Goal: Task Accomplishment & Management: Manage account settings

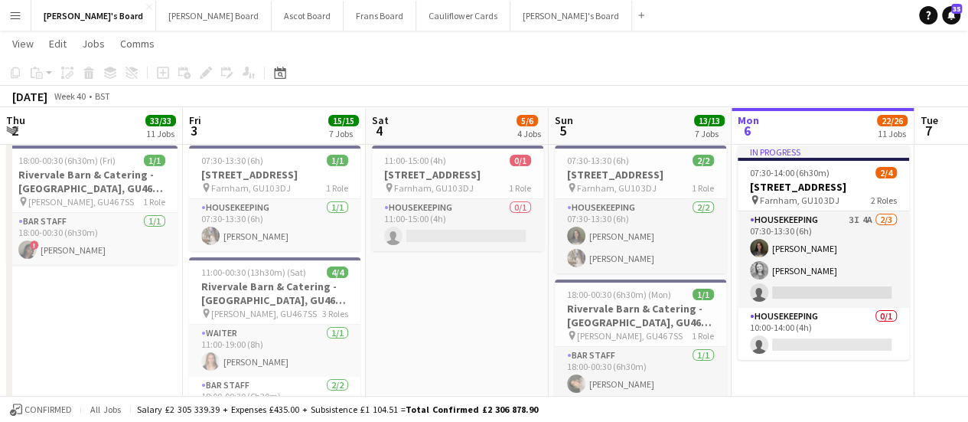
scroll to position [0, 309]
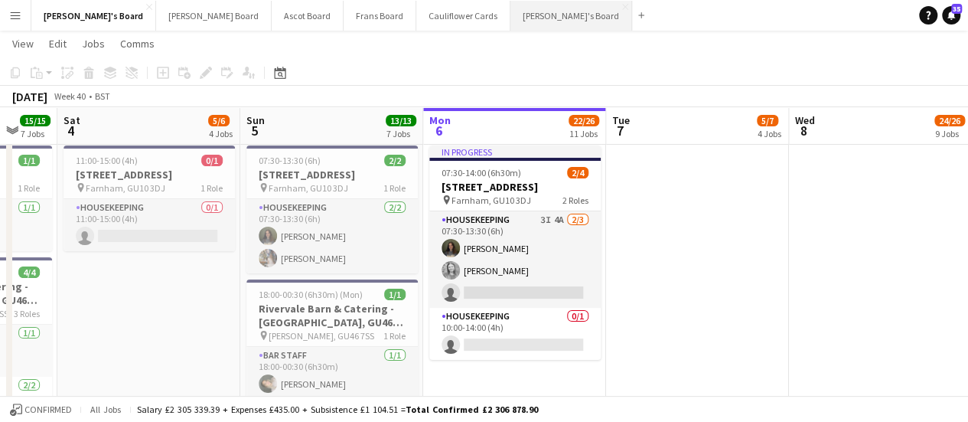
click at [511, 14] on button "[PERSON_NAME]'s Board Close" at bounding box center [572, 16] width 122 height 30
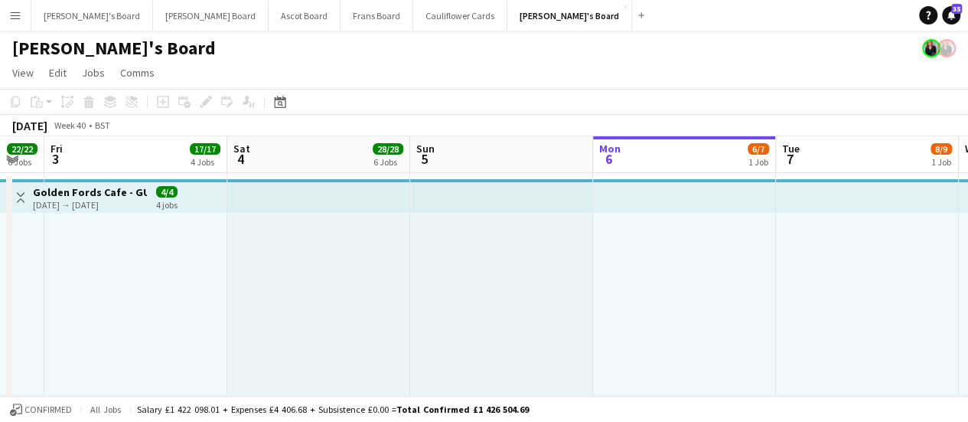
scroll to position [0, 319]
drag, startPoint x: 358, startPoint y: 257, endPoint x: 641, endPoint y: 295, distance: 285.0
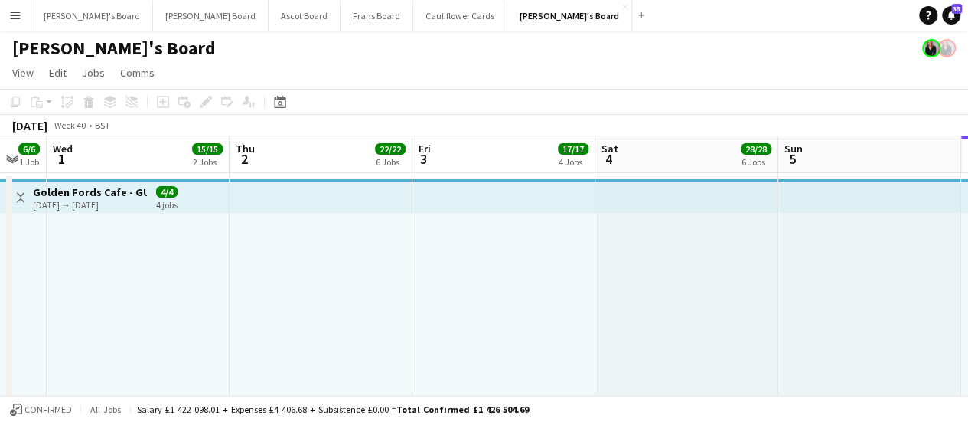
scroll to position [0, 373]
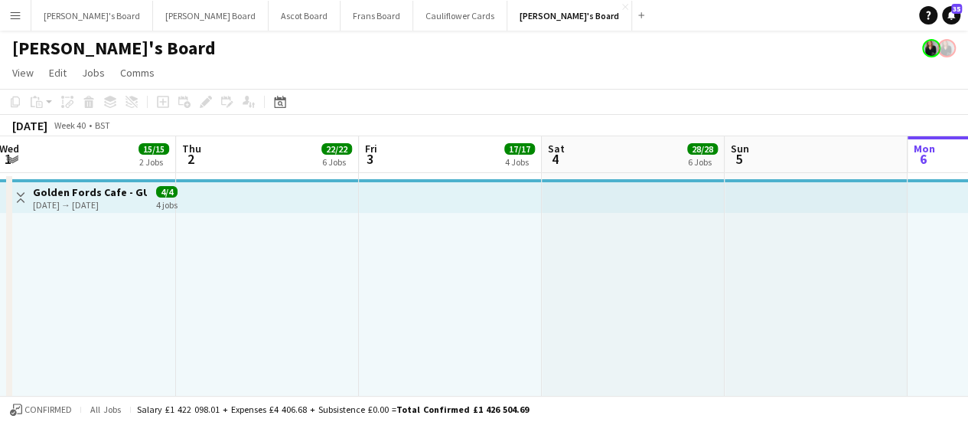
drag, startPoint x: 194, startPoint y: 280, endPoint x: 507, endPoint y: 282, distance: 312.3
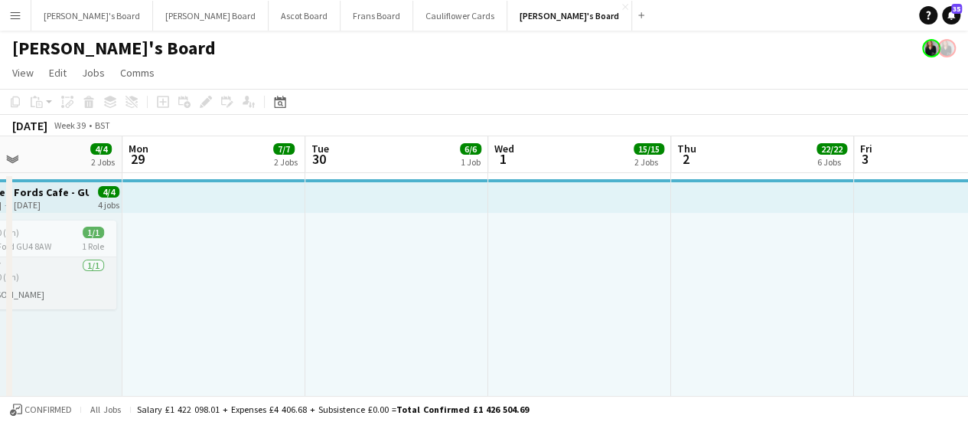
scroll to position [0, 396]
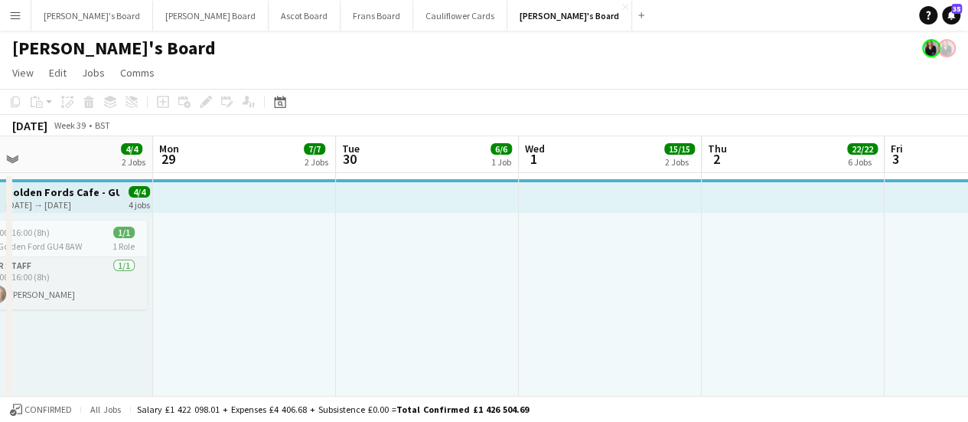
drag, startPoint x: 260, startPoint y: 270, endPoint x: 785, endPoint y: 276, distance: 526.0
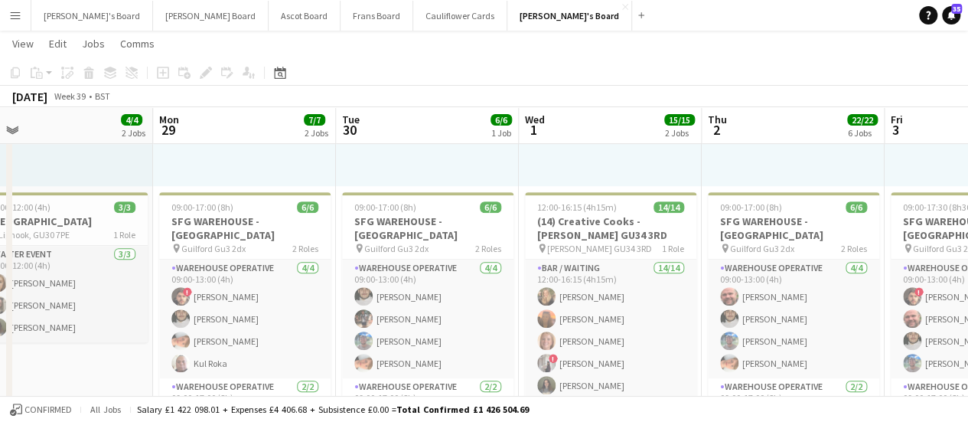
scroll to position [265, 0]
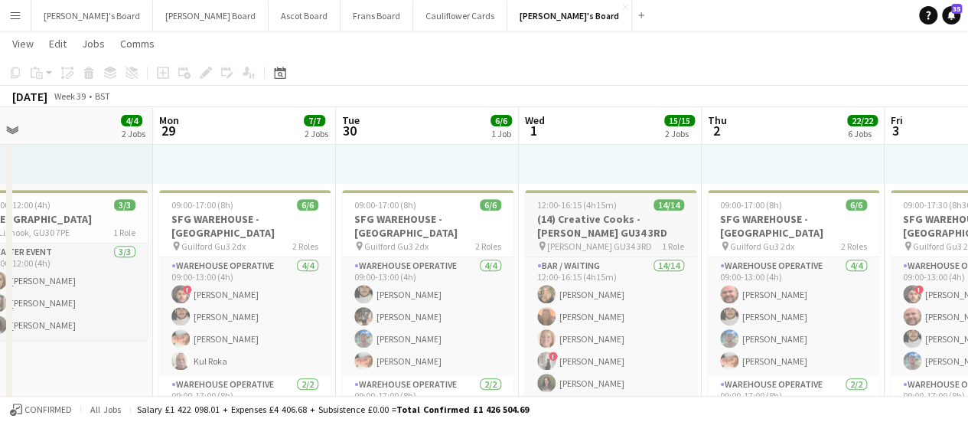
click at [617, 222] on h3 "(14) Creative Cooks - [PERSON_NAME] GU34 3RD" at bounding box center [610, 226] width 171 height 28
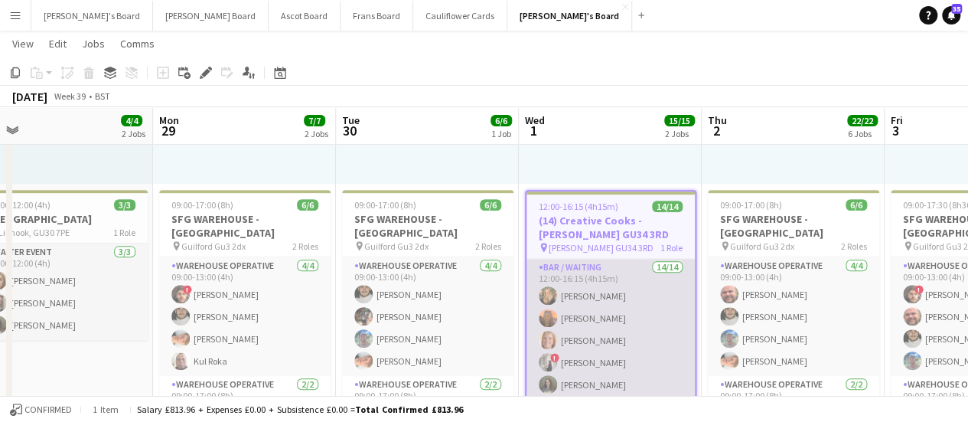
click at [556, 381] on app-user-avatar at bounding box center [548, 384] width 18 height 18
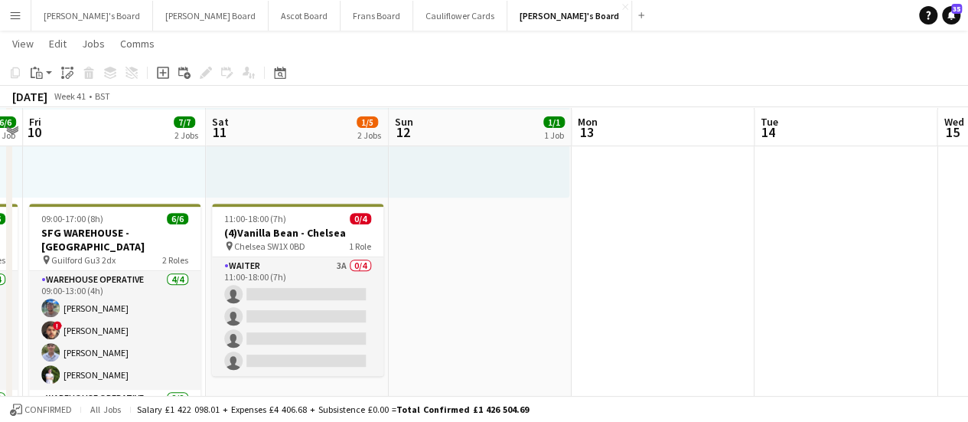
scroll to position [255, 0]
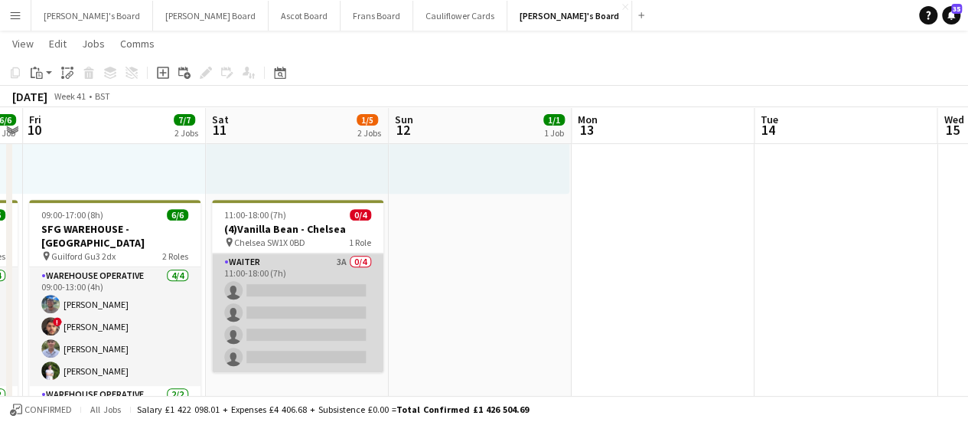
click at [343, 274] on app-card-role "Waiter 3A 0/4 11:00-18:00 (7h) single-neutral-actions single-neutral-actions si…" at bounding box center [297, 312] width 171 height 119
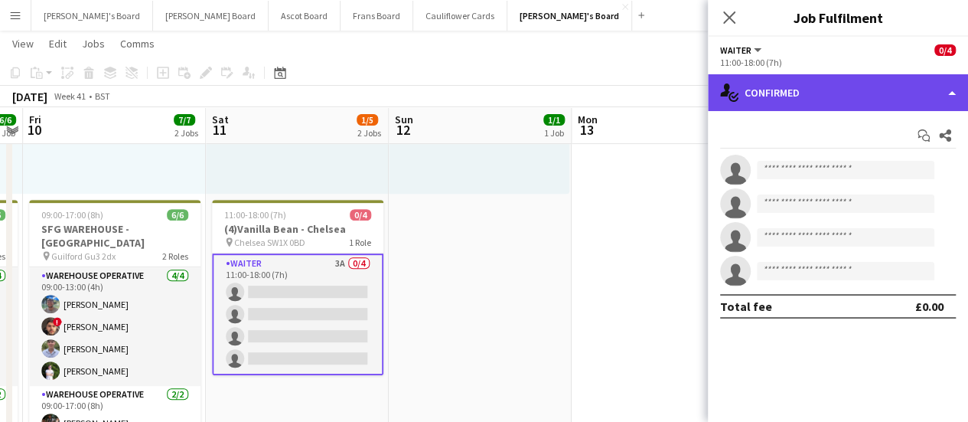
click at [827, 89] on div "single-neutral-actions-check-2 Confirmed" at bounding box center [838, 92] width 260 height 37
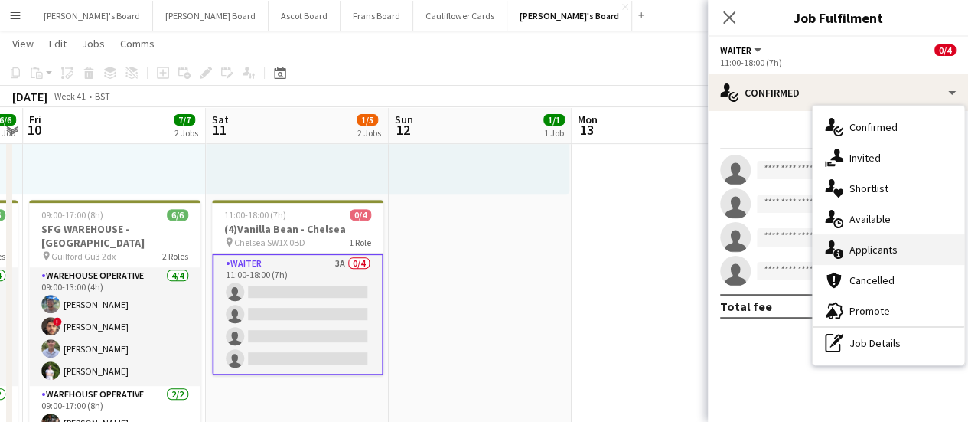
click at [880, 246] on span "Applicants" at bounding box center [874, 250] width 48 height 14
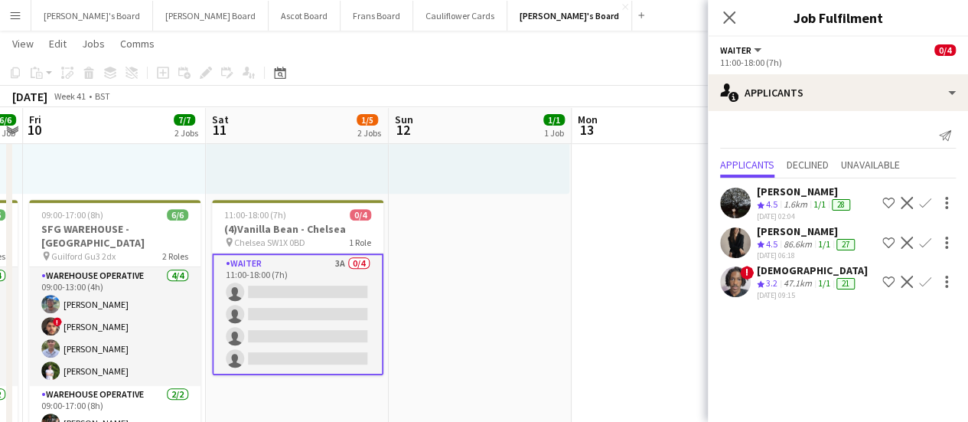
click at [929, 200] on app-icon "Confirm" at bounding box center [925, 203] width 12 height 12
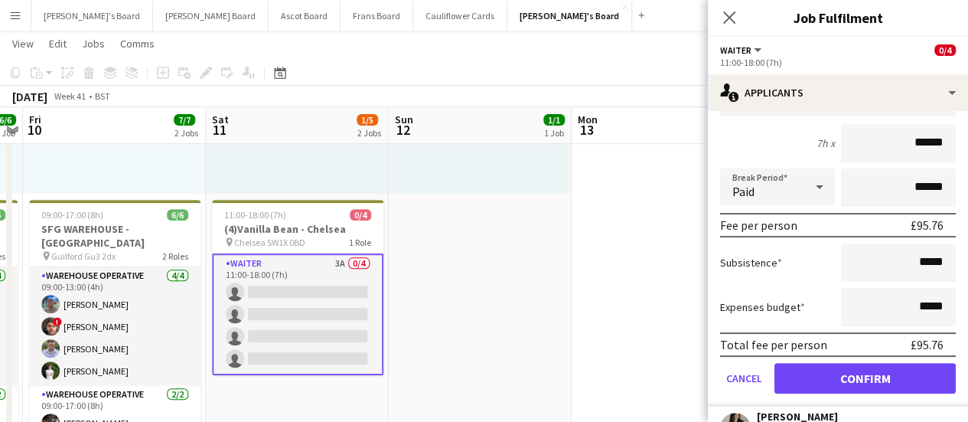
scroll to position [164, 0]
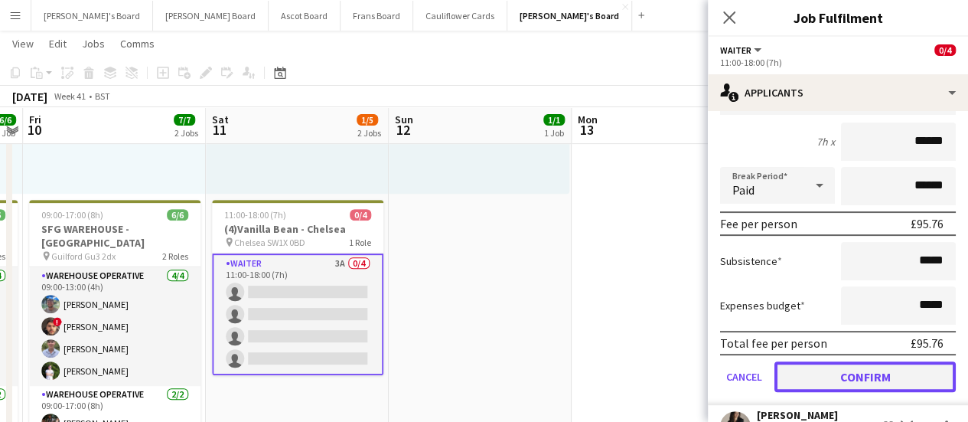
click at [868, 370] on button "Confirm" at bounding box center [865, 376] width 181 height 31
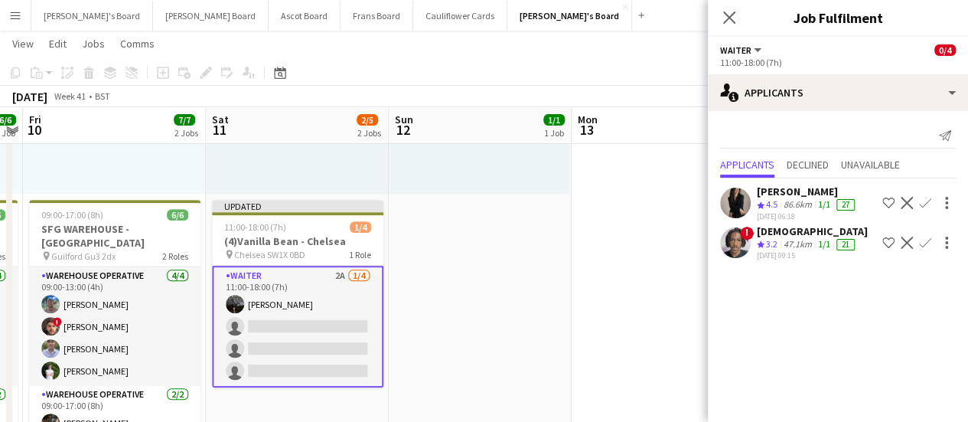
scroll to position [0, 0]
click at [927, 198] on app-icon "Confirm" at bounding box center [925, 203] width 12 height 12
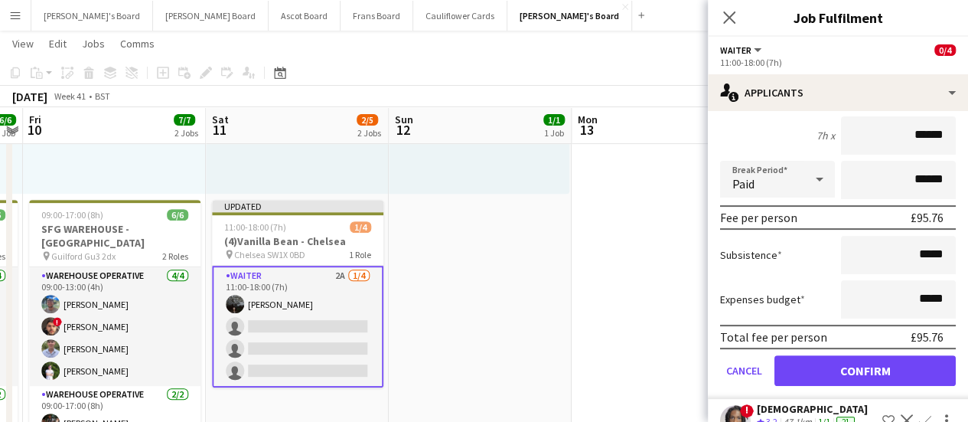
scroll to position [186, 0]
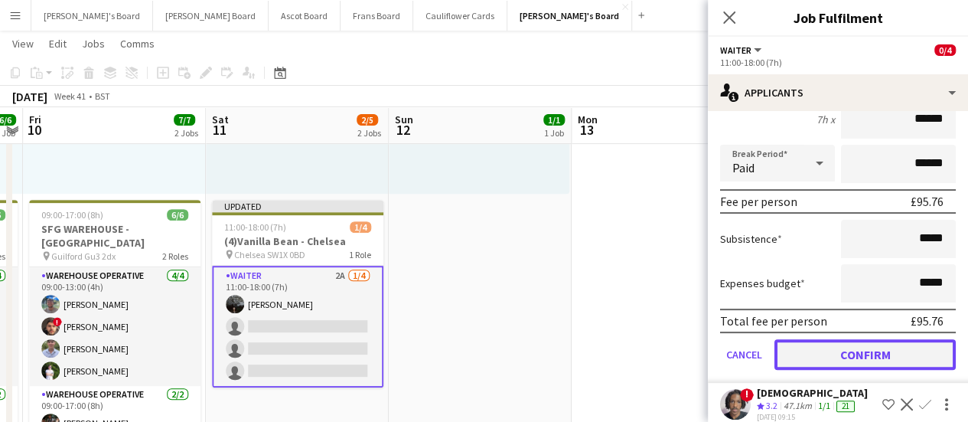
click at [867, 350] on button "Confirm" at bounding box center [865, 354] width 181 height 31
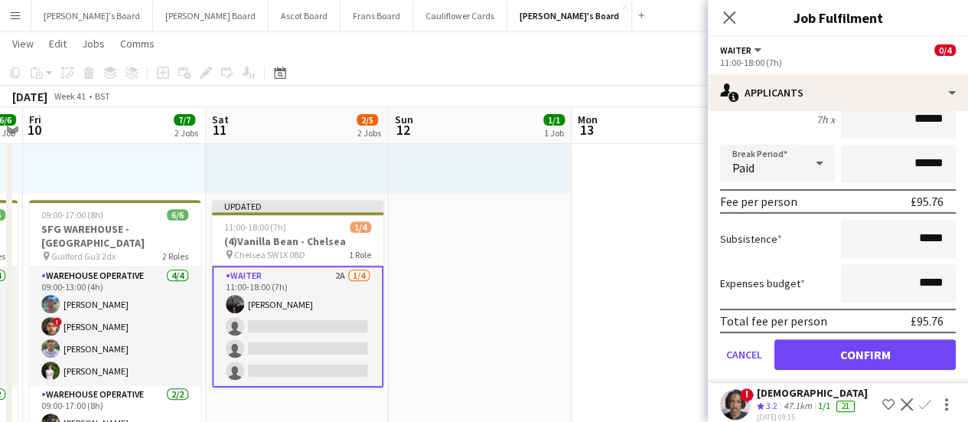
scroll to position [0, 0]
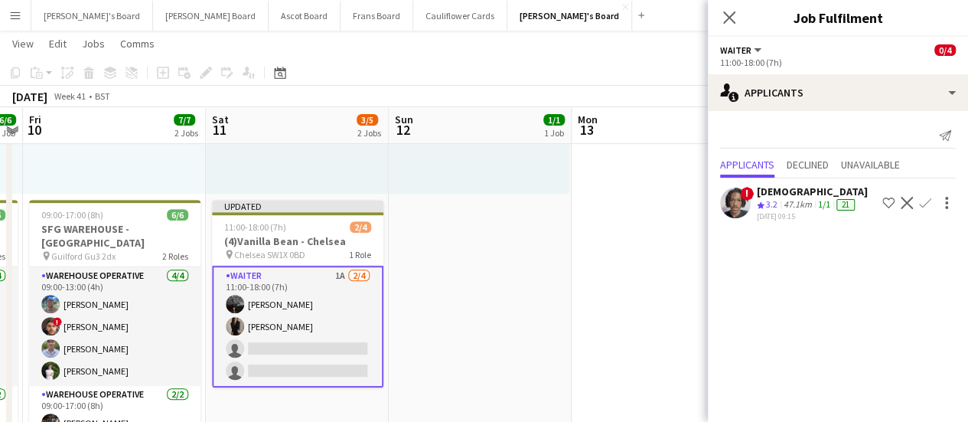
click at [562, 291] on app-date-cell "08:00-16:00 (8h) 1/1 pin Golden Ford GU4 8AW 1 Role BAR STAFF [DATE] 08:00-16:0…" at bounding box center [480, 187] width 183 height 540
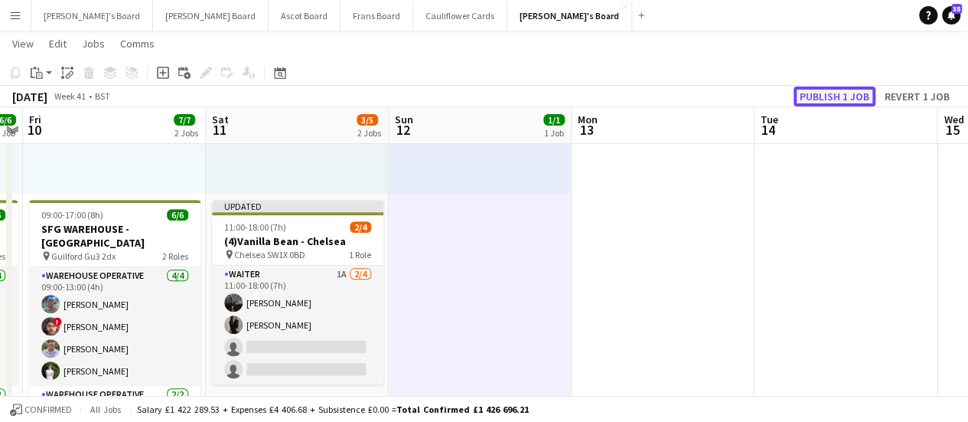
click at [841, 97] on button "Publish 1 job" at bounding box center [835, 97] width 82 height 20
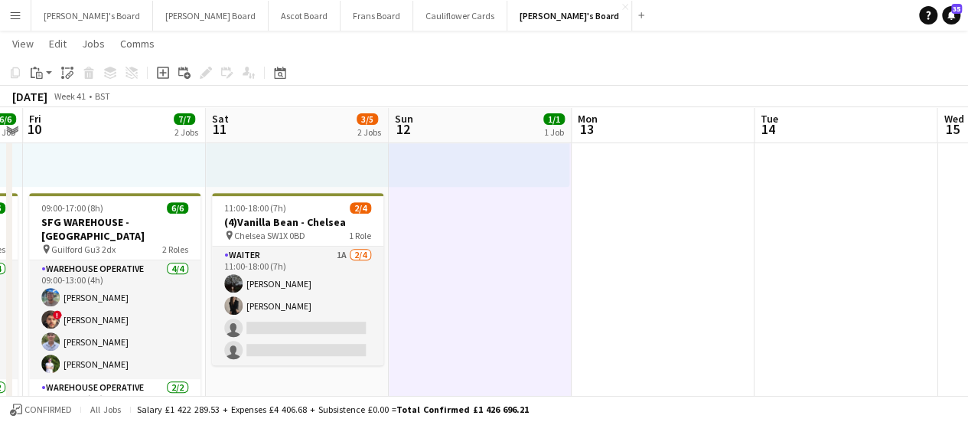
scroll to position [259, 0]
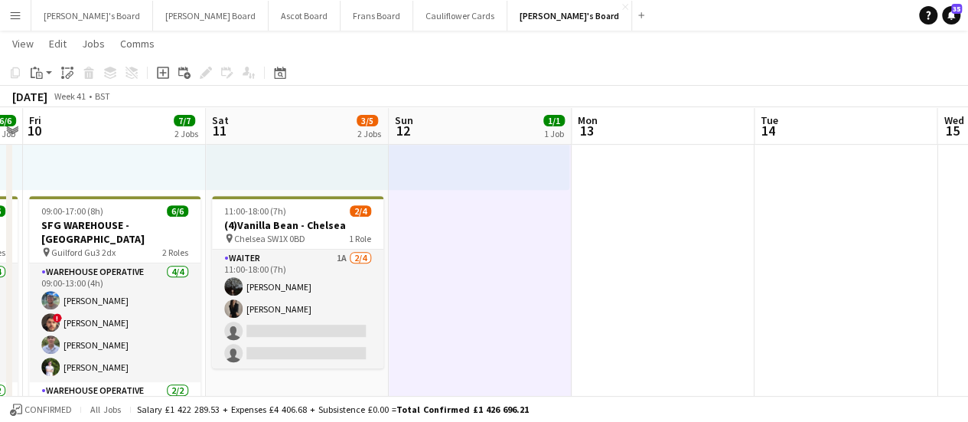
click at [852, 303] on app-date-cell at bounding box center [846, 183] width 183 height 540
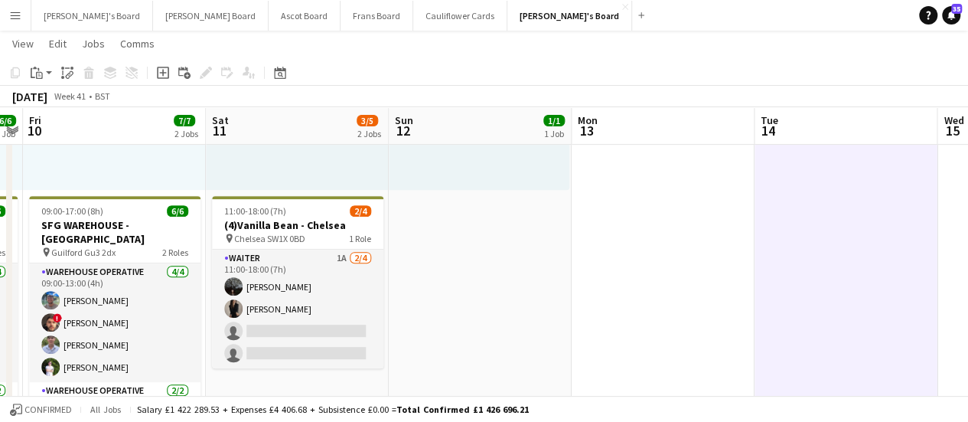
scroll to position [0, 458]
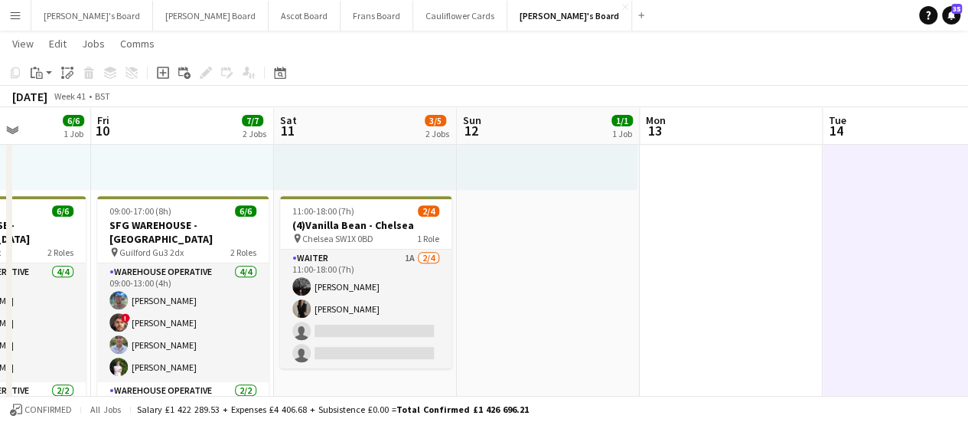
drag, startPoint x: 622, startPoint y: 264, endPoint x: 873, endPoint y: 255, distance: 251.3
click at [873, 255] on app-calendar-viewport "Tue 7 8/9 1 Job Wed 8 6/6 1 Job Thu 9 6/6 1 Job Fri 10 7/7 2 Jobs Sat 11 3/5 2 …" at bounding box center [484, 233] width 968 height 864
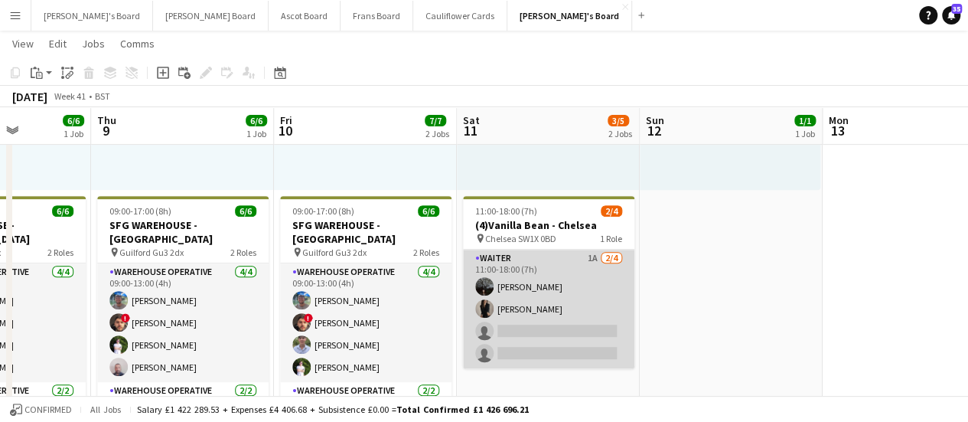
click at [622, 278] on app-card-role "Waiter 1A [DATE] 11:00-18:00 (7h) [PERSON_NAME] [PERSON_NAME] single-neutral-ac…" at bounding box center [548, 309] width 171 height 119
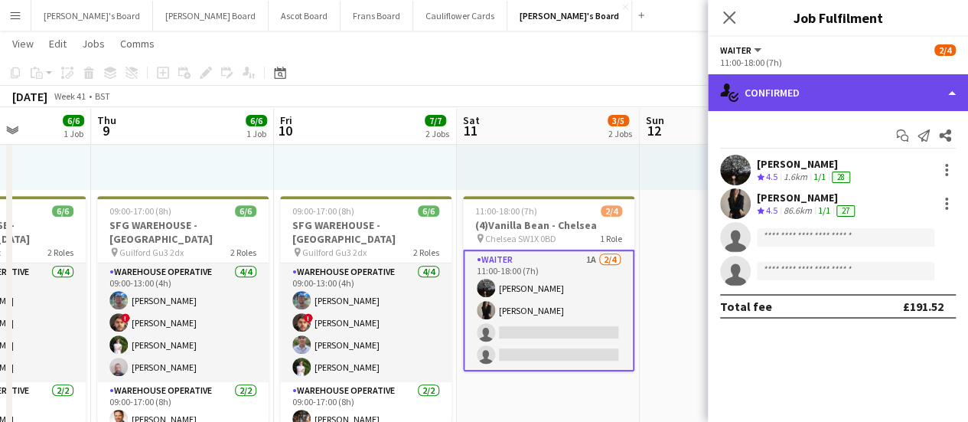
click at [842, 99] on div "single-neutral-actions-check-2 Confirmed" at bounding box center [838, 92] width 260 height 37
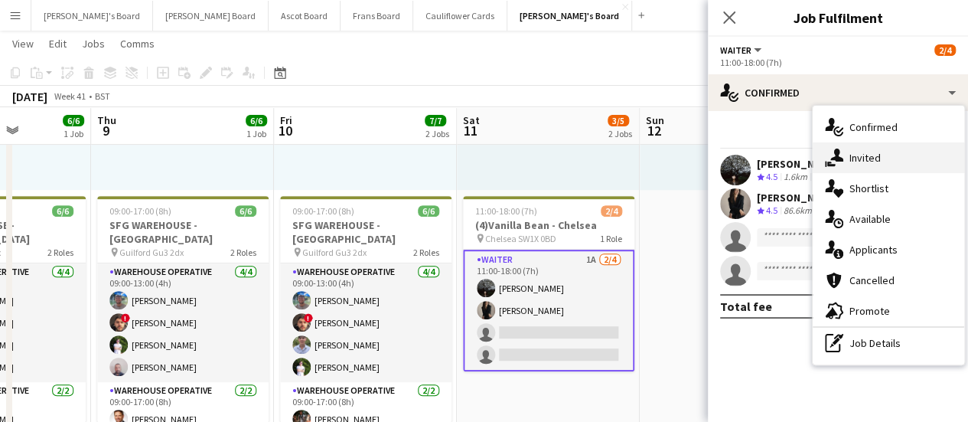
click at [877, 151] on span "Invited" at bounding box center [865, 158] width 31 height 14
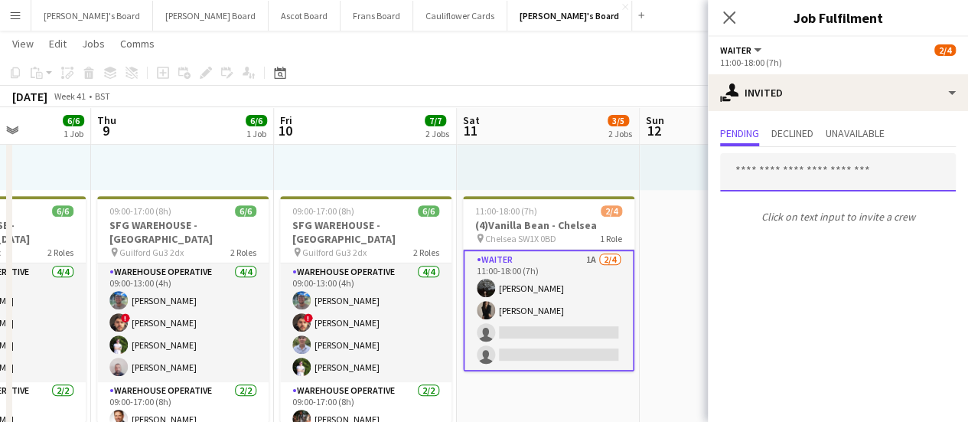
click at [810, 181] on input "text" at bounding box center [838, 172] width 236 height 38
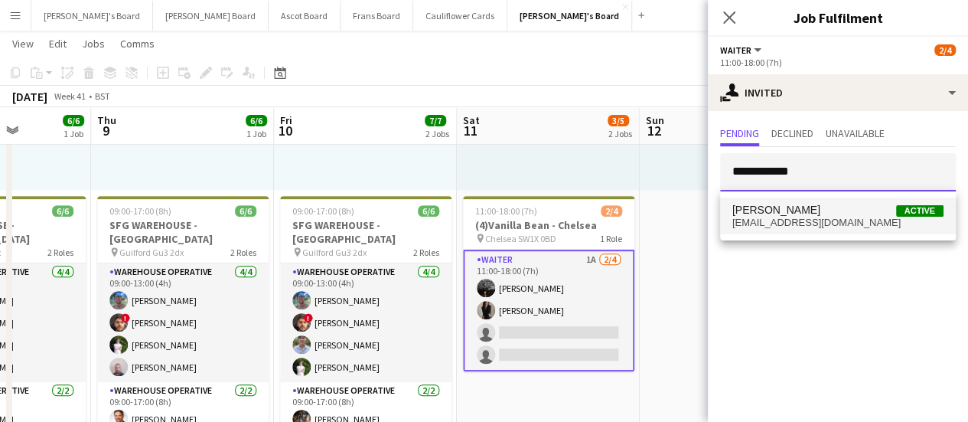
type input "**********"
click at [805, 204] on span "[PERSON_NAME] Active" at bounding box center [838, 210] width 211 height 13
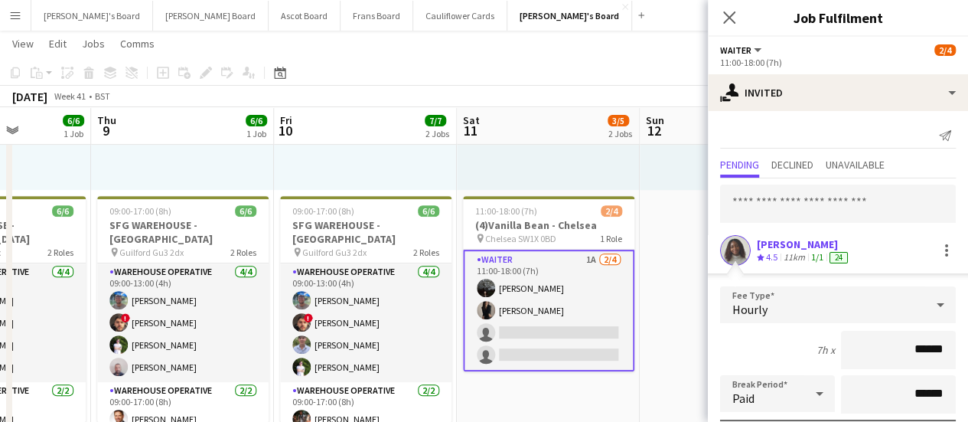
scroll to position [184, 0]
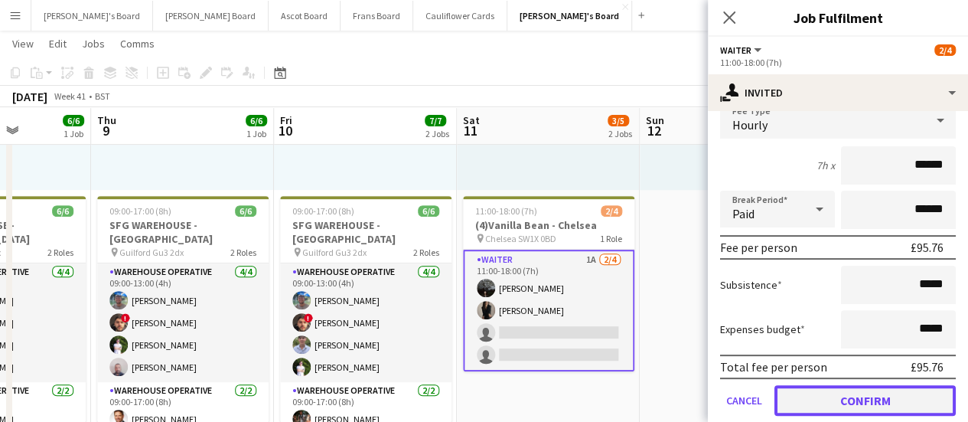
click at [854, 394] on button "Confirm" at bounding box center [865, 400] width 181 height 31
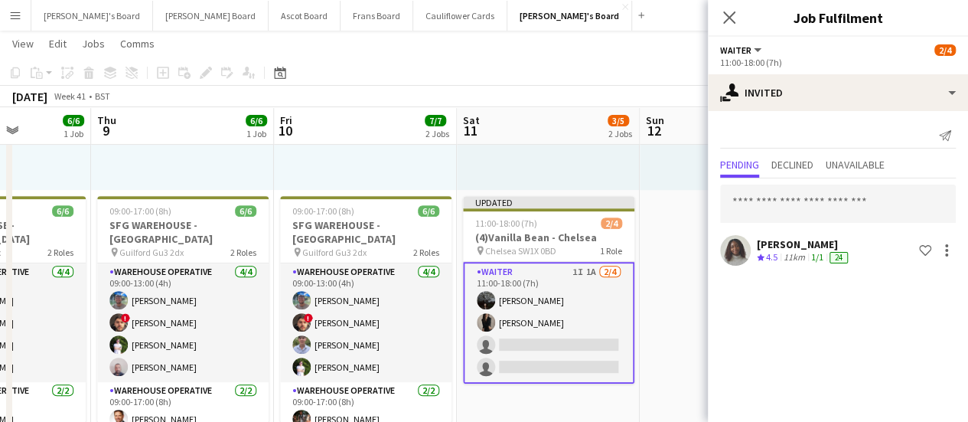
scroll to position [0, 0]
click at [808, 211] on input "text" at bounding box center [838, 203] width 236 height 38
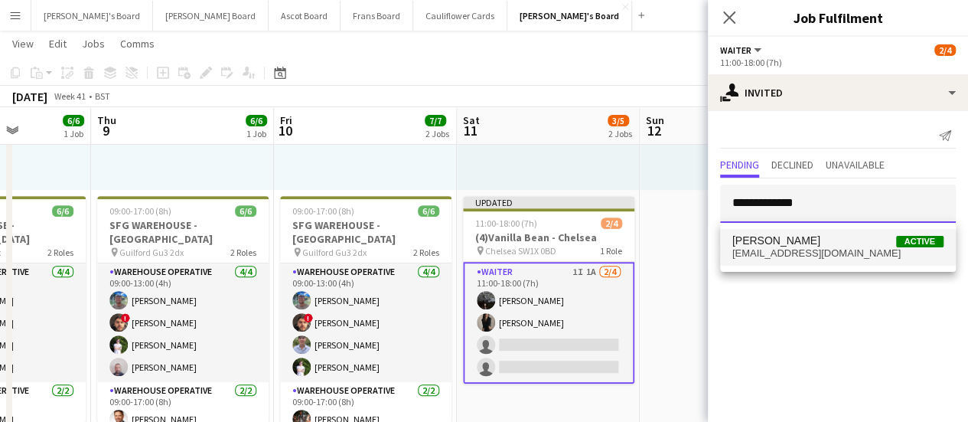
type input "**********"
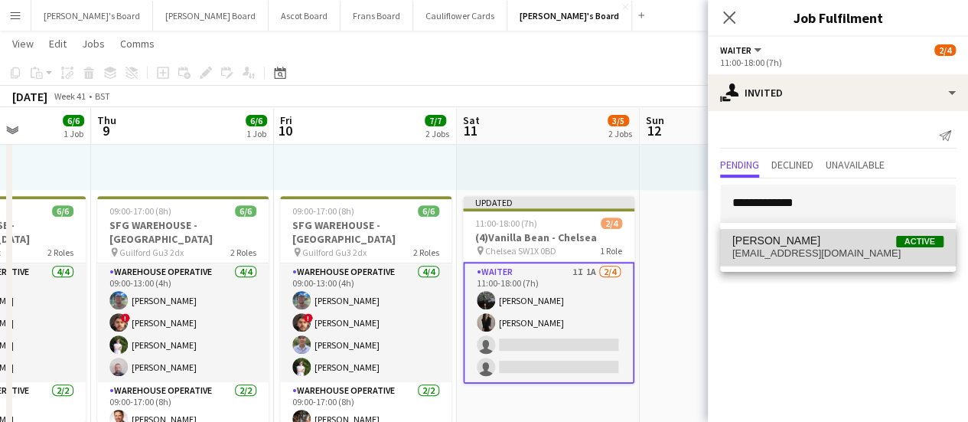
click at [795, 253] on span "[EMAIL_ADDRESS][DOMAIN_NAME]" at bounding box center [838, 253] width 211 height 12
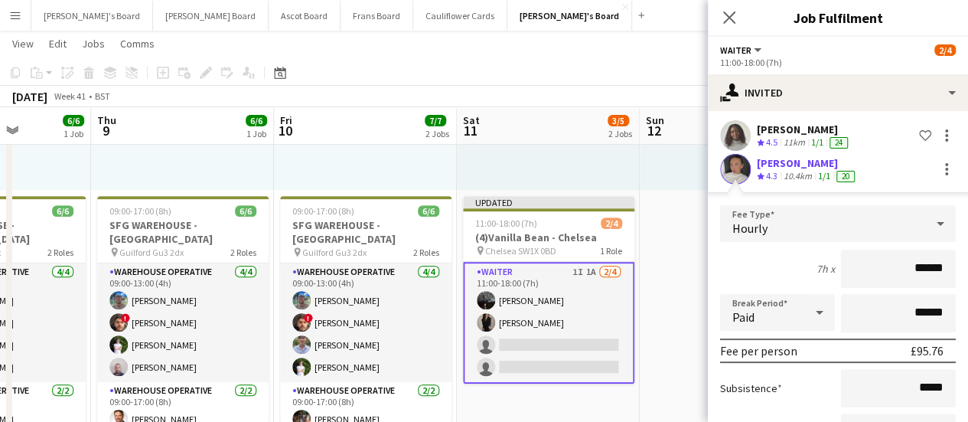
scroll to position [239, 0]
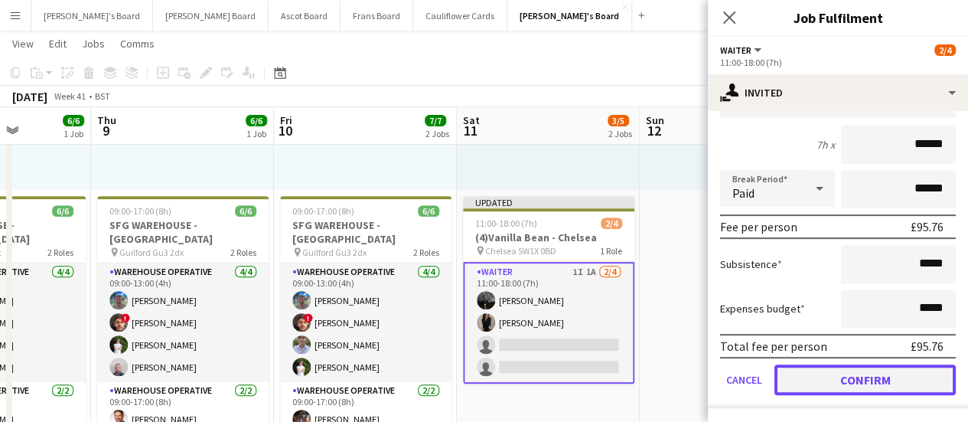
click at [891, 387] on button "Confirm" at bounding box center [865, 379] width 181 height 31
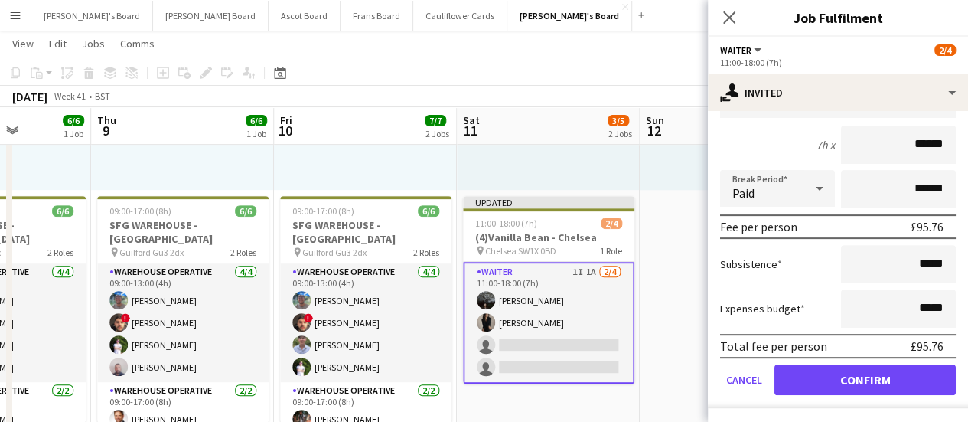
scroll to position [0, 0]
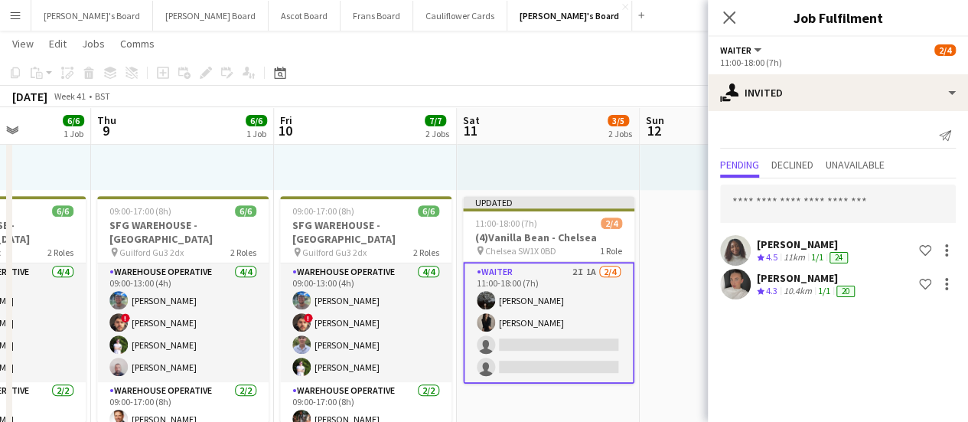
click at [668, 204] on app-date-cell "08:00-16:00 (8h) 1/1 pin Golden Ford GU4 8AW 1 Role BAR STAFF [DATE] 08:00-16:0…" at bounding box center [731, 183] width 183 height 540
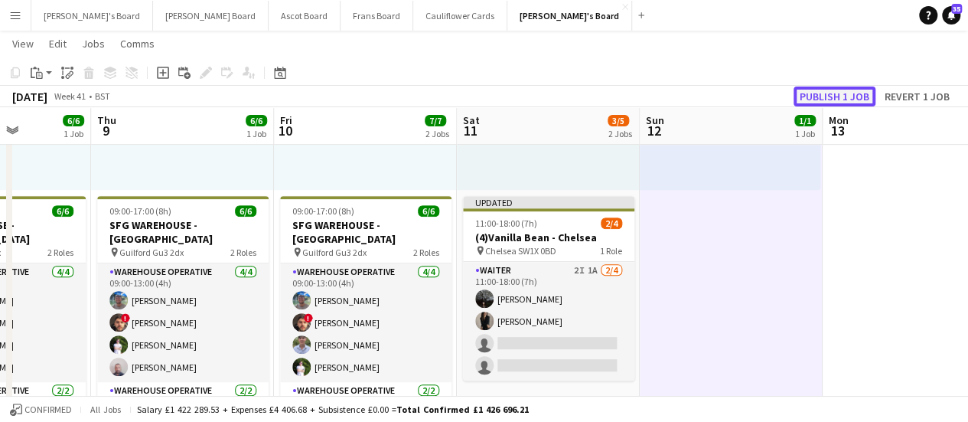
click at [853, 93] on button "Publish 1 job" at bounding box center [835, 97] width 82 height 20
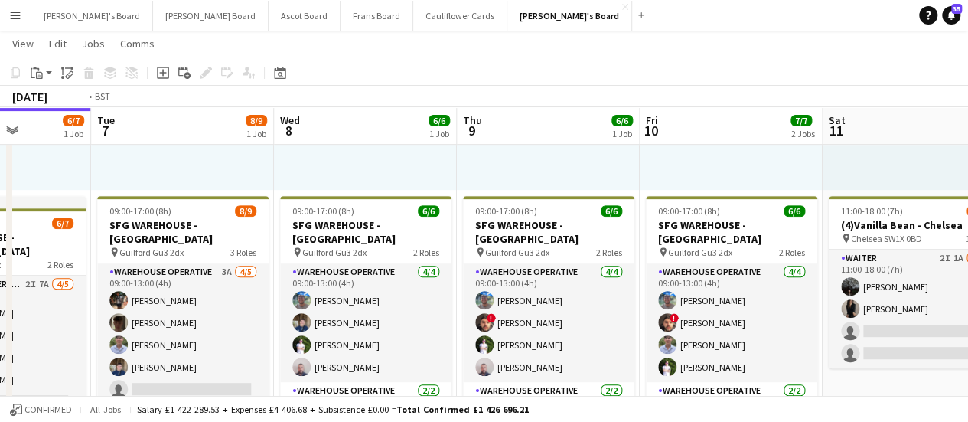
drag, startPoint x: 68, startPoint y: 209, endPoint x: 446, endPoint y: 221, distance: 377.6
click at [632, 208] on app-calendar-viewport "Sat 4 Sun 5 Mon 6 6/7 1 Job Tue 7 8/9 1 Job Wed 8 6/6 1 Job Thu 9 6/6 1 Job Fri…" at bounding box center [484, 233] width 968 height 864
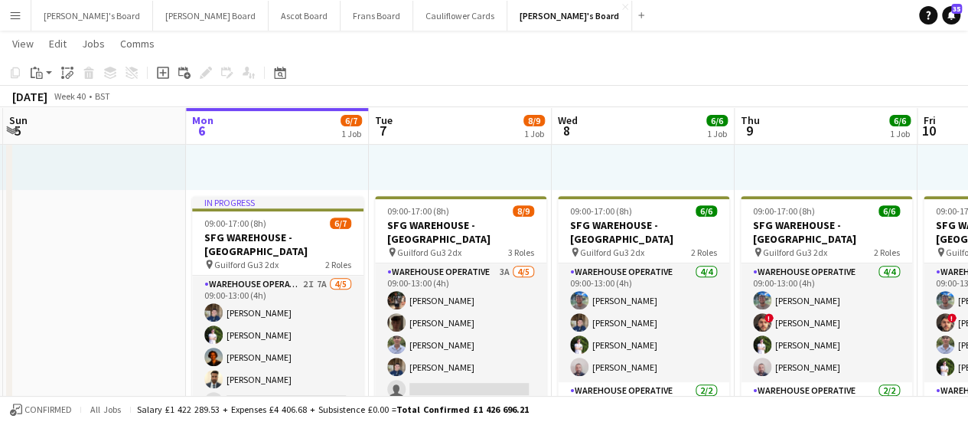
drag, startPoint x: 295, startPoint y: 238, endPoint x: 746, endPoint y: 237, distance: 450.9
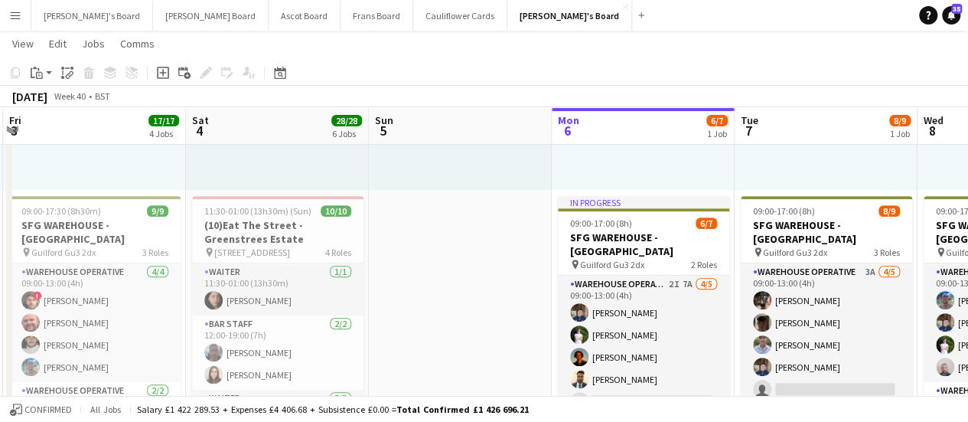
scroll to position [0, 358]
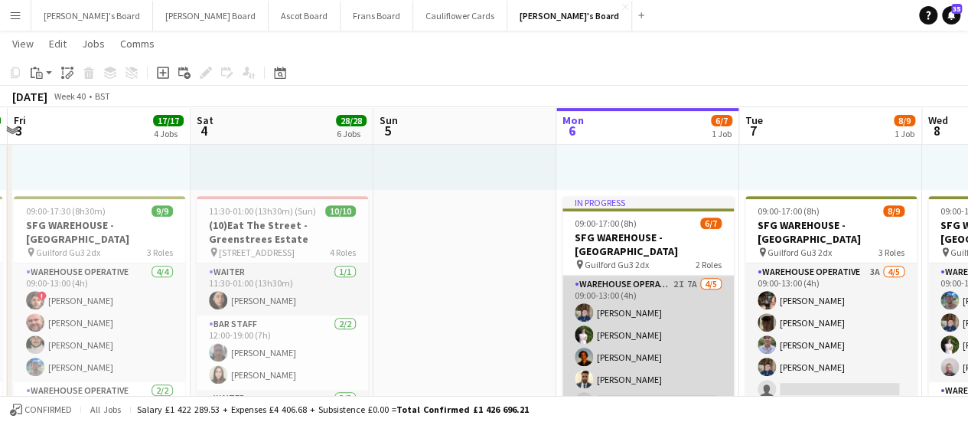
click at [703, 315] on app-card-role "Warehouse Operative 2I 7A [DATE] 09:00-13:00 (4h) [PERSON_NAME] [PERSON_NAME] […" at bounding box center [648, 346] width 171 height 141
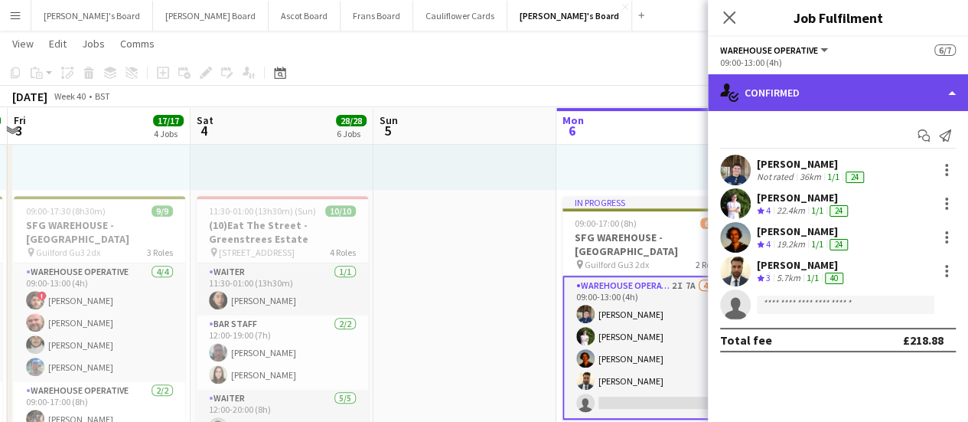
click at [867, 97] on div "single-neutral-actions-check-2 Confirmed" at bounding box center [838, 92] width 260 height 37
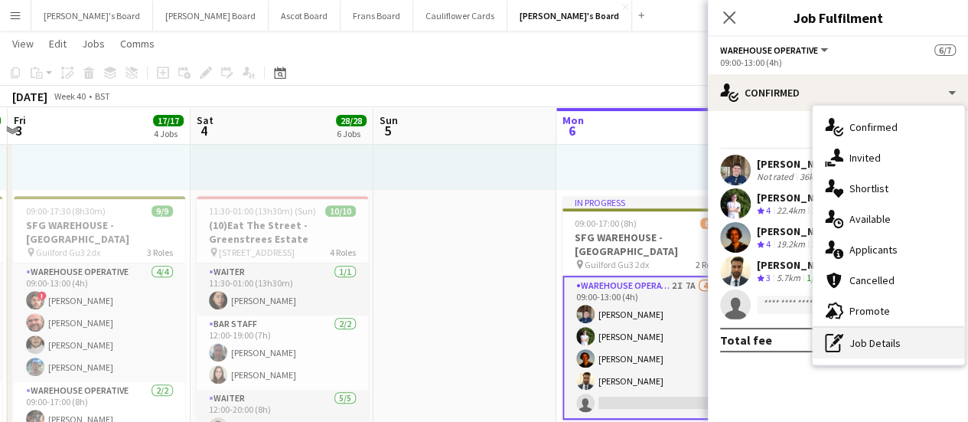
click at [895, 350] on div "pen-write Job Details" at bounding box center [889, 343] width 152 height 31
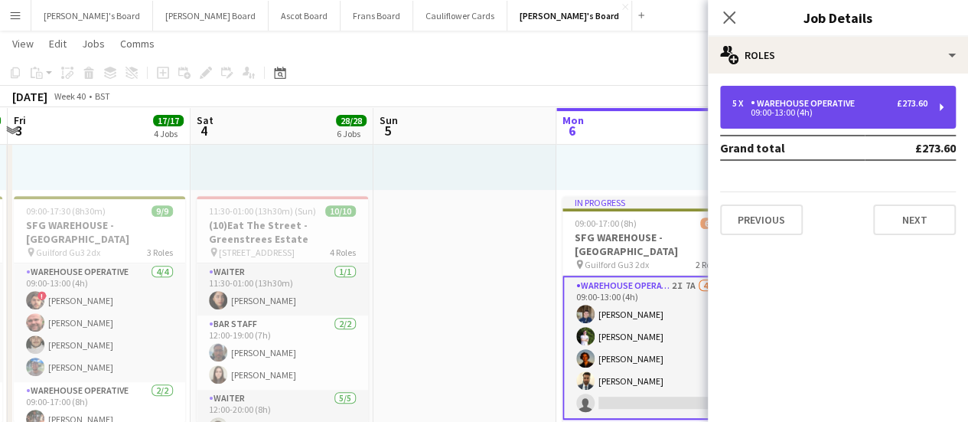
click at [831, 116] on div "5 x Warehouse Operative £273.60 09:00-13:00 (4h)" at bounding box center [838, 107] width 236 height 43
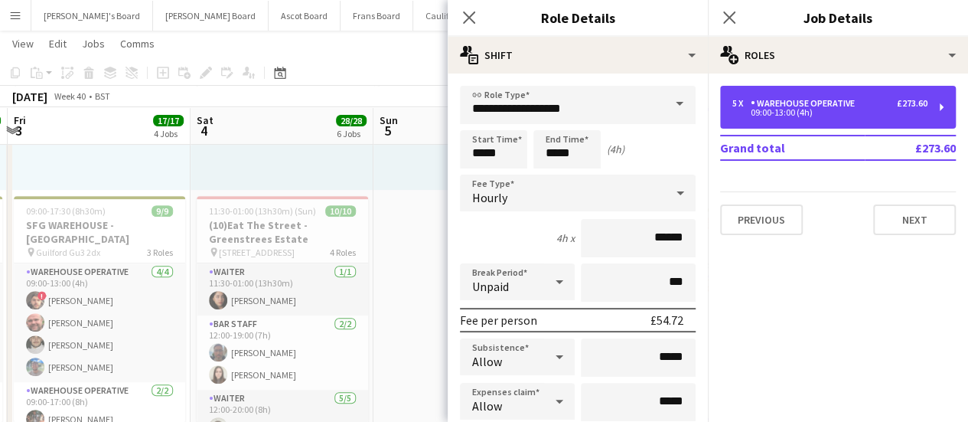
scroll to position [395, 0]
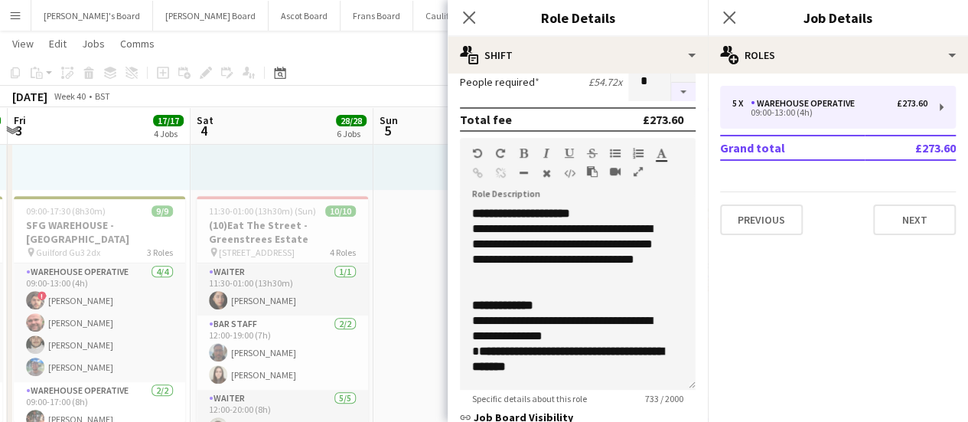
click at [672, 96] on button "button" at bounding box center [683, 92] width 24 height 19
type input "*"
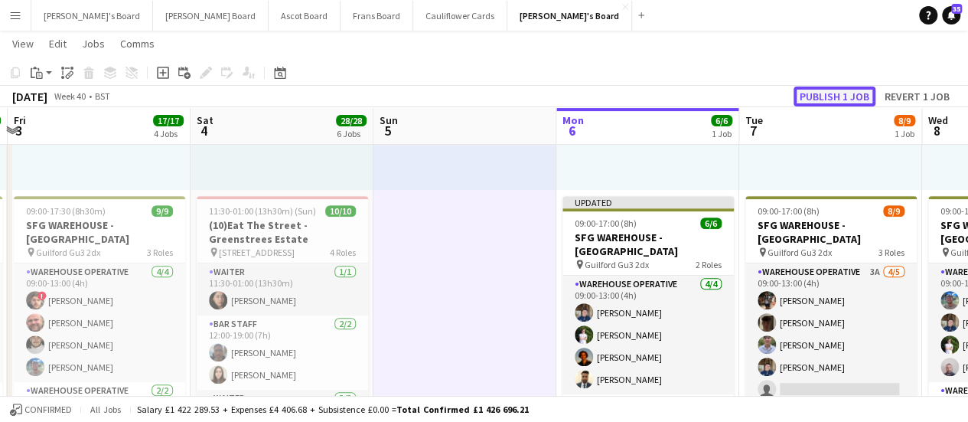
click at [838, 92] on button "Publish 1 job" at bounding box center [835, 97] width 82 height 20
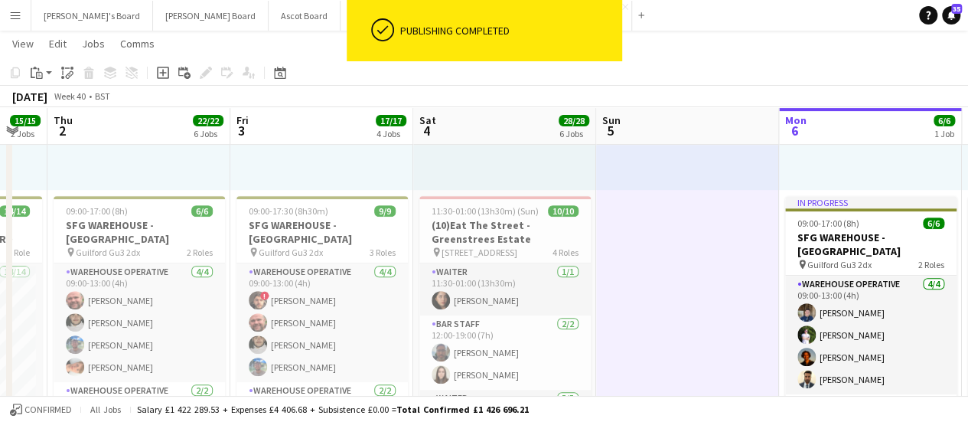
drag, startPoint x: 494, startPoint y: 309, endPoint x: 720, endPoint y: 292, distance: 227.3
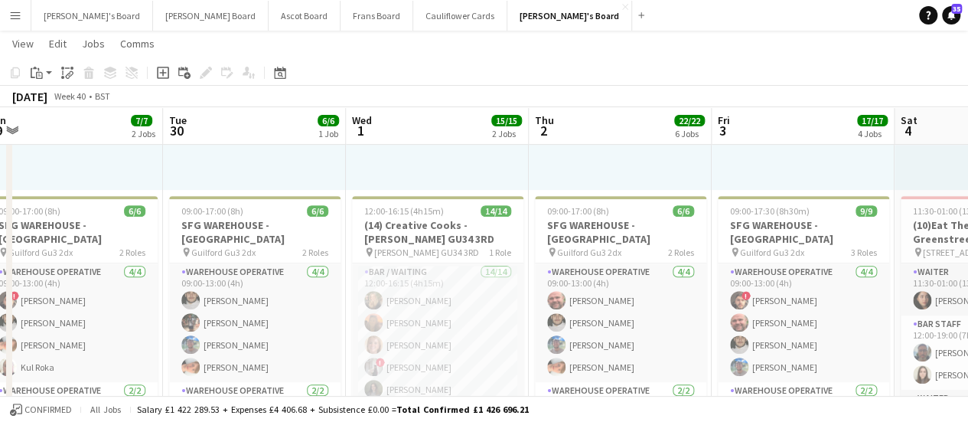
drag, startPoint x: 145, startPoint y: 305, endPoint x: 634, endPoint y: 252, distance: 491.3
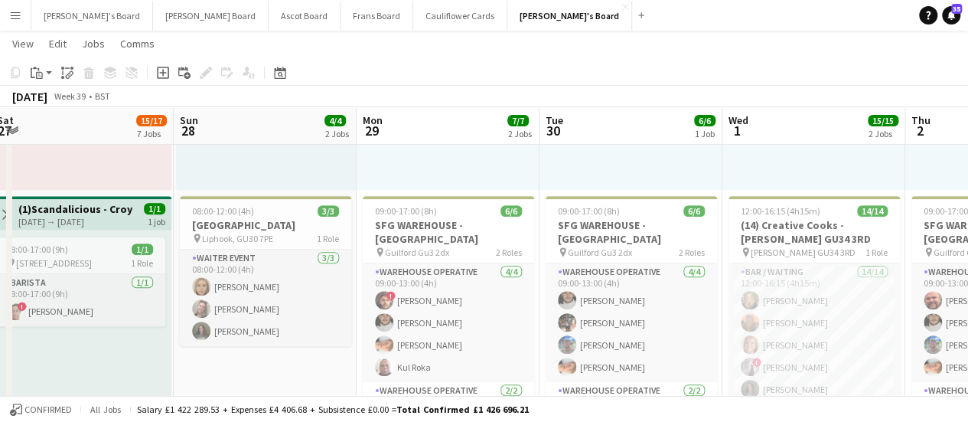
scroll to position [0, 471]
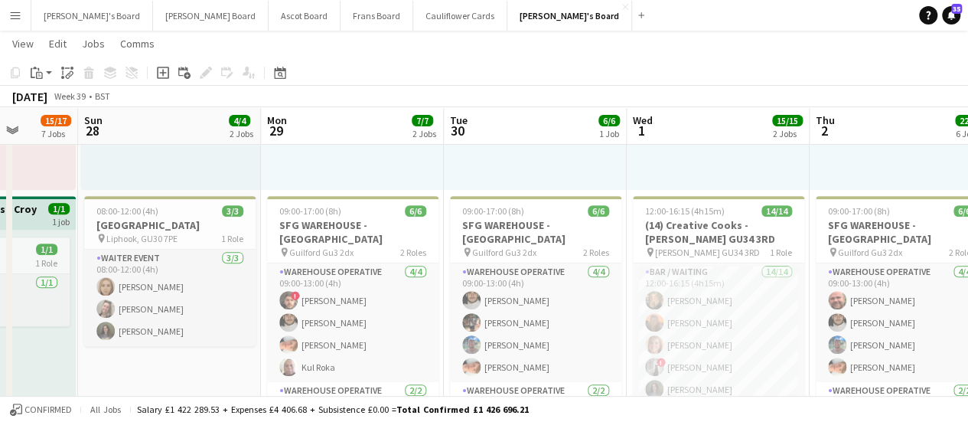
drag, startPoint x: 649, startPoint y: 204, endPoint x: 733, endPoint y: 188, distance: 85.7
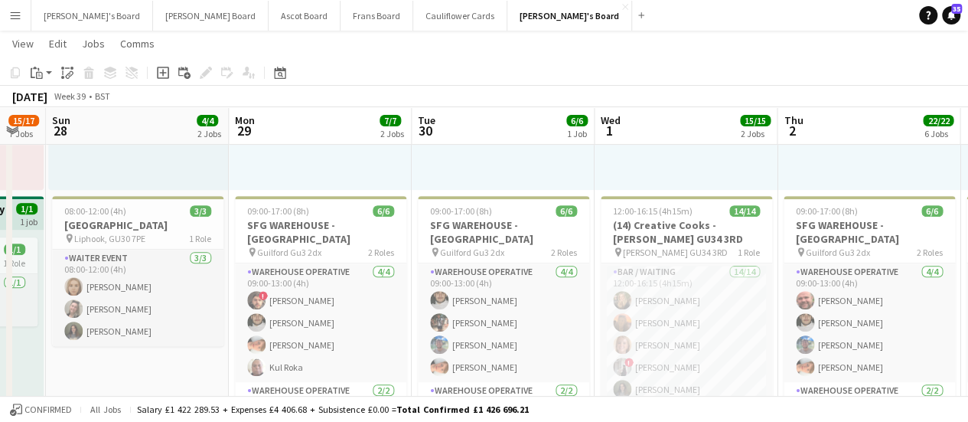
drag, startPoint x: 721, startPoint y: 242, endPoint x: 508, endPoint y: 239, distance: 213.6
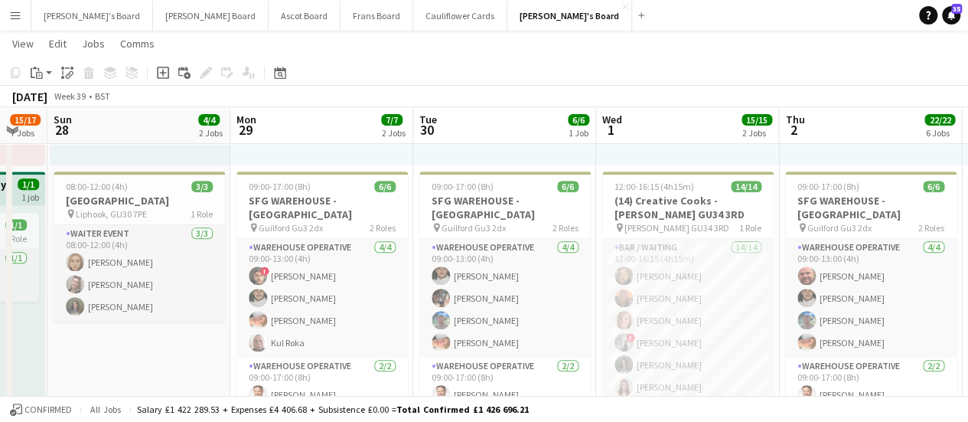
scroll to position [275, 0]
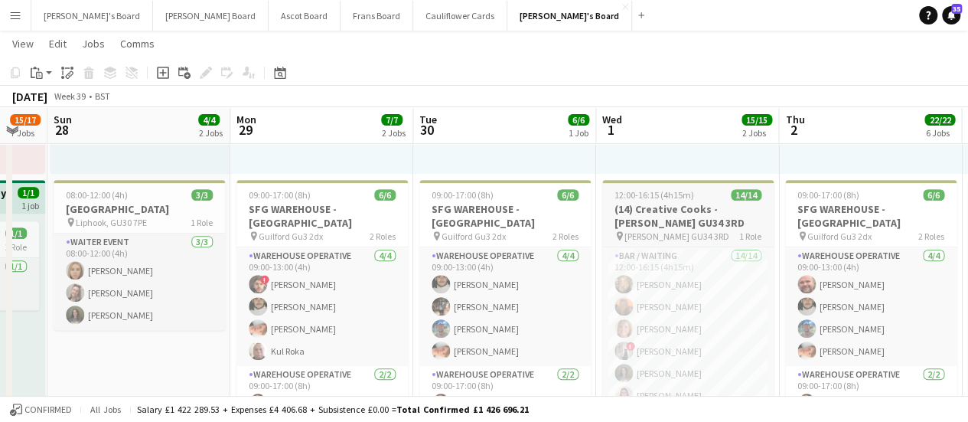
click at [666, 195] on span "12:00-16:15 (4h15m)" at bounding box center [655, 194] width 80 height 11
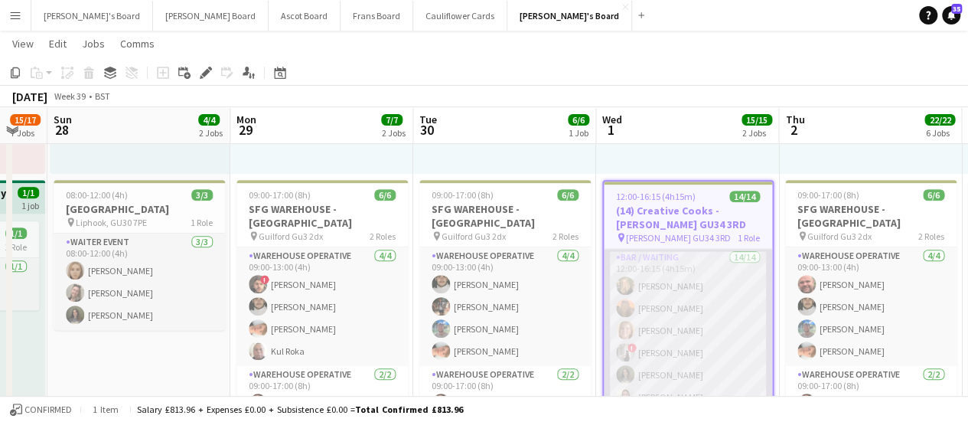
click at [654, 260] on app-card-role "Bar / Waiting 14/14 12:00-16:15 (4h15m) [PERSON_NAME] [PERSON_NAME] [PERSON_NAM…" at bounding box center [688, 421] width 168 height 345
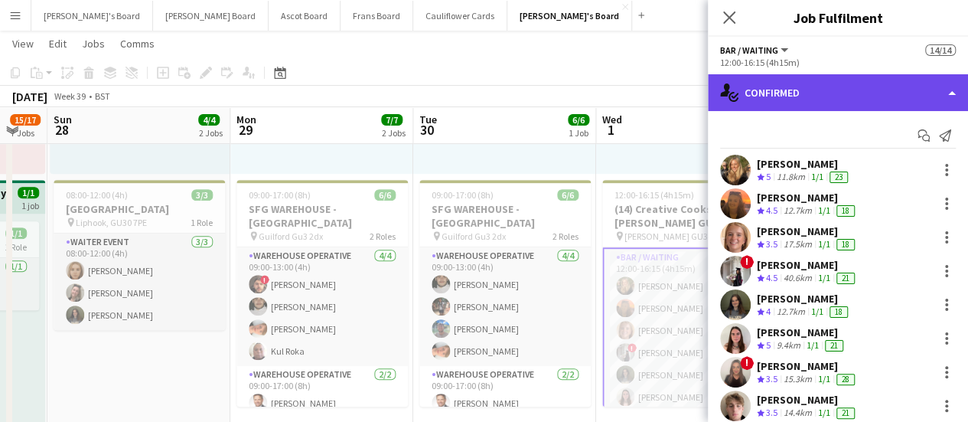
click at [886, 99] on div "single-neutral-actions-check-2 Confirmed" at bounding box center [838, 92] width 260 height 37
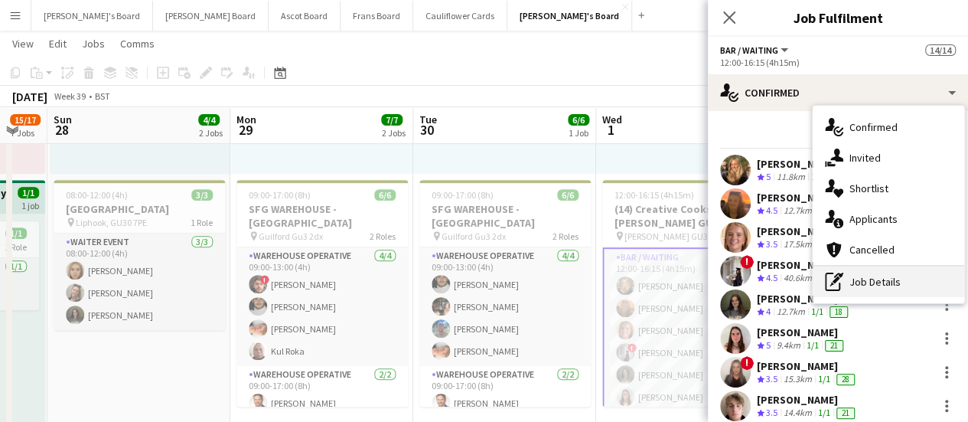
click at [893, 282] on div "pen-write Job Details" at bounding box center [889, 281] width 152 height 31
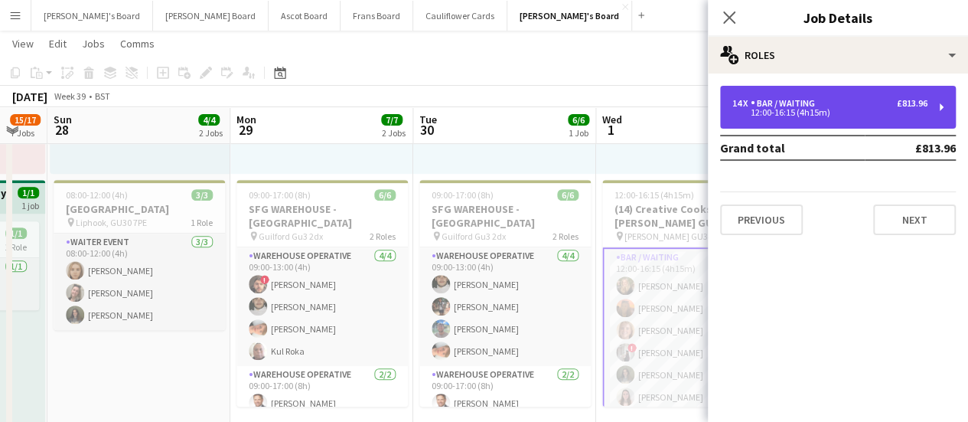
click at [829, 108] on div "14 x Bar / Waiting £813.96" at bounding box center [830, 103] width 195 height 11
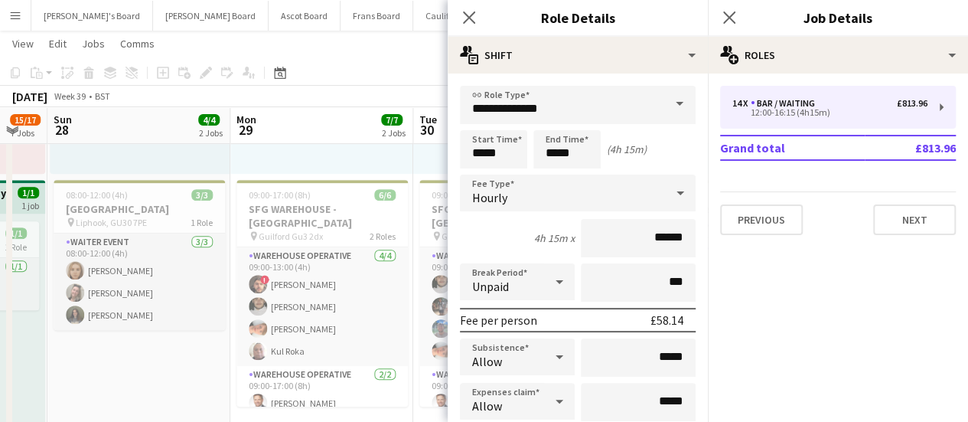
click at [339, 152] on div at bounding box center [321, 54] width 183 height 237
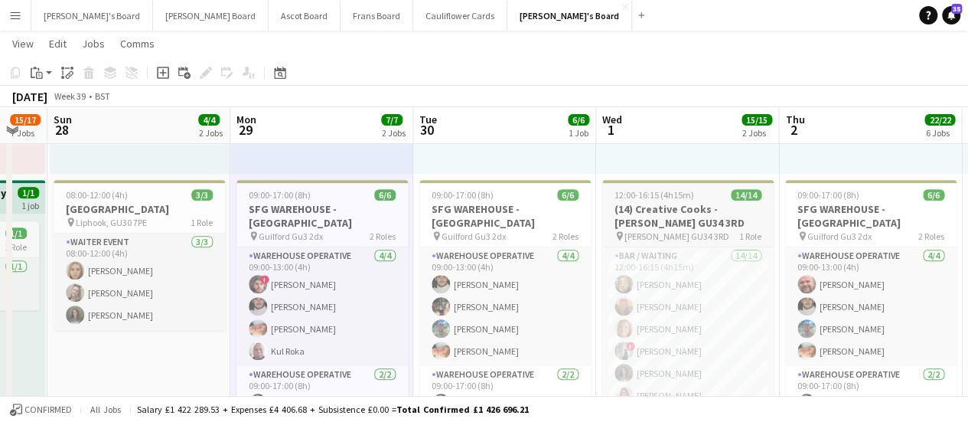
click at [673, 220] on h3 "(14) Creative Cooks - [PERSON_NAME] GU34 3RD" at bounding box center [687, 216] width 171 height 28
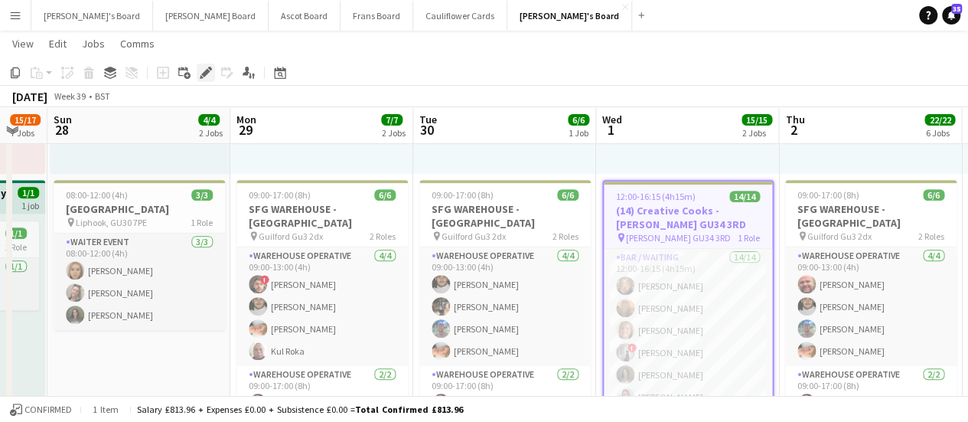
click at [202, 71] on icon "Edit" at bounding box center [206, 73] width 12 height 12
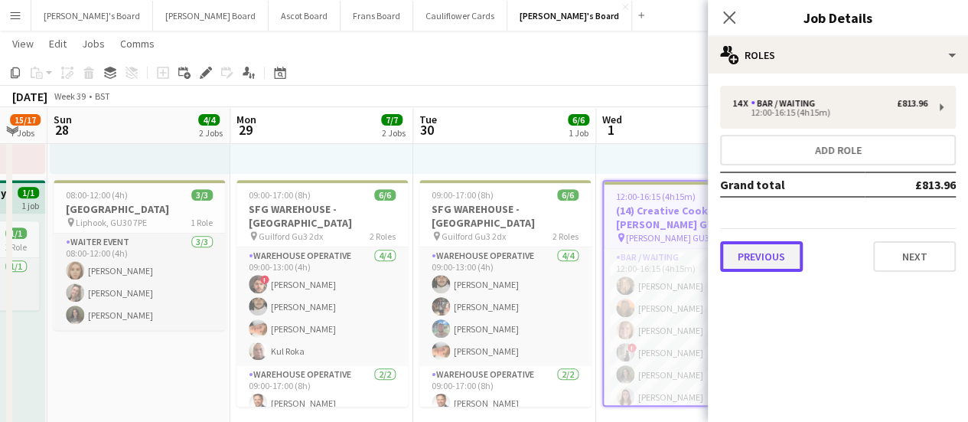
click at [762, 251] on button "Previous" at bounding box center [761, 256] width 83 height 31
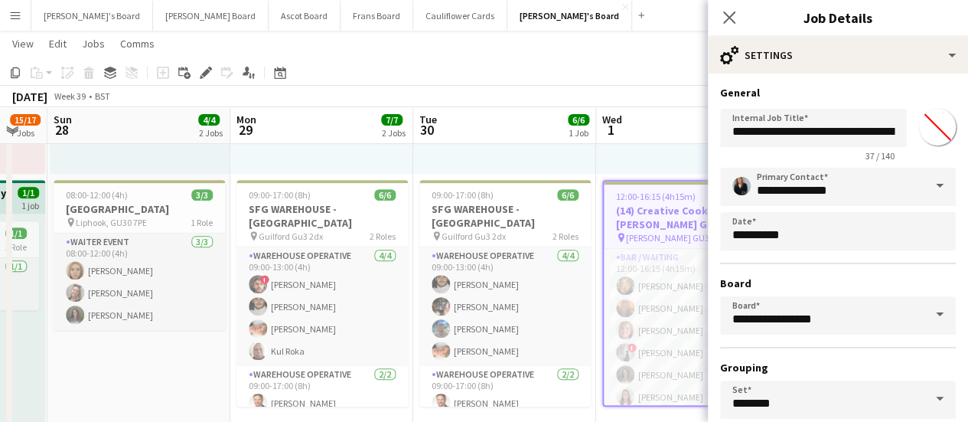
scroll to position [127, 0]
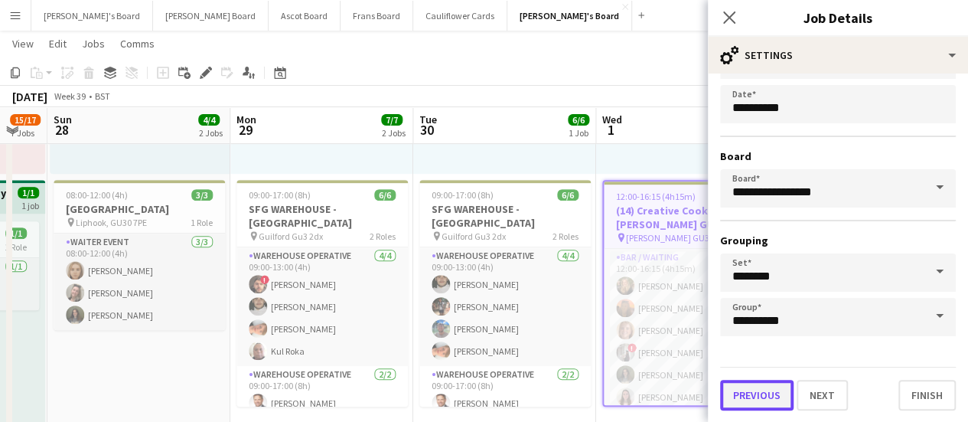
click at [782, 380] on button "Previous" at bounding box center [756, 395] width 73 height 31
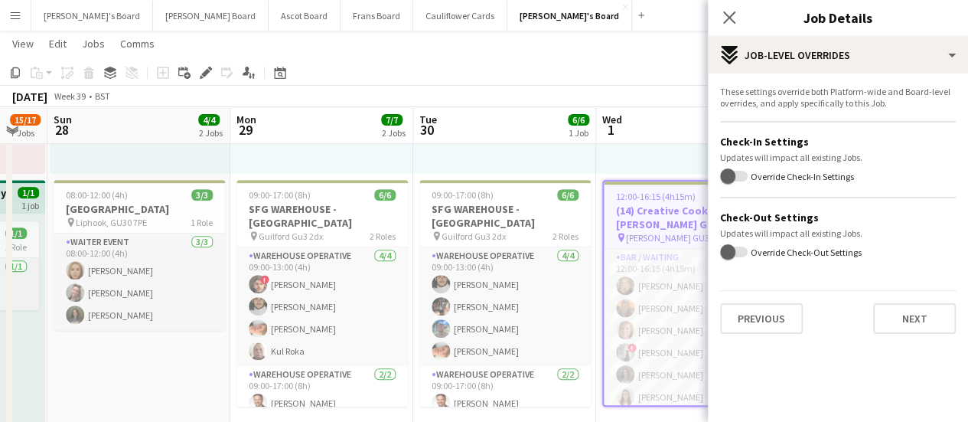
scroll to position [0, 0]
click at [767, 318] on button "Previous" at bounding box center [761, 318] width 83 height 31
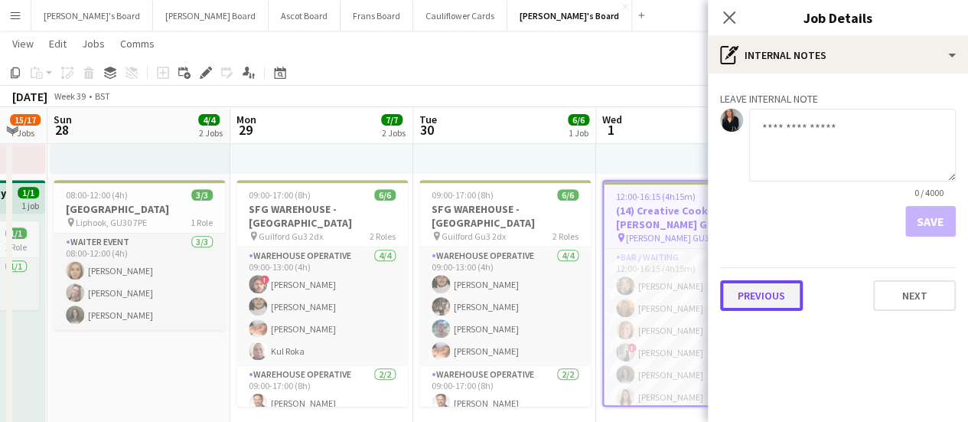
click at [755, 292] on button "Previous" at bounding box center [761, 295] width 83 height 31
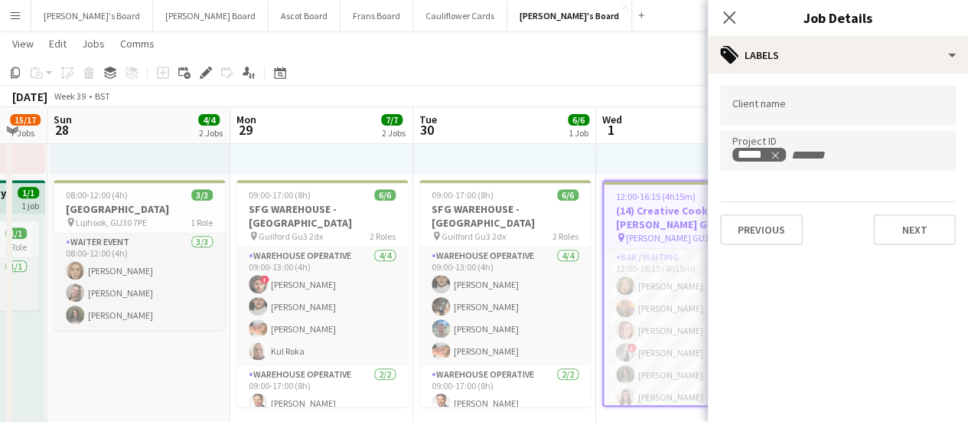
click at [638, 157] on div at bounding box center [687, 54] width 183 height 237
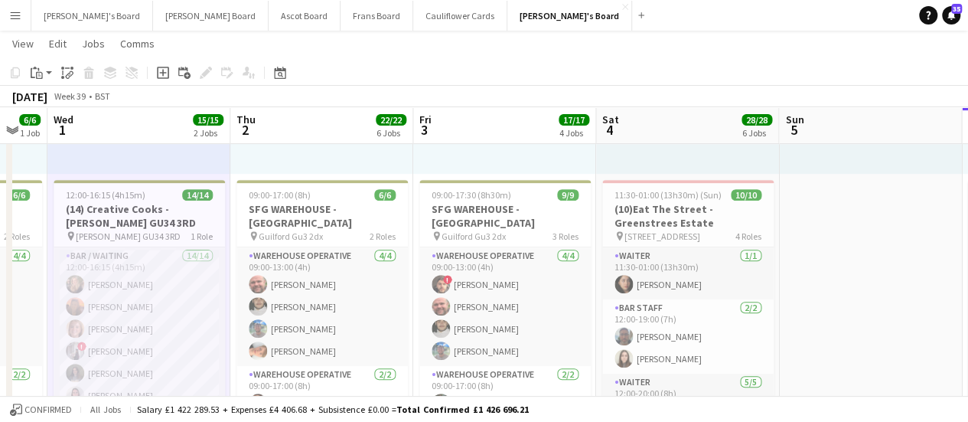
scroll to position [0, 648]
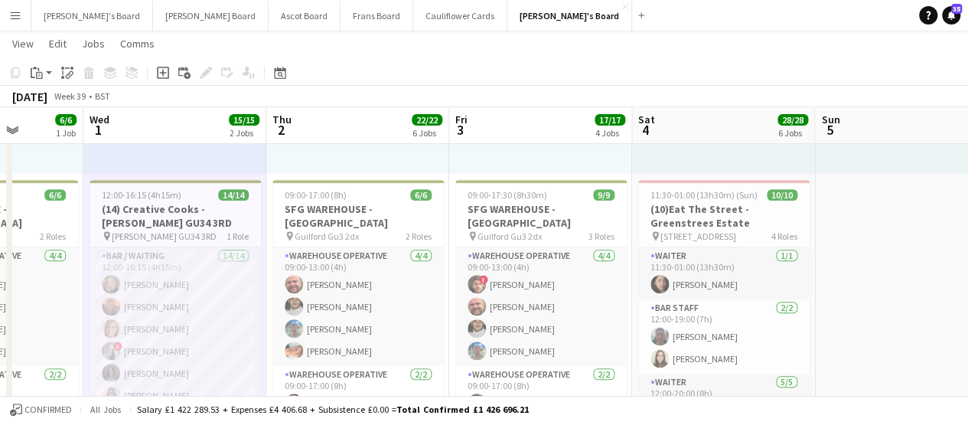
drag, startPoint x: 833, startPoint y: 316, endPoint x: 321, endPoint y: 320, distance: 512.2
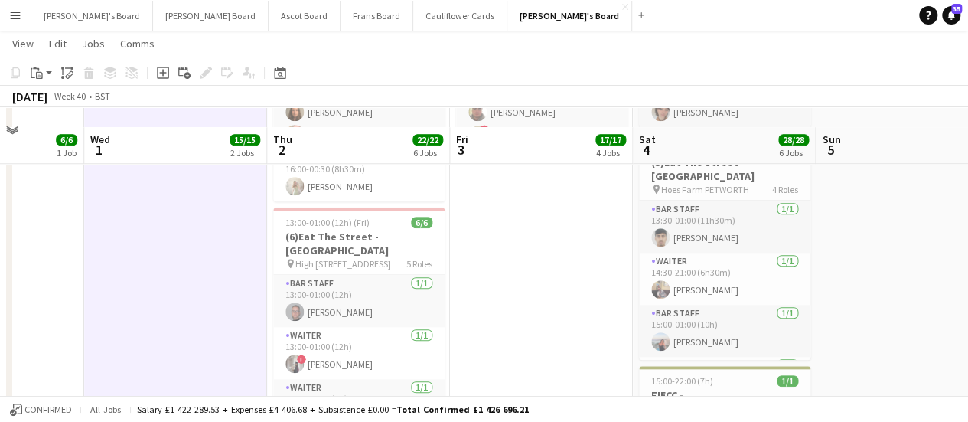
scroll to position [660, 0]
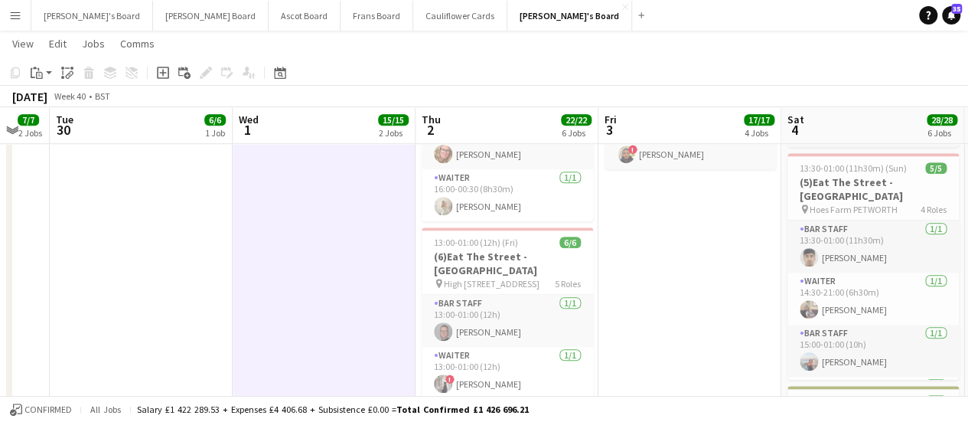
drag, startPoint x: 590, startPoint y: 255, endPoint x: 739, endPoint y: 230, distance: 150.5
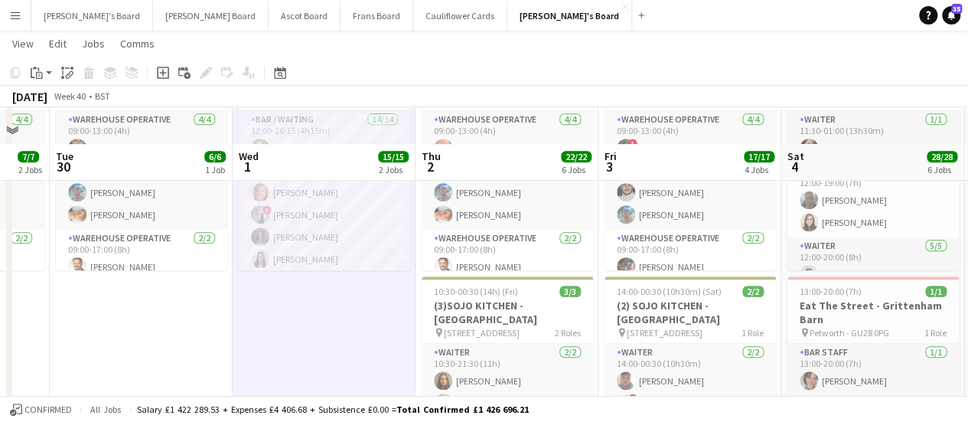
scroll to position [448, 0]
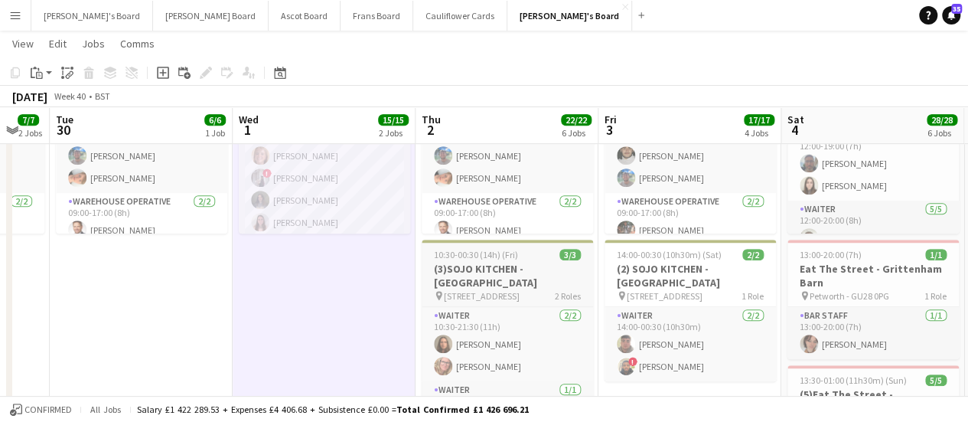
click at [476, 266] on h3 "(3)SOJO KITCHEN - [GEOGRAPHIC_DATA]" at bounding box center [507, 276] width 171 height 28
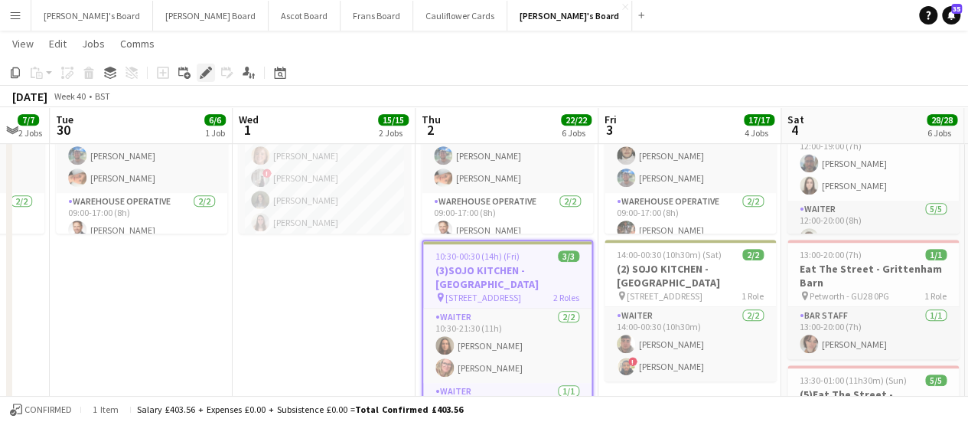
click at [200, 77] on icon "Edit" at bounding box center [206, 73] width 12 height 12
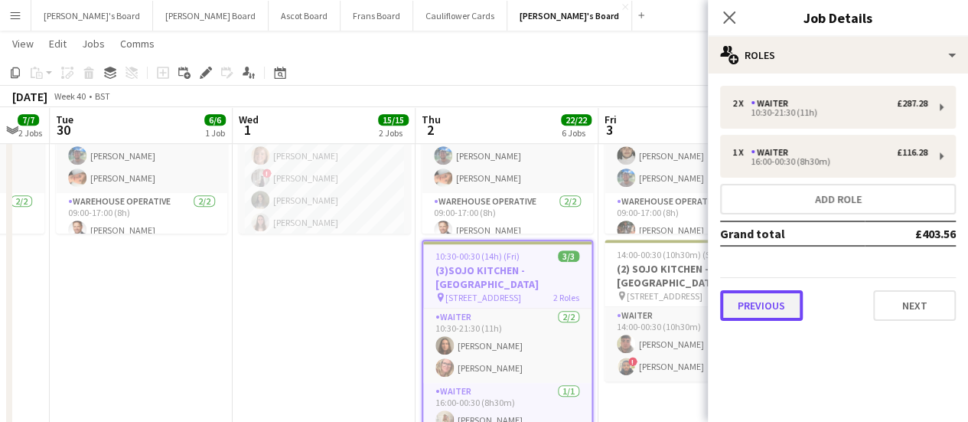
click at [760, 318] on button "Previous" at bounding box center [761, 305] width 83 height 31
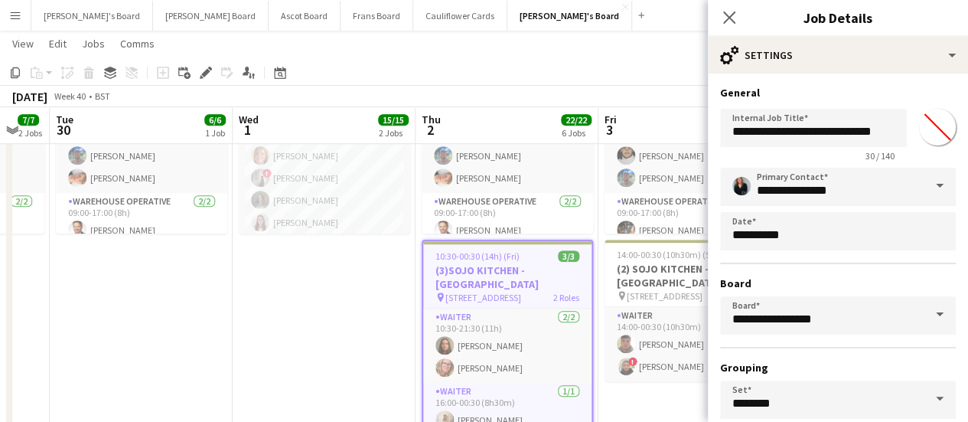
scroll to position [127, 0]
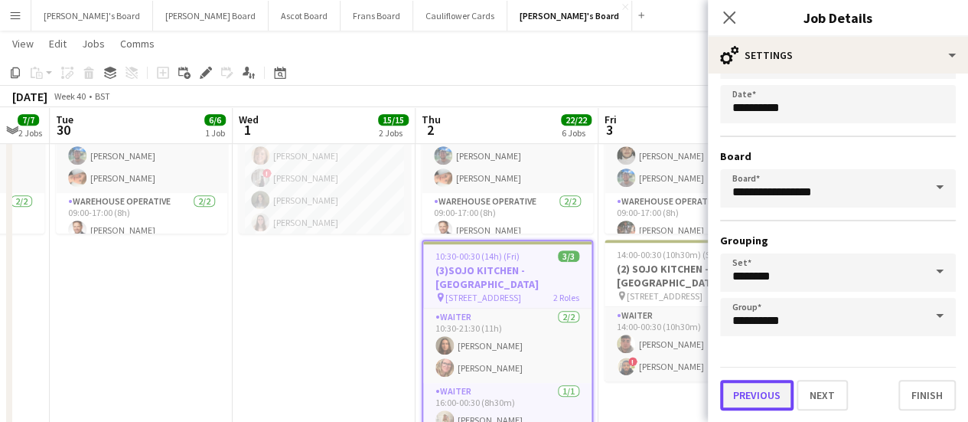
click at [769, 390] on button "Previous" at bounding box center [756, 395] width 73 height 31
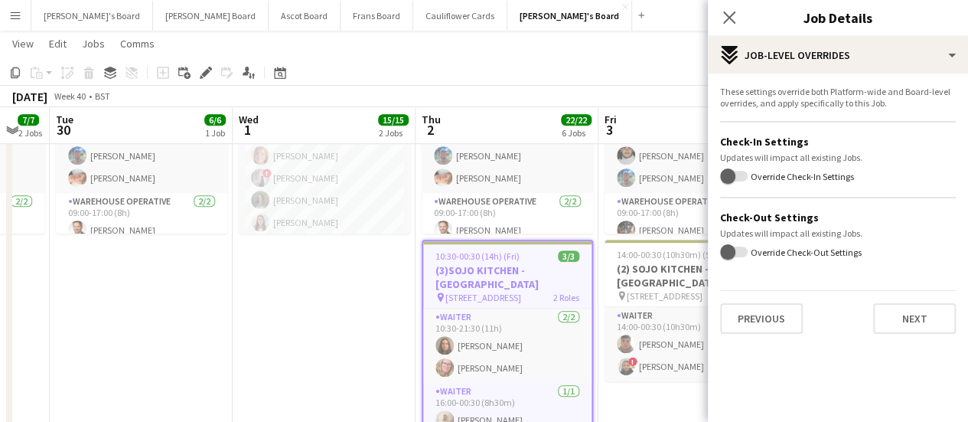
scroll to position [0, 0]
click at [759, 323] on button "Previous" at bounding box center [761, 318] width 83 height 31
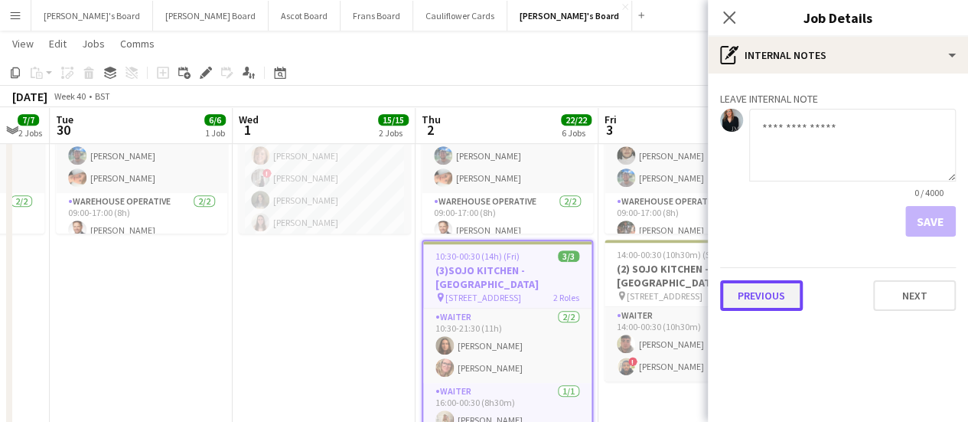
click at [755, 302] on button "Previous" at bounding box center [761, 295] width 83 height 31
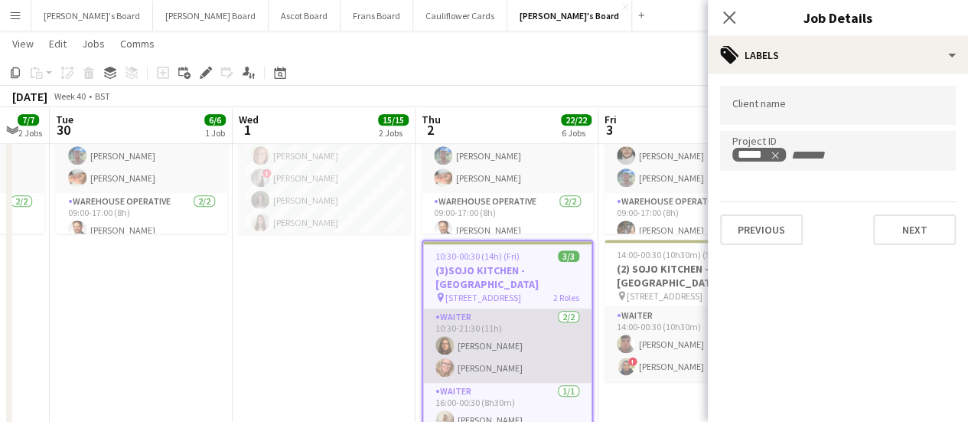
click at [514, 334] on app-card-role "Waiter [DATE] 10:30-21:30 (11h) [PERSON_NAME] [PERSON_NAME]" at bounding box center [507, 346] width 168 height 74
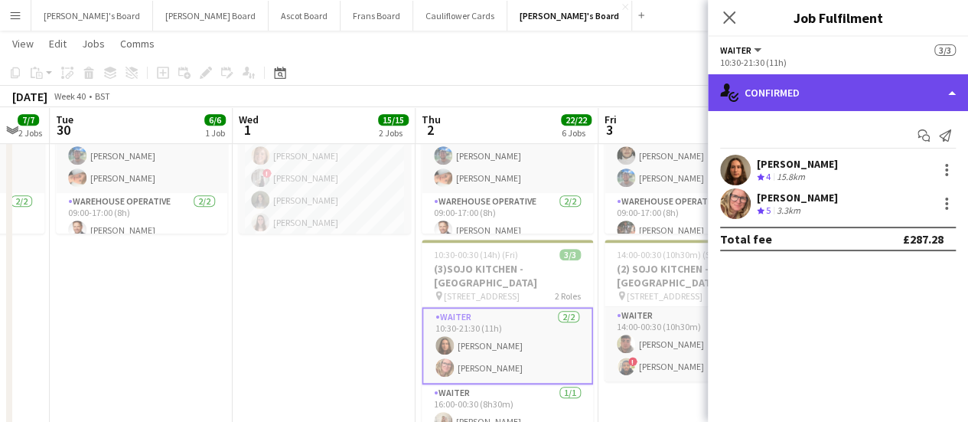
click at [809, 93] on div "single-neutral-actions-check-2 Confirmed" at bounding box center [838, 92] width 260 height 37
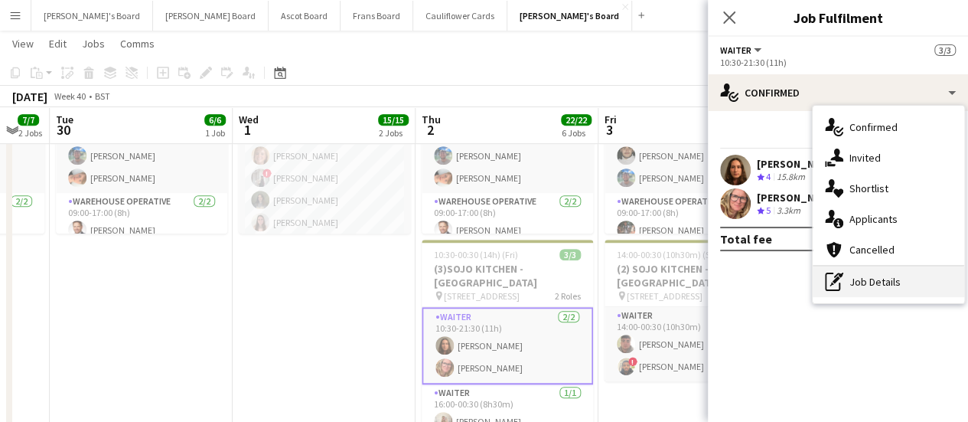
click at [859, 289] on div "pen-write Job Details" at bounding box center [889, 281] width 152 height 31
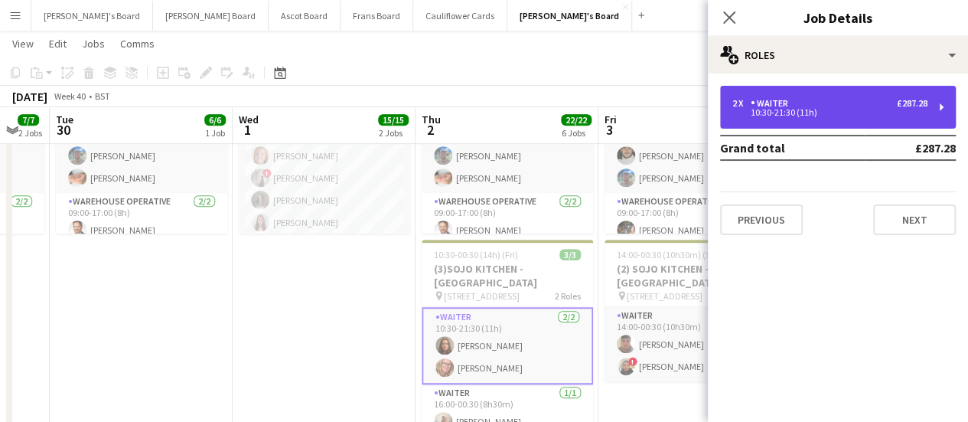
click at [838, 122] on div "2 x Waiter £287.28 10:30-21:30 (11h)" at bounding box center [838, 107] width 236 height 43
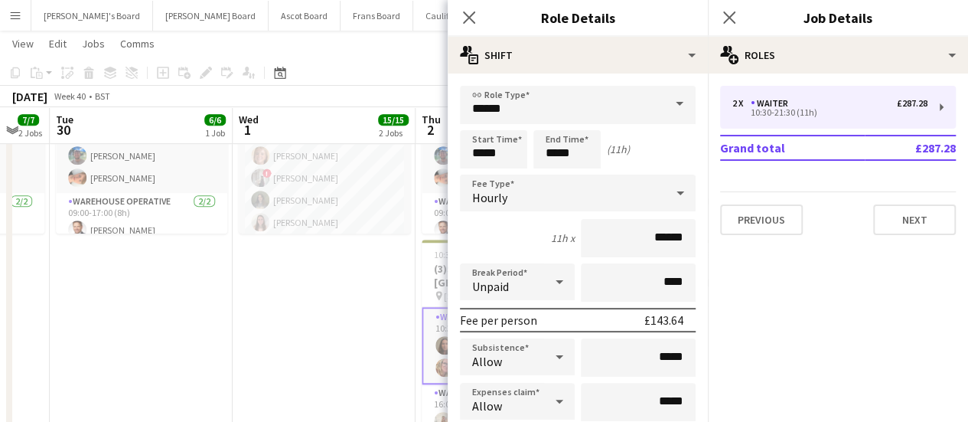
click at [305, 341] on app-date-cell "12:00-16:15 (4h15m) 14/14 (14) Creative Cooks - [PERSON_NAME] GU34 3RD pin [PER…" at bounding box center [324, 391] width 183 height 1334
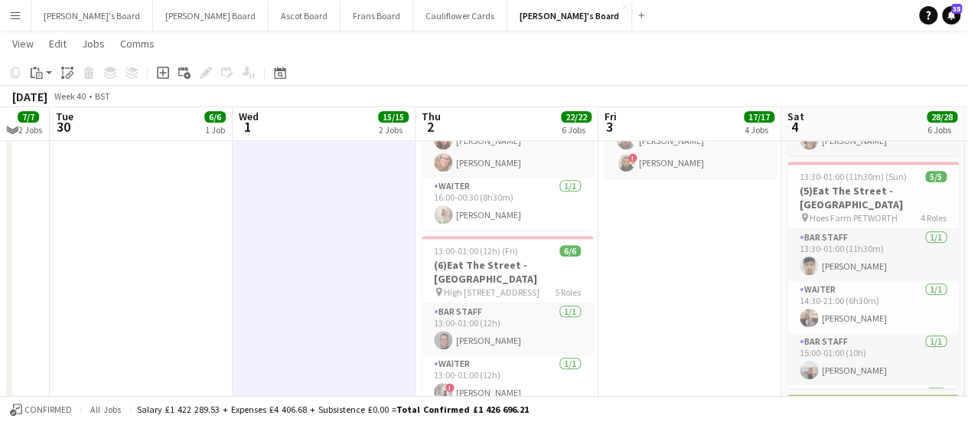
scroll to position [663, 0]
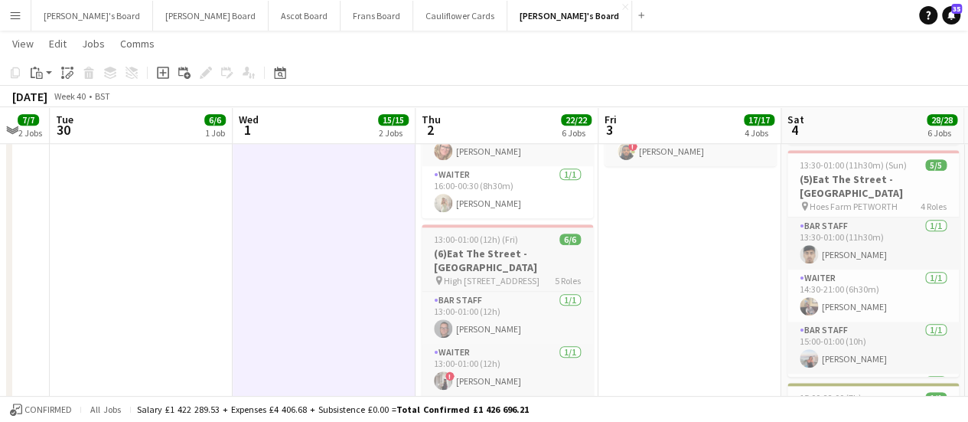
click at [516, 243] on div "13:00-01:00 (12h) (Fri) 6/6" at bounding box center [507, 238] width 171 height 11
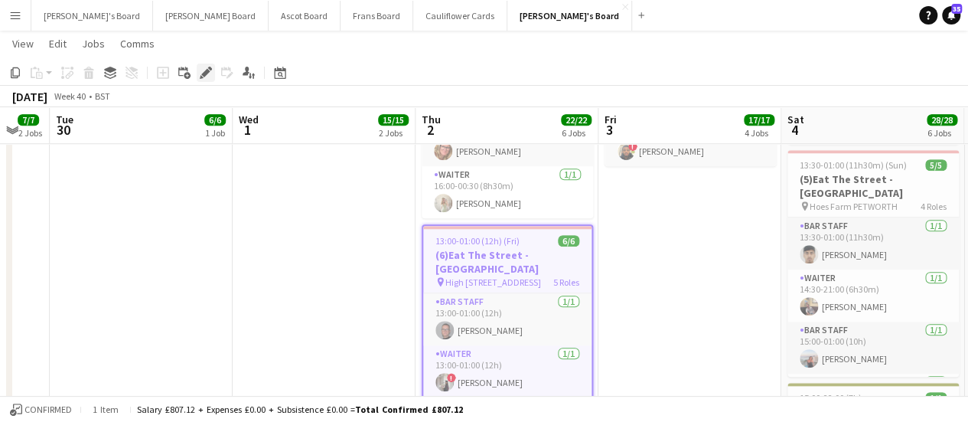
click at [208, 72] on icon at bounding box center [205, 73] width 8 height 8
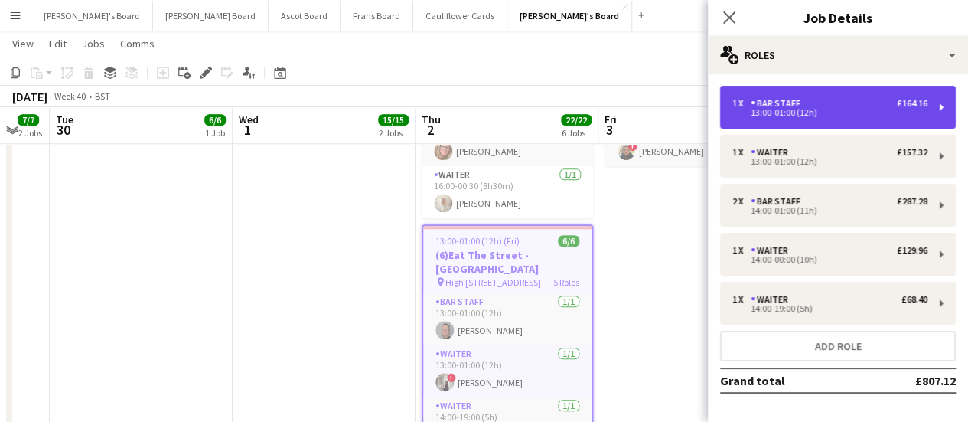
click at [798, 111] on div "13:00-01:00 (12h)" at bounding box center [830, 113] width 195 height 8
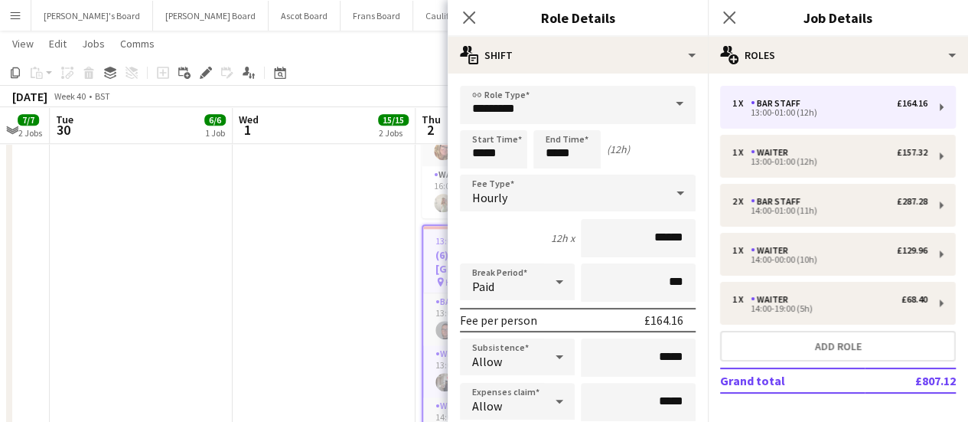
click at [311, 278] on app-date-cell "12:00-16:15 (4h15m) 14/14 (14) Creative Cooks - [PERSON_NAME] GU34 3RD pin [PER…" at bounding box center [324, 176] width 183 height 1334
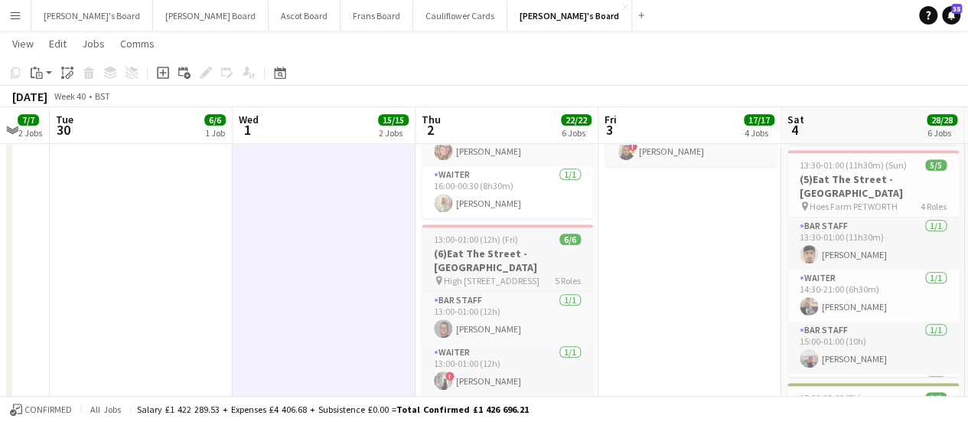
click at [472, 258] on h3 "(6)Eat The Street -[GEOGRAPHIC_DATA]" at bounding box center [507, 261] width 171 height 28
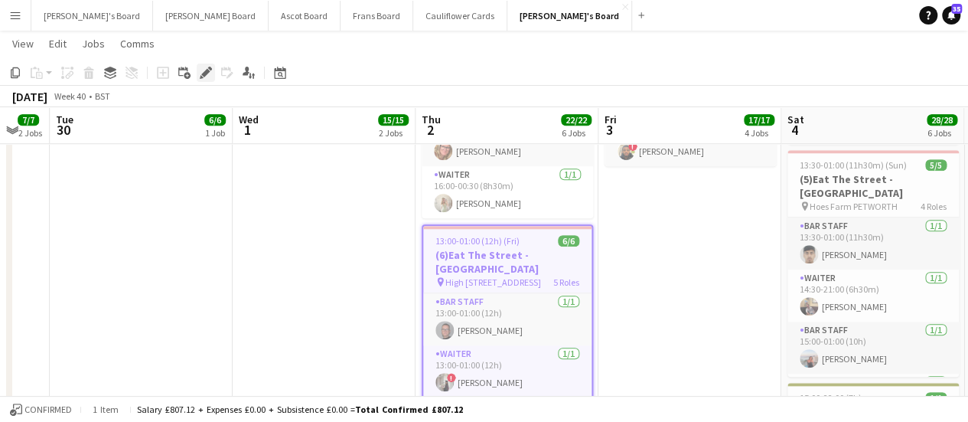
click at [205, 72] on icon at bounding box center [205, 73] width 8 height 8
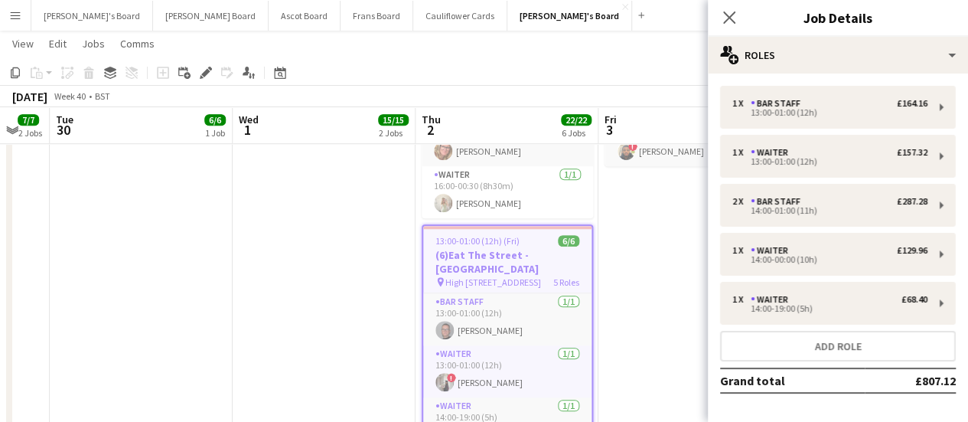
scroll to position [57, 0]
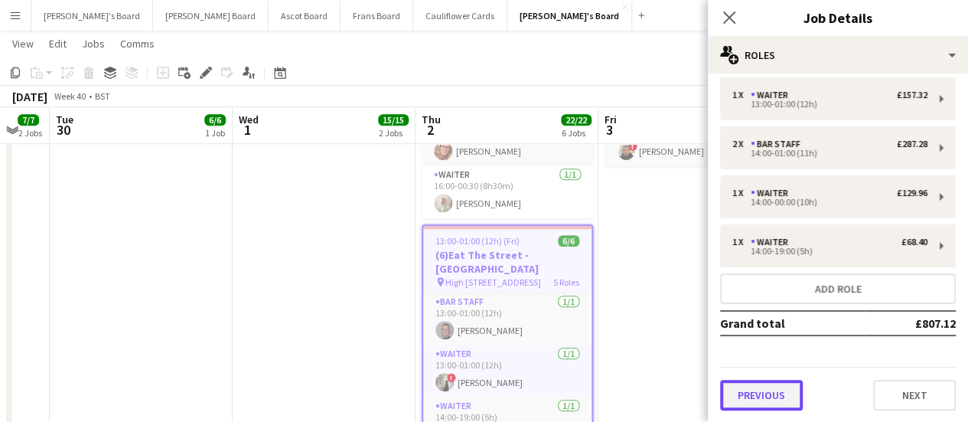
click at [775, 384] on button "Previous" at bounding box center [761, 395] width 83 height 31
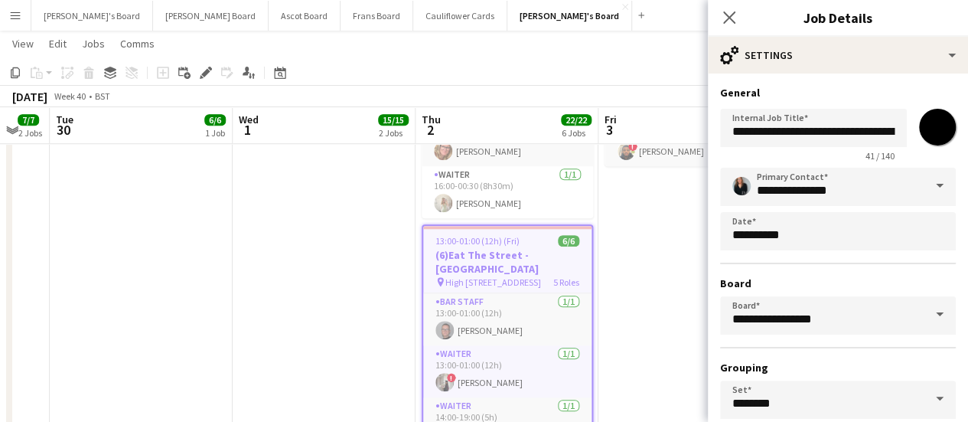
scroll to position [127, 0]
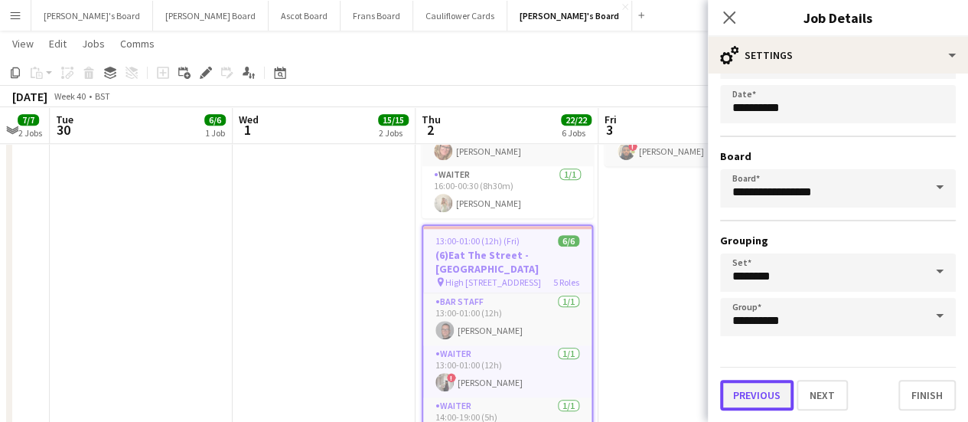
click at [739, 397] on button "Previous" at bounding box center [756, 395] width 73 height 31
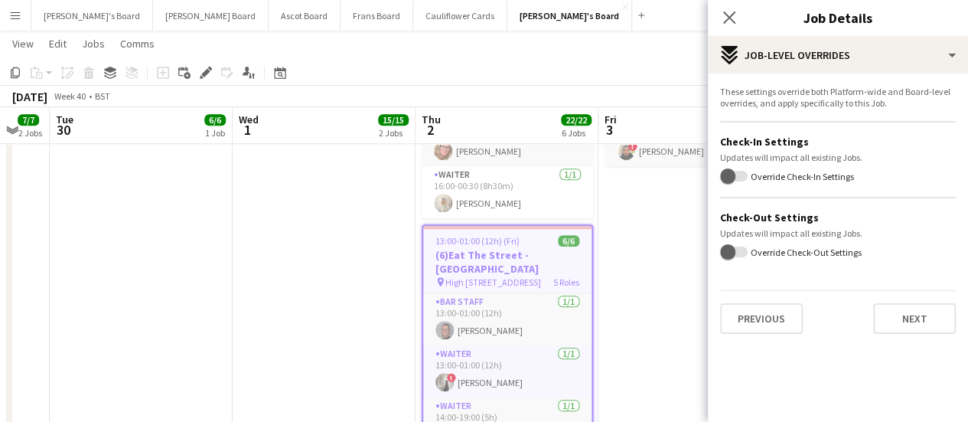
scroll to position [0, 0]
click at [785, 327] on button "Previous" at bounding box center [761, 318] width 83 height 31
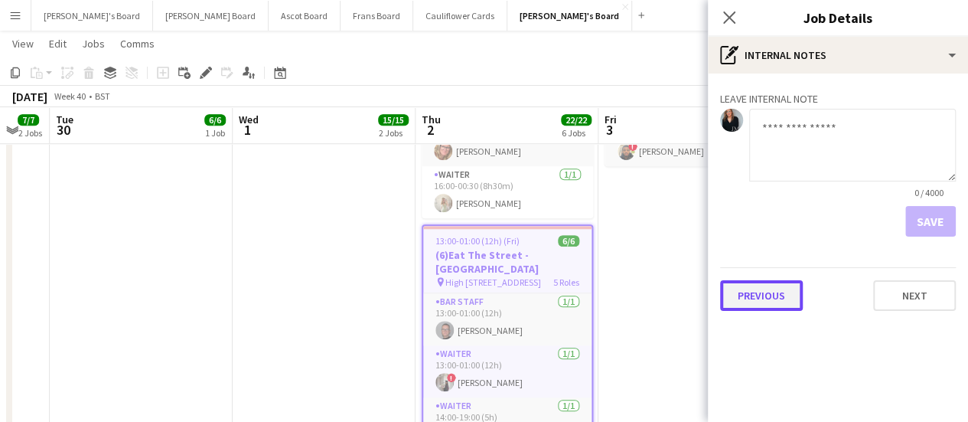
click at [773, 296] on button "Previous" at bounding box center [761, 295] width 83 height 31
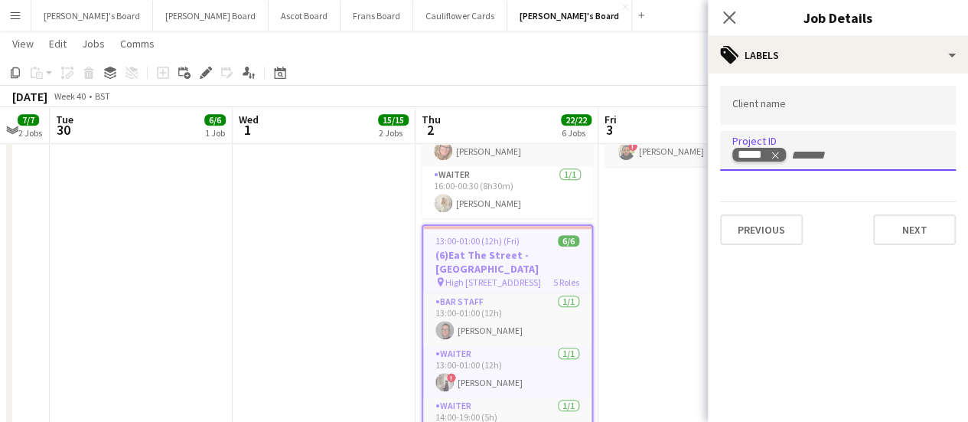
click at [776, 153] on icon "Remove tag" at bounding box center [775, 155] width 7 height 7
click at [659, 227] on app-date-cell "09:00-17:30 (8h30m) 9/9 SFG WAREHOUSE - [GEOGRAPHIC_DATA] pin Guilford Gu3 2dx …" at bounding box center [690, 176] width 183 height 1334
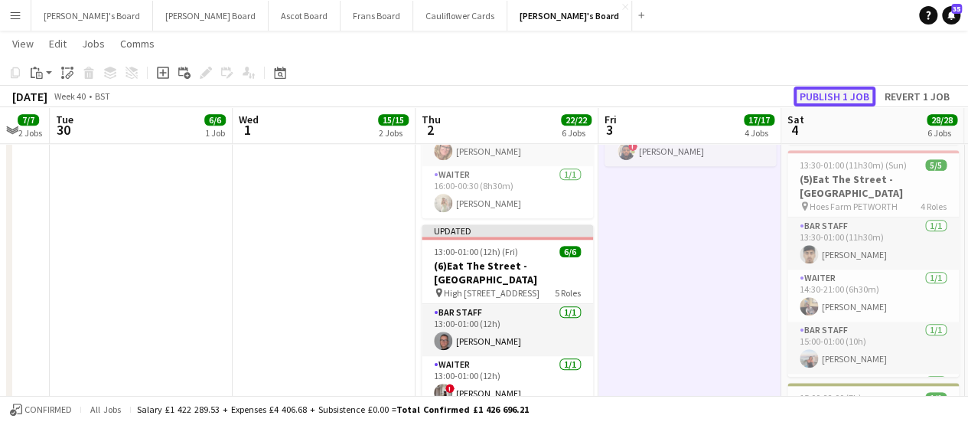
click at [839, 97] on button "Publish 1 job" at bounding box center [835, 97] width 82 height 20
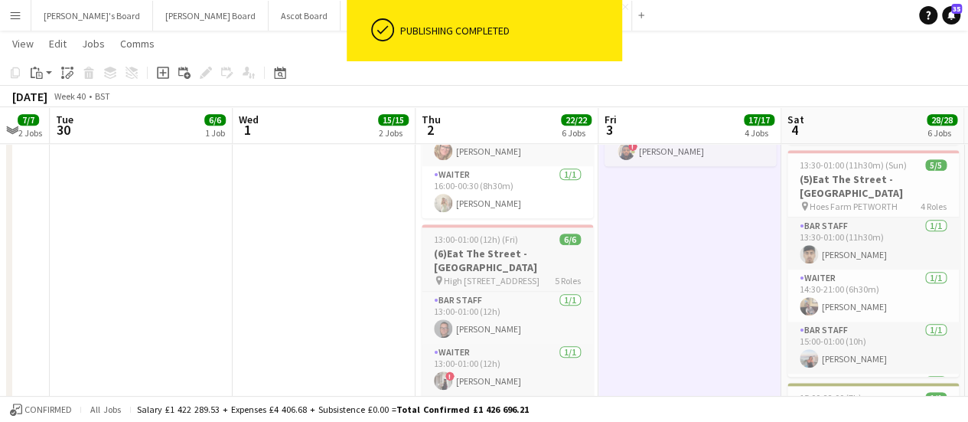
click at [469, 268] on h3 "(6)Eat The Street -[GEOGRAPHIC_DATA]" at bounding box center [507, 261] width 171 height 28
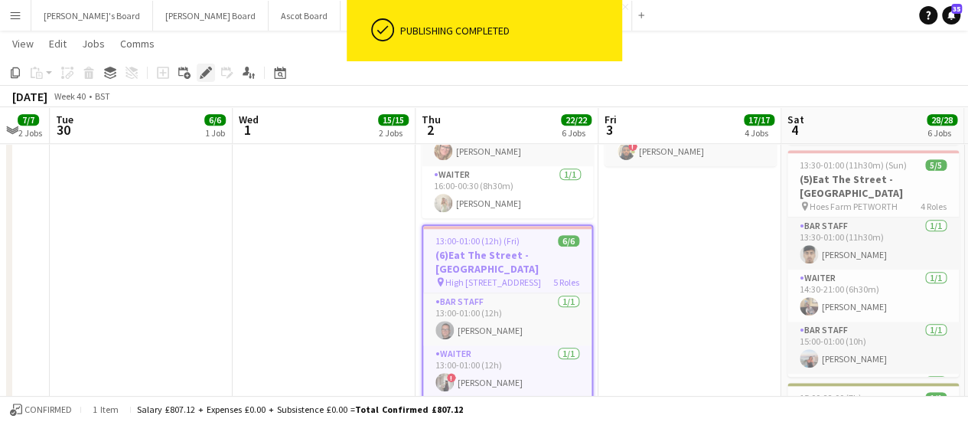
click at [211, 76] on icon "Edit" at bounding box center [206, 73] width 12 height 12
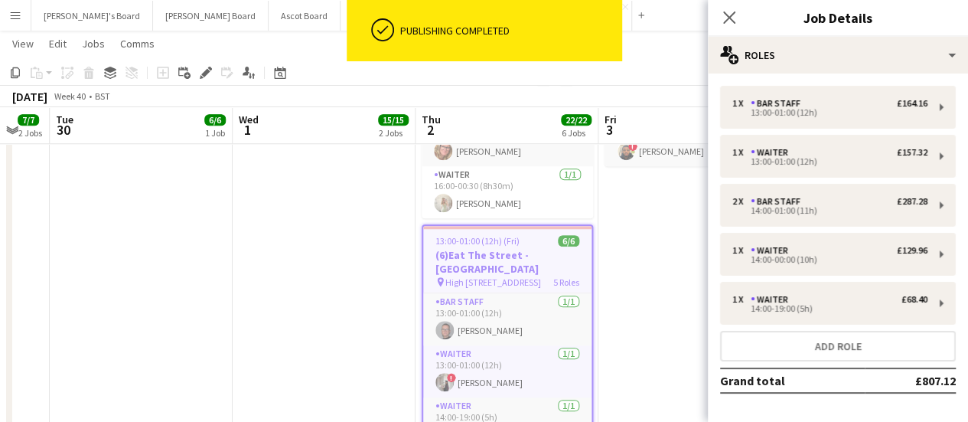
scroll to position [57, 0]
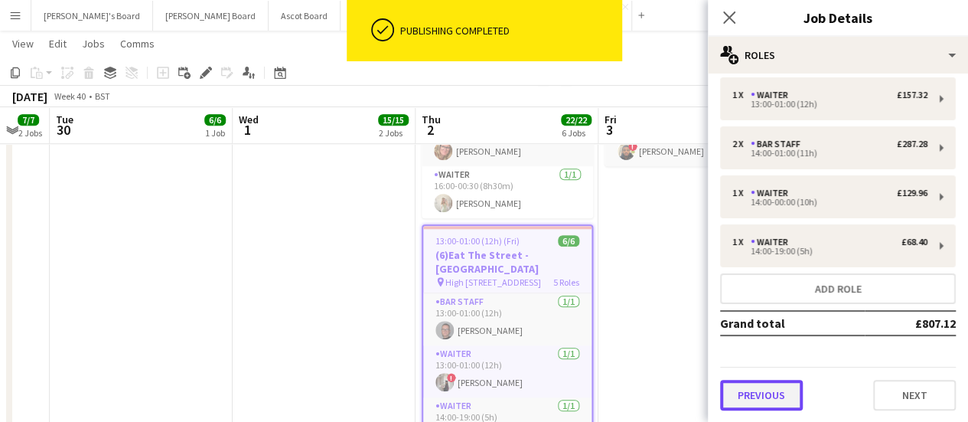
click at [775, 392] on button "Previous" at bounding box center [761, 395] width 83 height 31
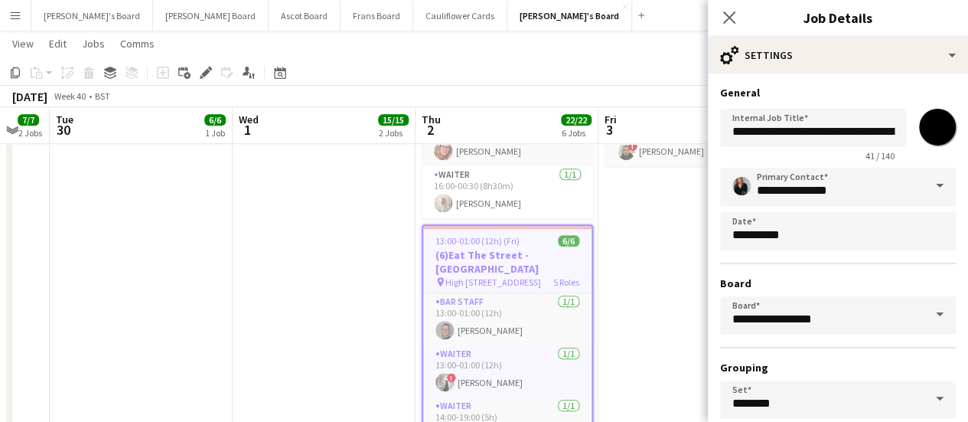
scroll to position [127, 0]
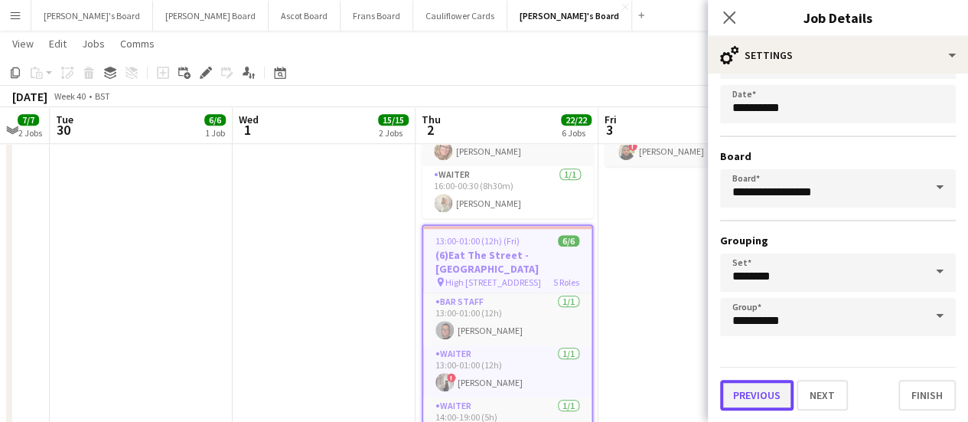
click at [774, 392] on button "Previous" at bounding box center [756, 395] width 73 height 31
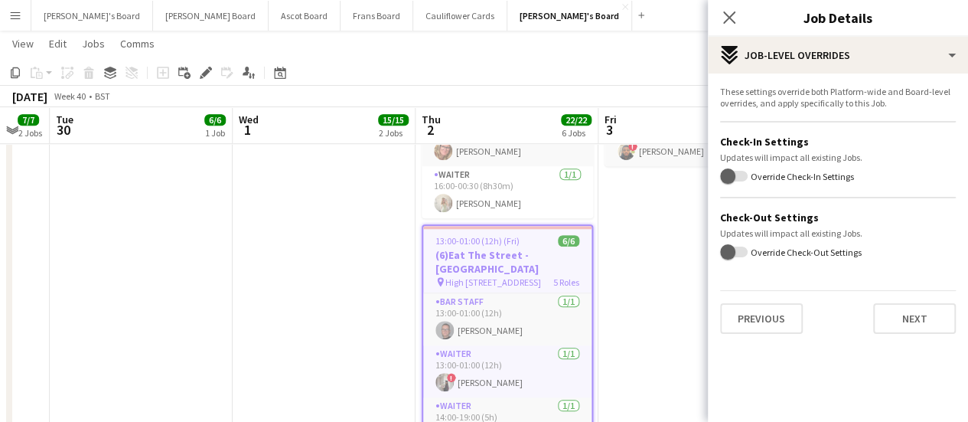
scroll to position [0, 0]
click at [766, 325] on button "Previous" at bounding box center [761, 318] width 83 height 31
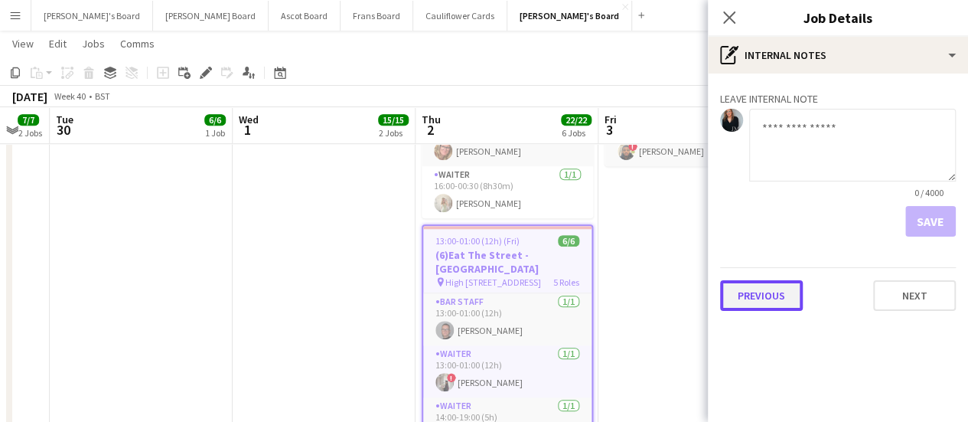
click at [741, 287] on button "Previous" at bounding box center [761, 295] width 83 height 31
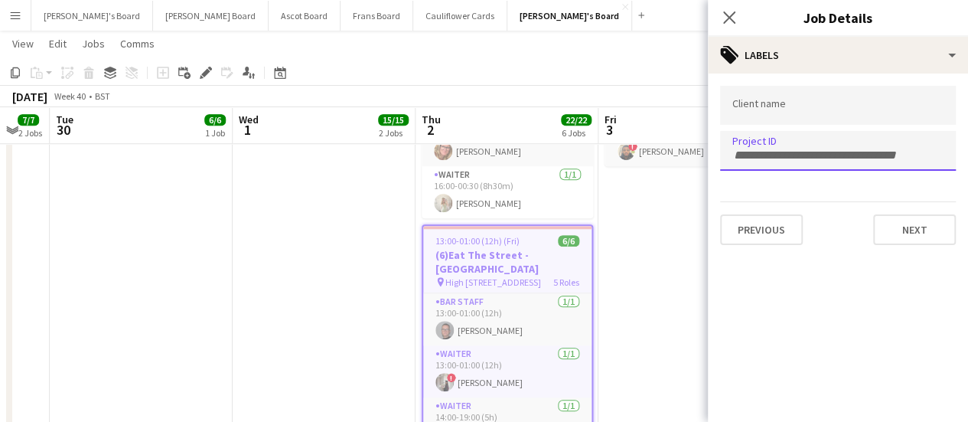
click at [749, 154] on input "Type to search project ID labels..." at bounding box center [838, 156] width 211 height 14
paste input "*****"
type input "*****"
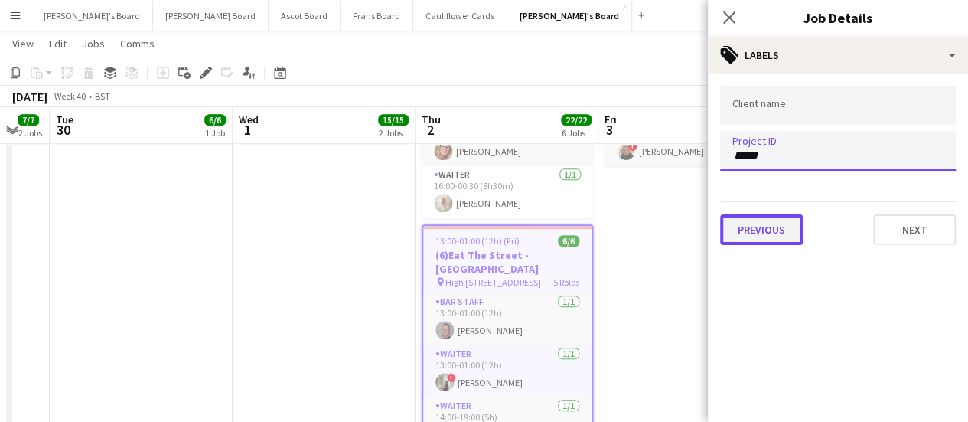
click at [752, 237] on button "Previous" at bounding box center [761, 229] width 83 height 31
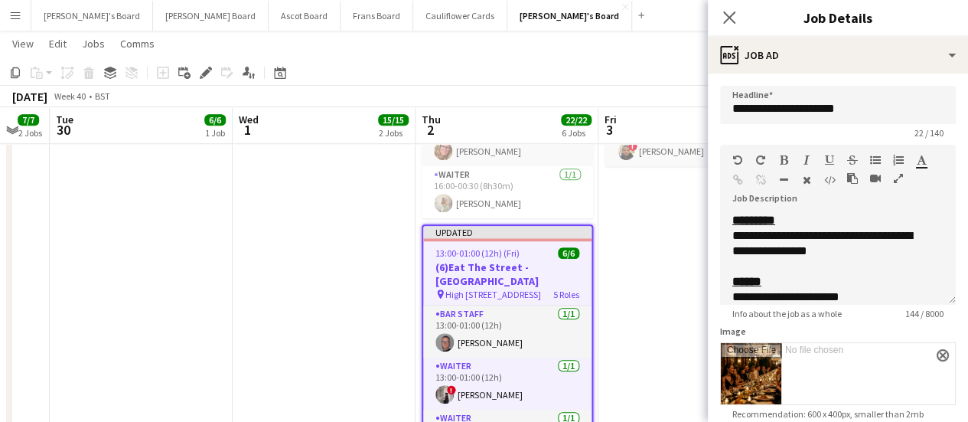
click at [640, 246] on app-date-cell "09:00-17:30 (8h30m) 9/9 SFG WAREHOUSE - [GEOGRAPHIC_DATA] pin Guilford Gu3 2dx …" at bounding box center [690, 176] width 183 height 1334
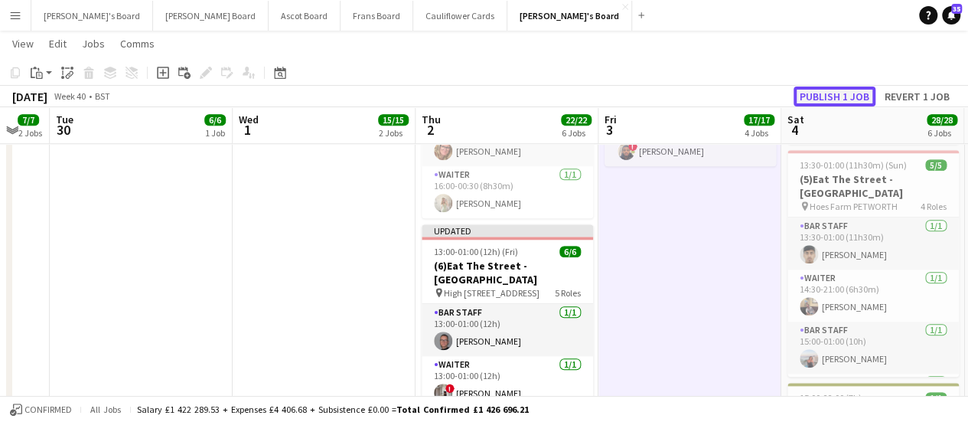
click at [834, 90] on button "Publish 1 job" at bounding box center [835, 97] width 82 height 20
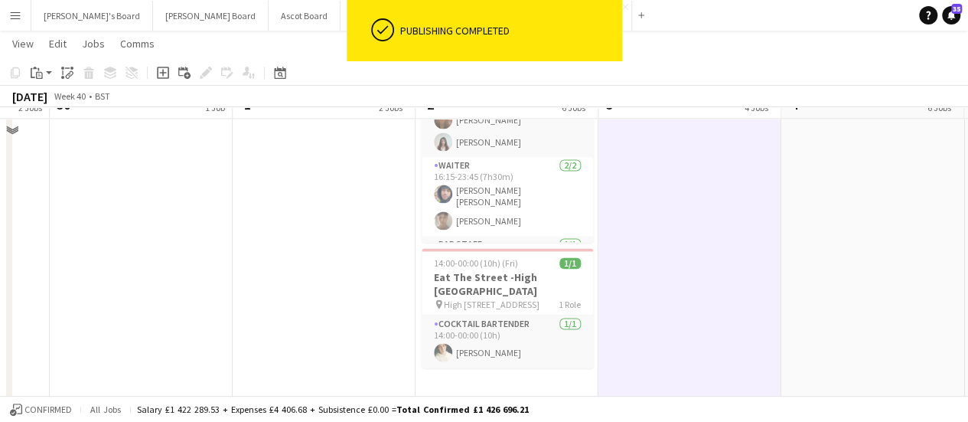
scroll to position [1113, 0]
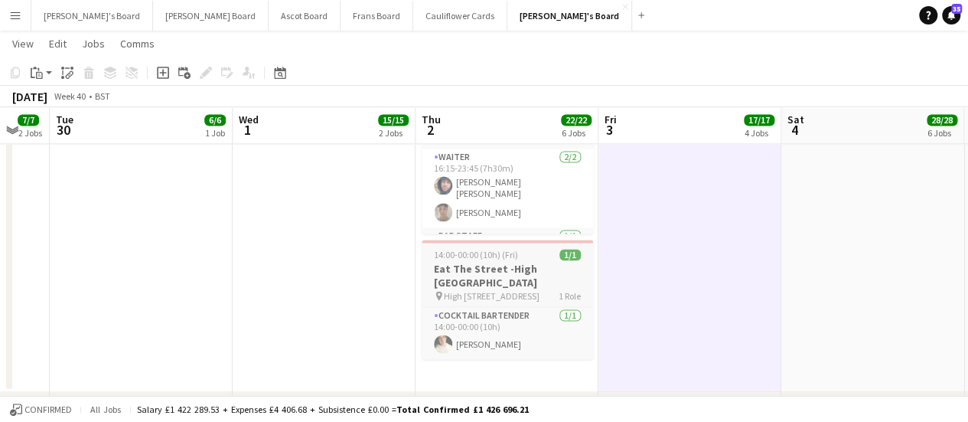
drag, startPoint x: 501, startPoint y: 251, endPoint x: 440, endPoint y: 244, distance: 61.6
click at [440, 244] on app-job-card "14:00-00:00 (10h) (Fri) 1/1 Eat The Street -[GEOGRAPHIC_DATA] pin High Billingh…" at bounding box center [507, 299] width 171 height 119
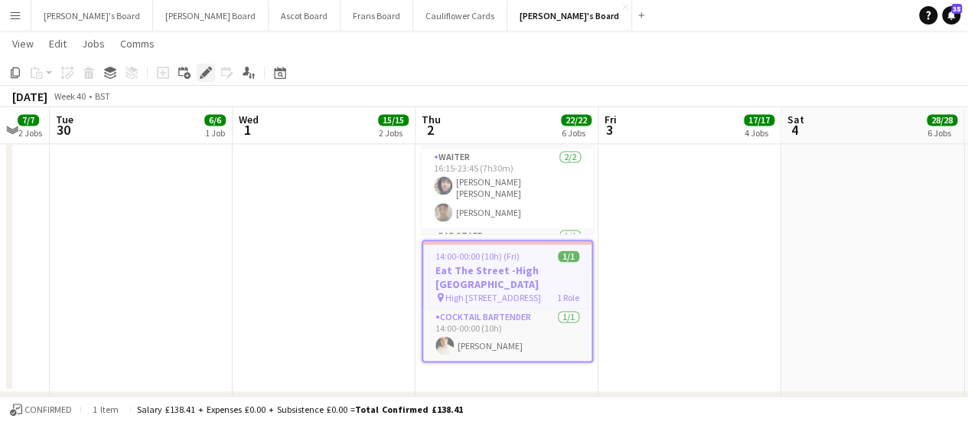
click at [209, 69] on icon at bounding box center [210, 69] width 4 height 4
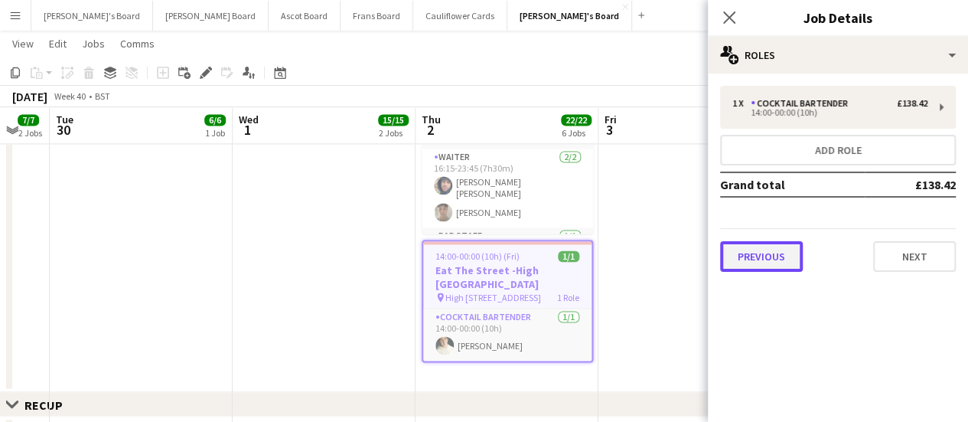
click at [773, 259] on button "Previous" at bounding box center [761, 256] width 83 height 31
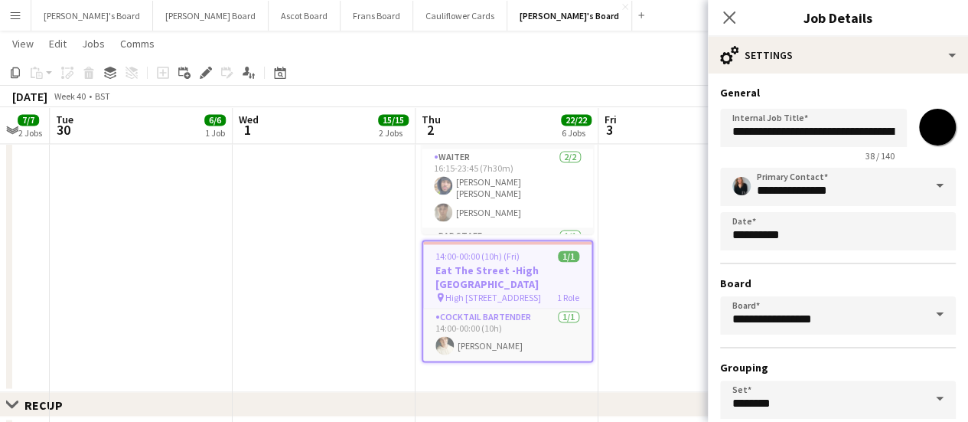
scroll to position [127, 0]
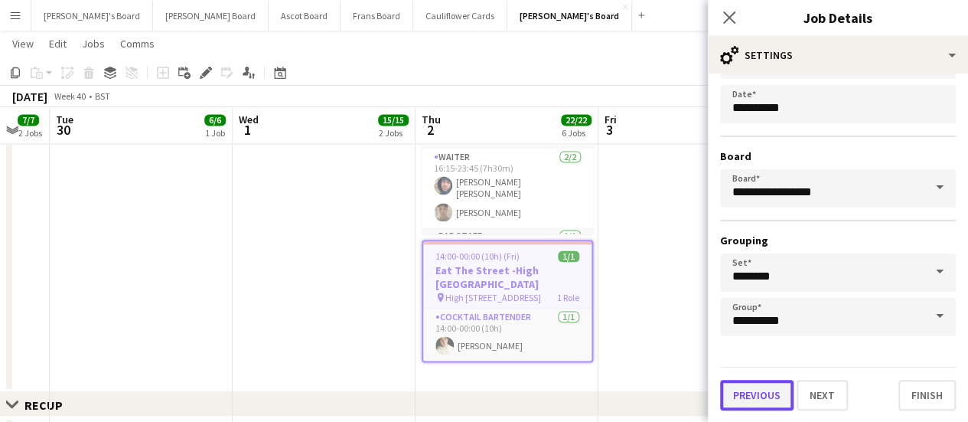
click at [762, 390] on button "Previous" at bounding box center [756, 395] width 73 height 31
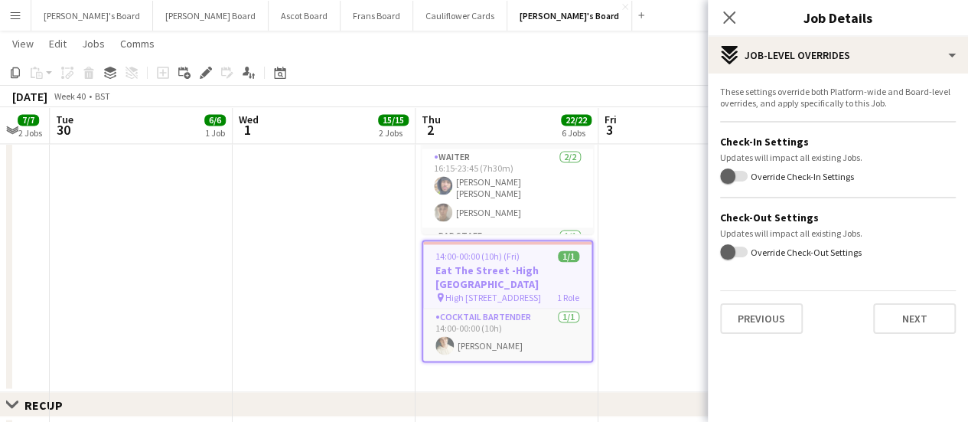
scroll to position [0, 0]
click at [761, 329] on button "Previous" at bounding box center [761, 318] width 83 height 31
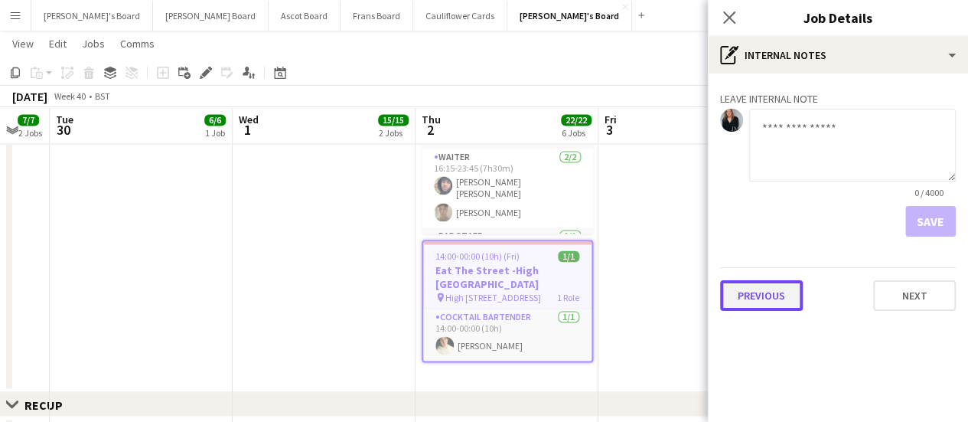
click at [761, 301] on button "Previous" at bounding box center [761, 295] width 83 height 31
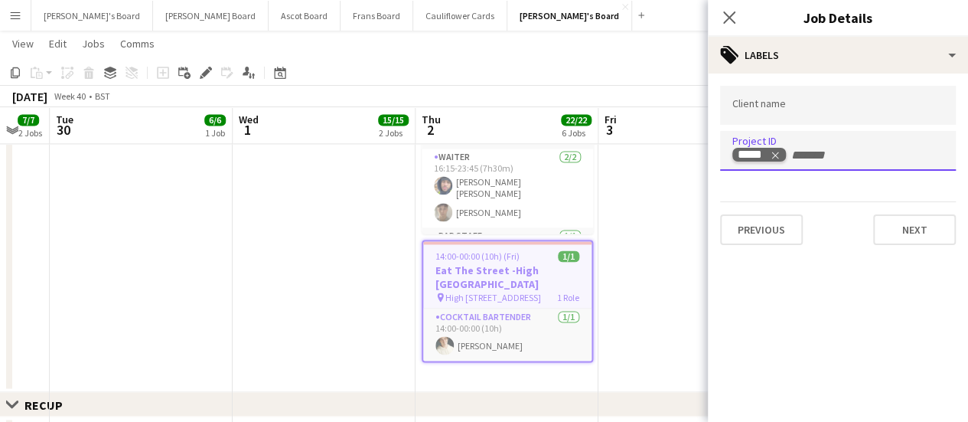
click at [777, 152] on icon "Remove tag" at bounding box center [775, 155] width 11 height 11
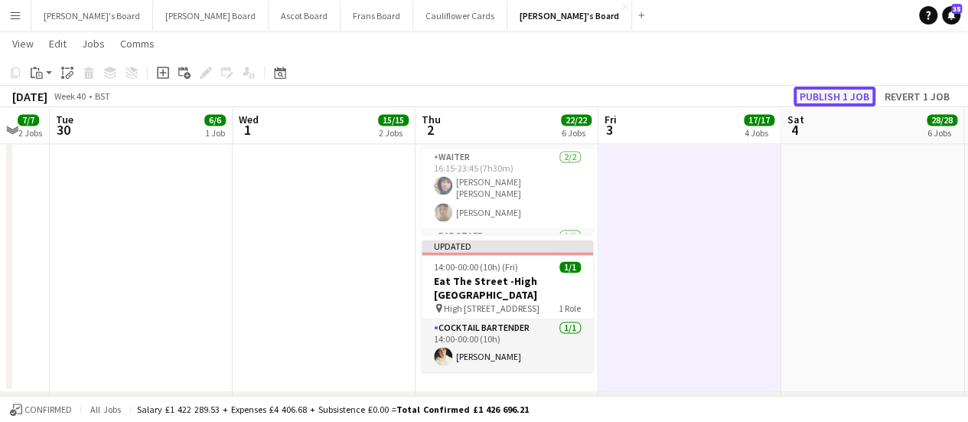
click at [853, 97] on button "Publish 1 job" at bounding box center [835, 97] width 82 height 20
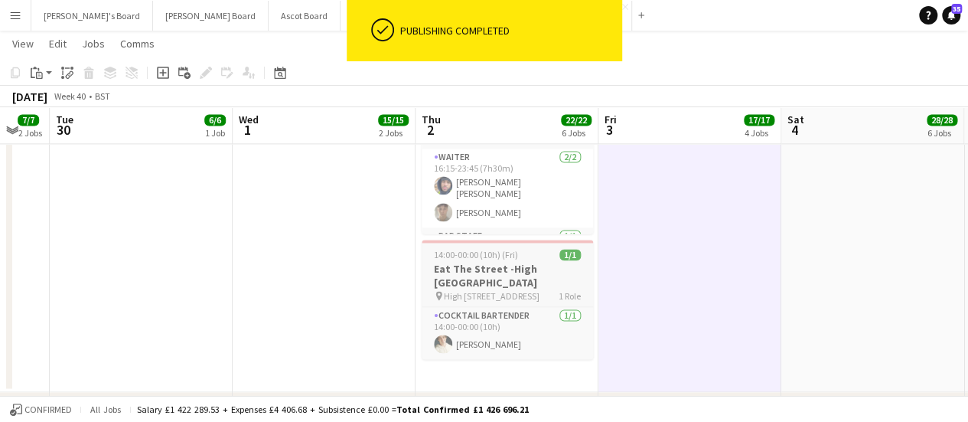
click at [504, 285] on h3 "Eat The Street -High [GEOGRAPHIC_DATA]" at bounding box center [507, 276] width 171 height 28
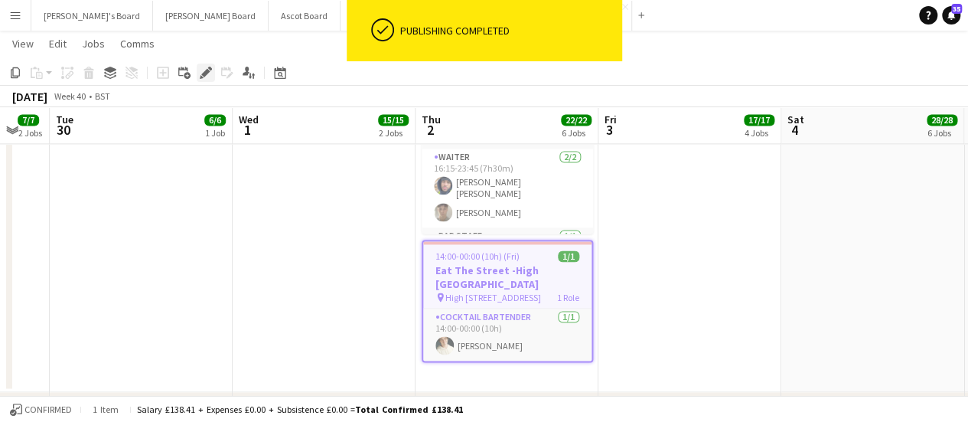
click at [207, 73] on icon at bounding box center [205, 73] width 8 height 8
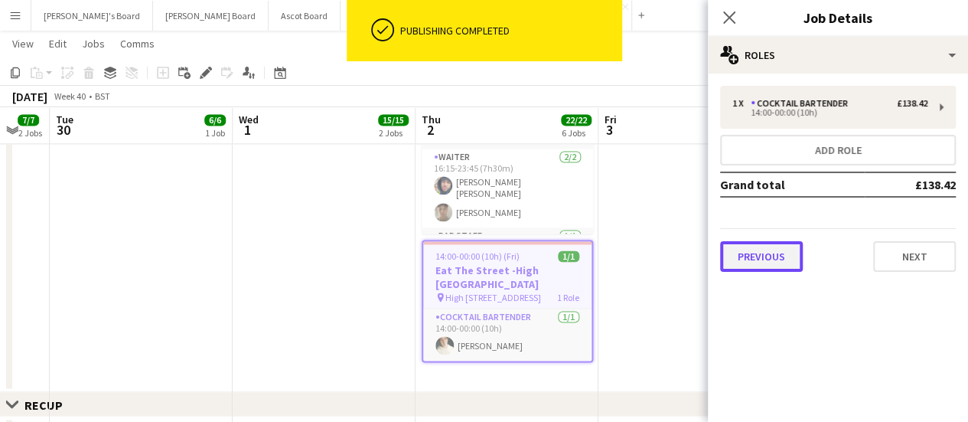
click at [778, 256] on button "Previous" at bounding box center [761, 256] width 83 height 31
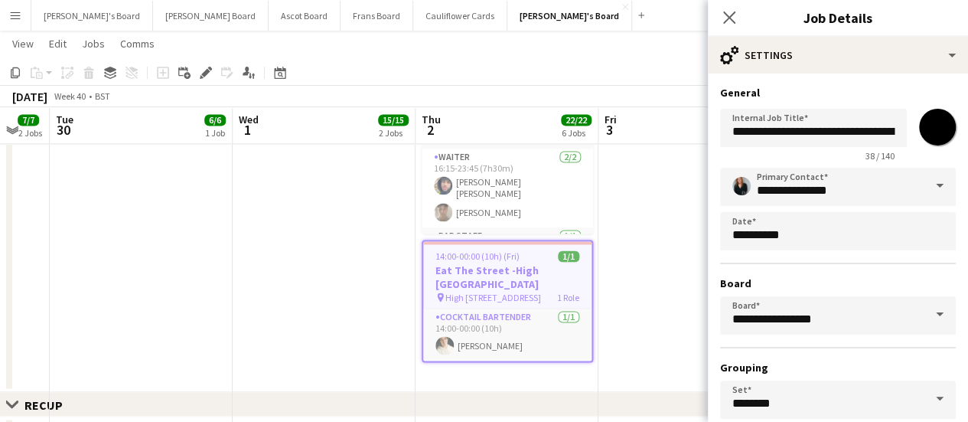
scroll to position [127, 0]
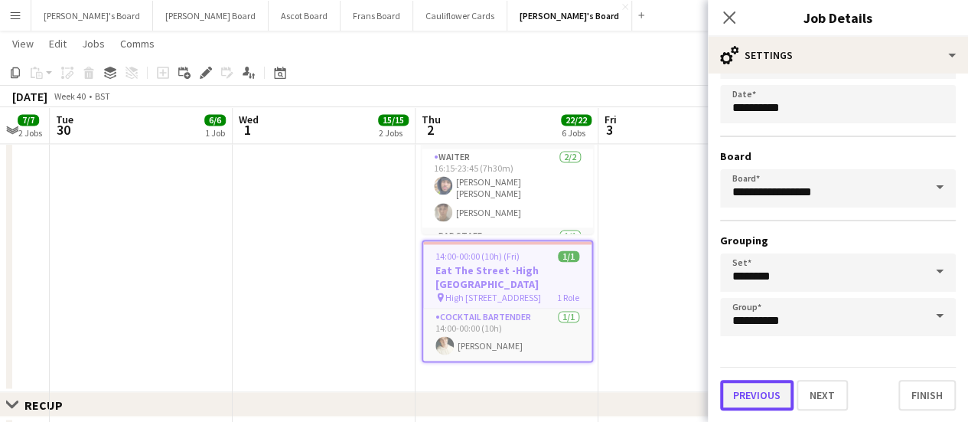
click at [769, 395] on button "Previous" at bounding box center [756, 395] width 73 height 31
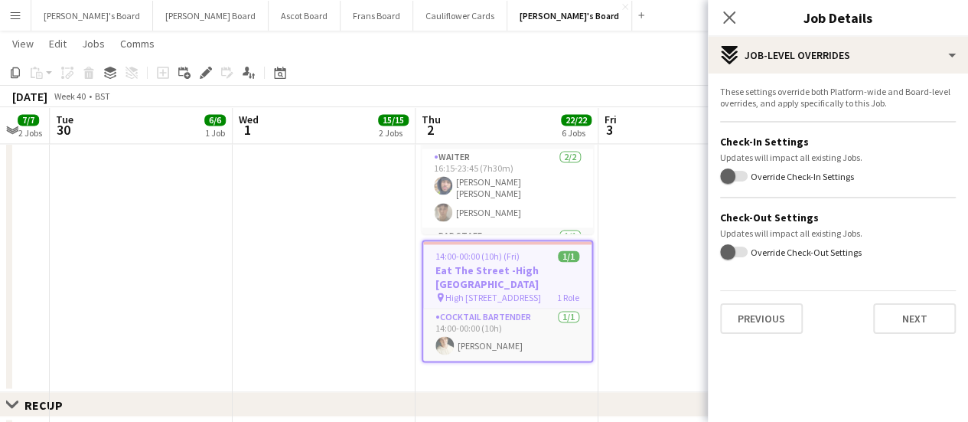
scroll to position [0, 0]
click at [749, 331] on button "Previous" at bounding box center [761, 318] width 83 height 31
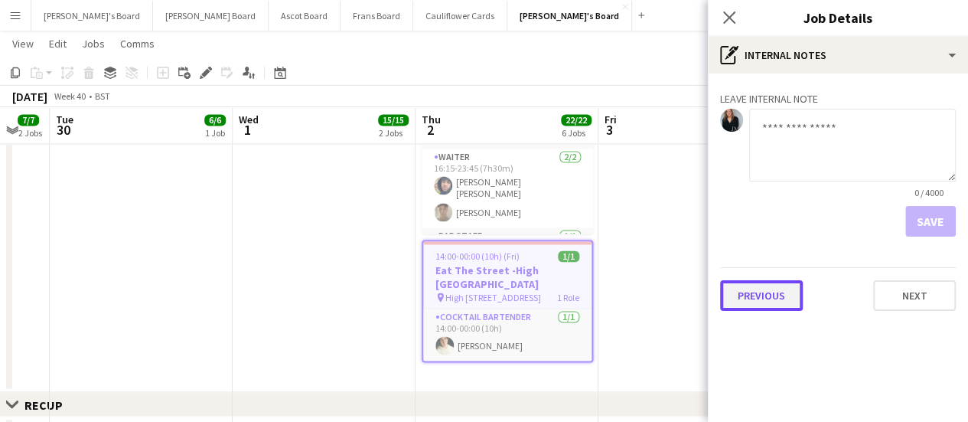
click at [743, 294] on button "Previous" at bounding box center [761, 295] width 83 height 31
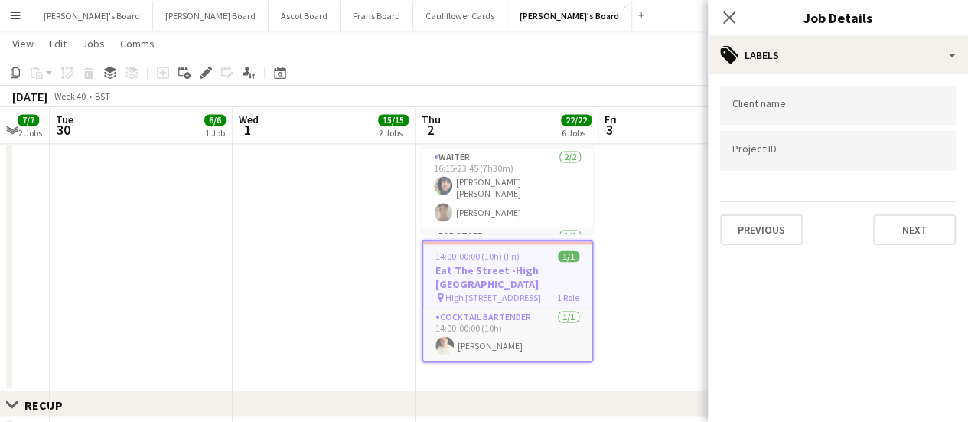
click at [740, 160] on div at bounding box center [838, 150] width 236 height 39
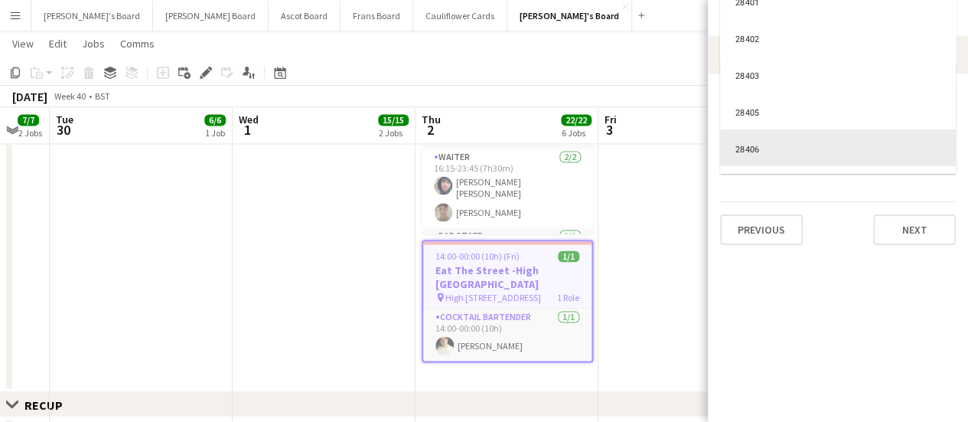
click at [810, 278] on div at bounding box center [838, 211] width 260 height 422
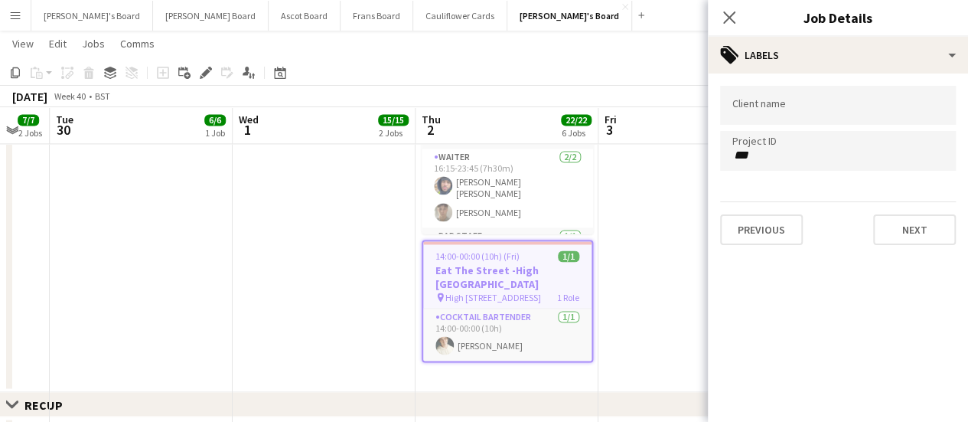
click at [782, 163] on div "***" at bounding box center [838, 150] width 236 height 39
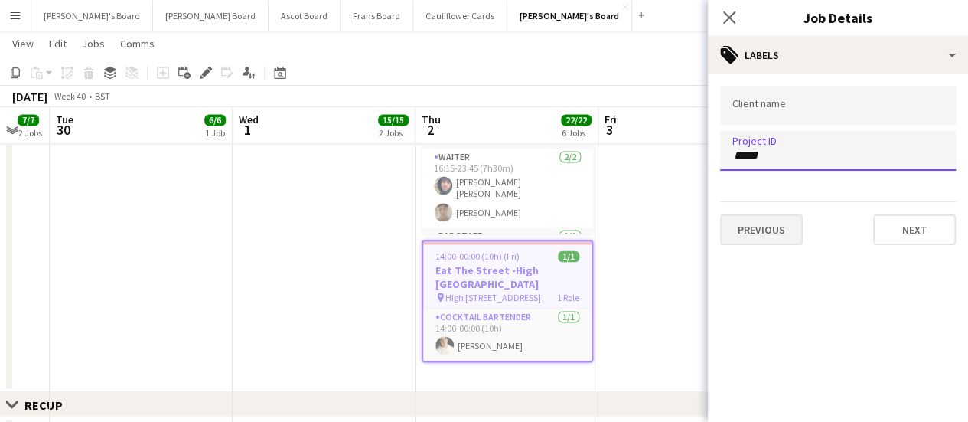
type input "*****"
click at [762, 232] on button "Previous" at bounding box center [761, 229] width 83 height 31
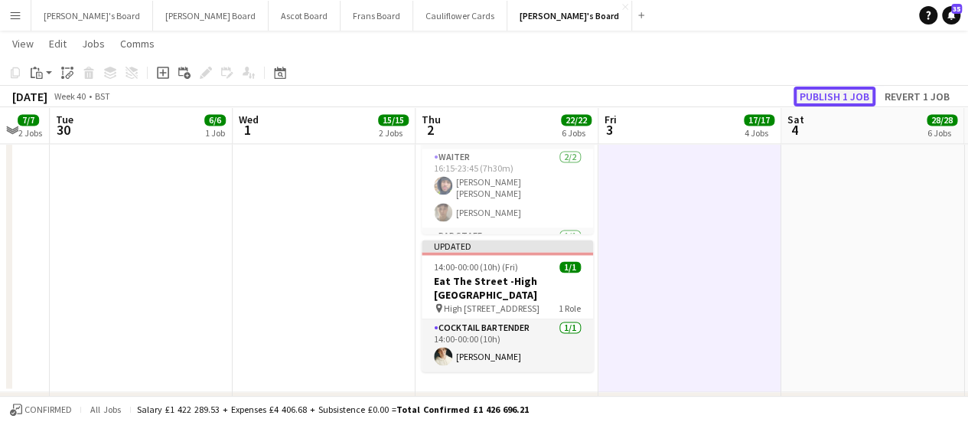
click at [813, 90] on button "Publish 1 job" at bounding box center [835, 97] width 82 height 20
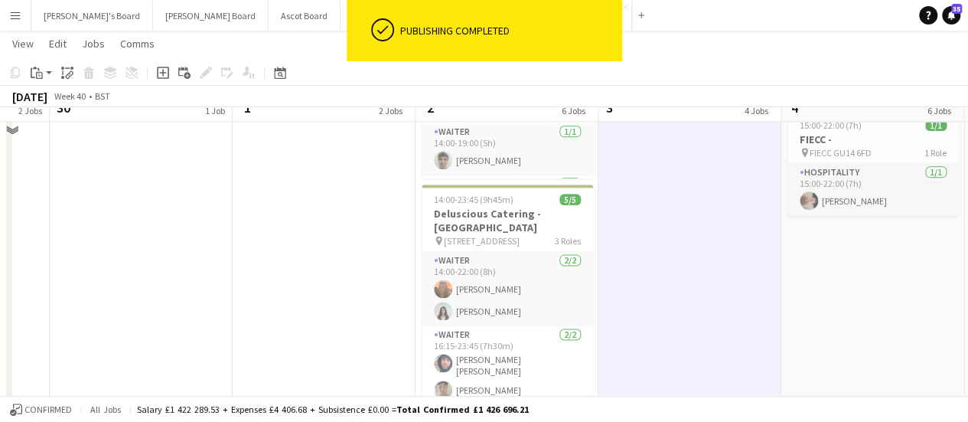
scroll to position [913, 0]
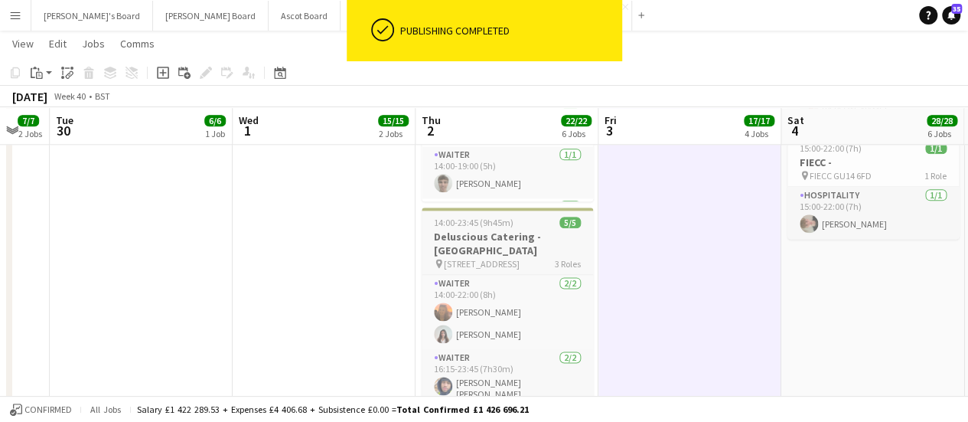
click at [493, 224] on span "14:00-23:45 (9h45m)" at bounding box center [474, 222] width 80 height 11
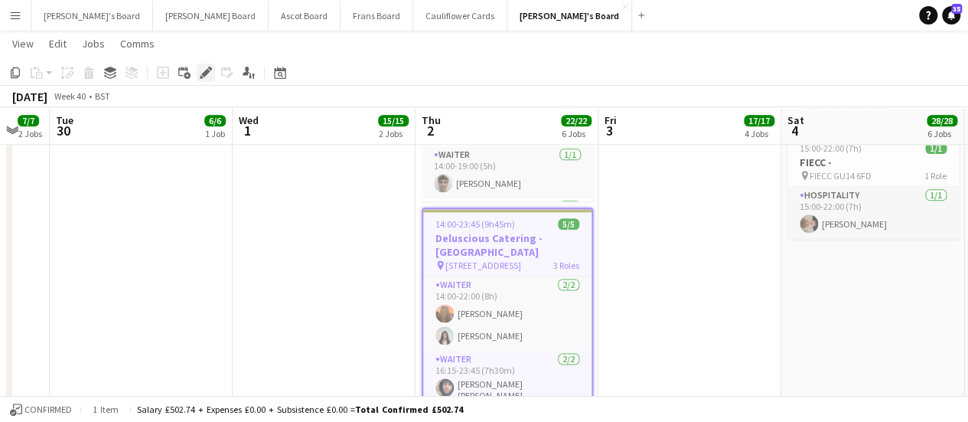
click at [212, 76] on div "Edit" at bounding box center [206, 73] width 18 height 18
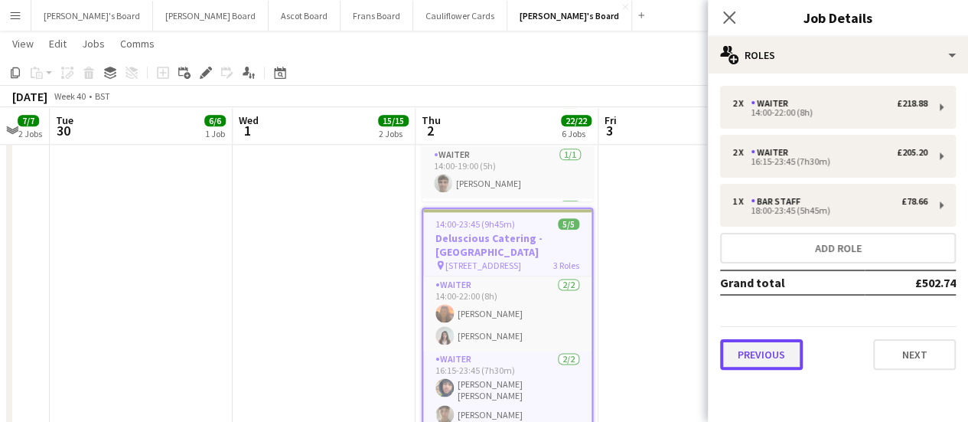
click at [759, 342] on button "Previous" at bounding box center [761, 354] width 83 height 31
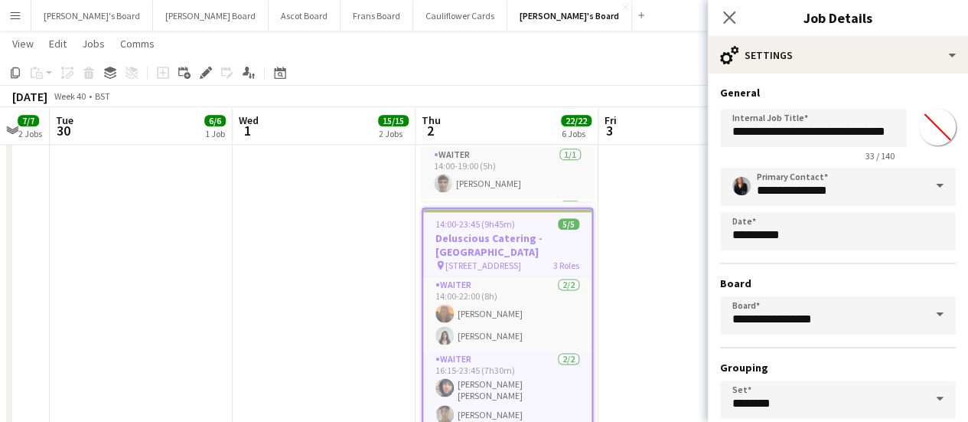
click at [759, 342] on div "**********" at bounding box center [838, 315] width 236 height 295
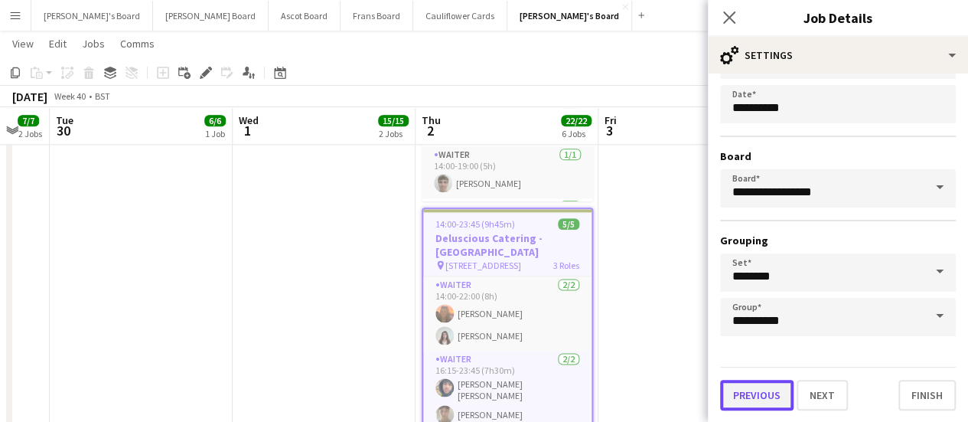
click at [735, 393] on button "Previous" at bounding box center [756, 395] width 73 height 31
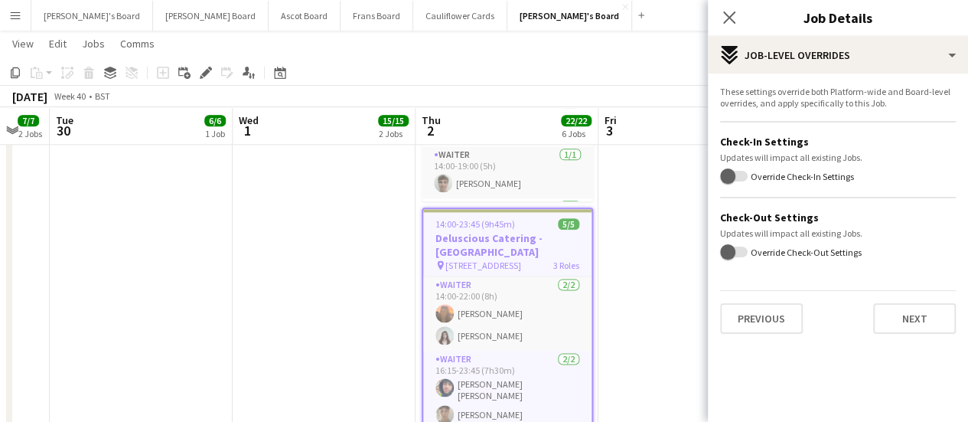
scroll to position [0, 0]
click at [744, 314] on button "Previous" at bounding box center [761, 318] width 83 height 31
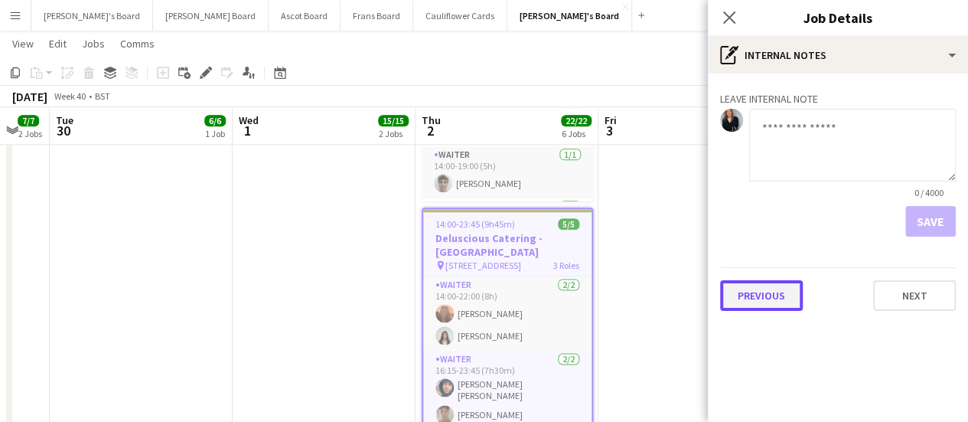
click at [747, 309] on button "Previous" at bounding box center [761, 295] width 83 height 31
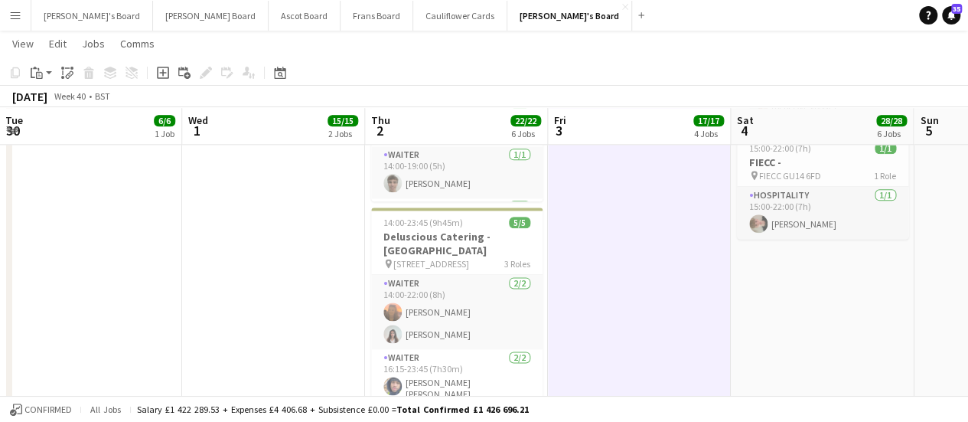
drag, startPoint x: 726, startPoint y: 256, endPoint x: 677, endPoint y: 258, distance: 49.8
click at [677, 258] on app-calendar-viewport "Sat 27 15/17 7 Jobs Sun 28 4/4 2 Jobs Mon 29 7/7 2 Jobs Tue 30 6/6 1 Job Wed 1 …" at bounding box center [484, 203] width 968 height 2112
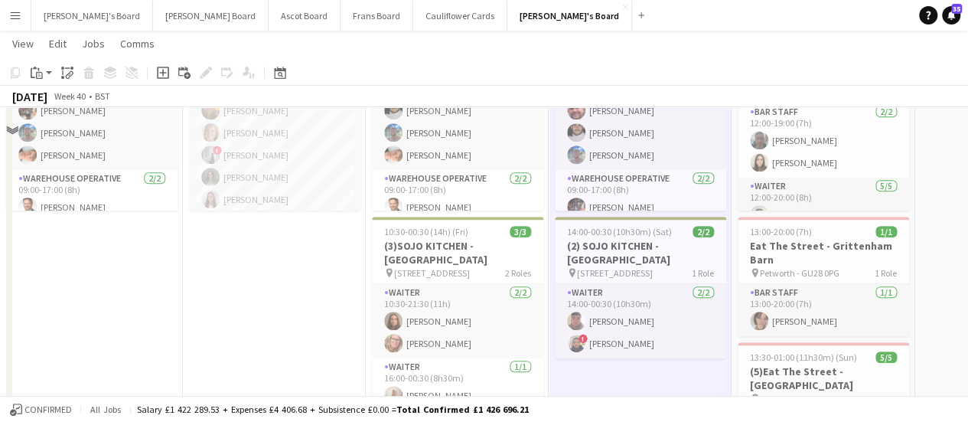
scroll to position [494, 0]
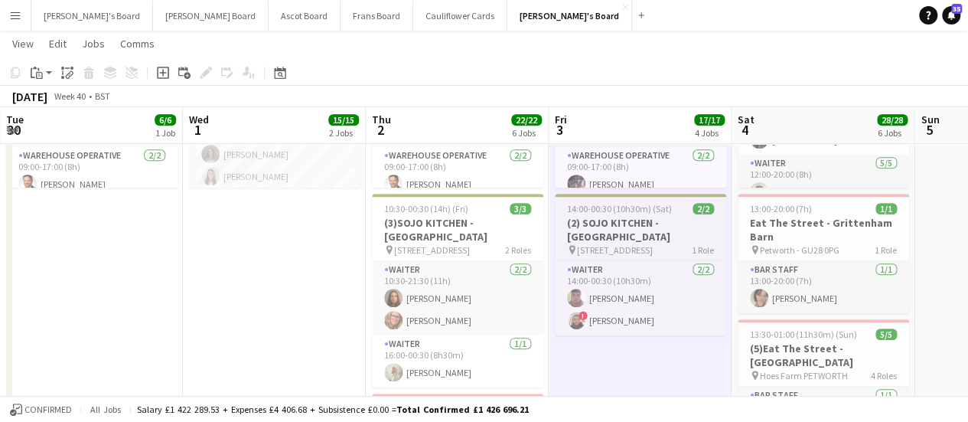
click at [586, 230] on h3 "(2) SOJO KITCHEN - [GEOGRAPHIC_DATA]" at bounding box center [640, 230] width 171 height 28
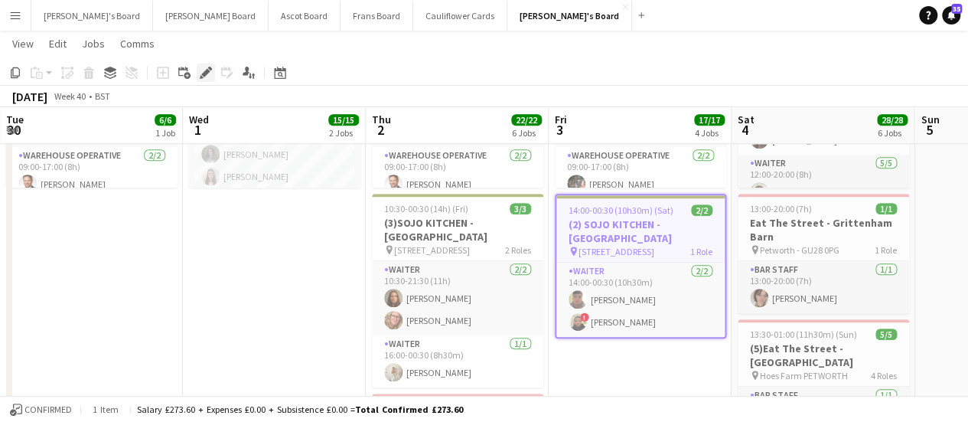
click at [203, 76] on icon "Edit" at bounding box center [206, 73] width 12 height 12
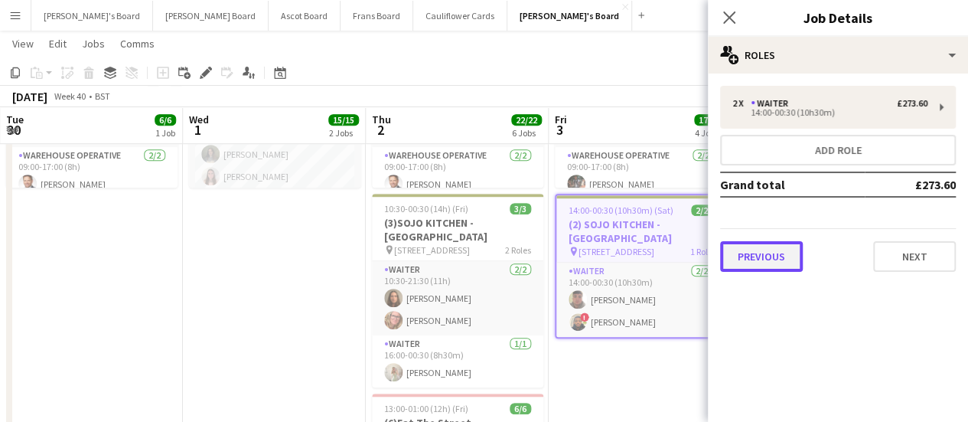
click at [767, 260] on button "Previous" at bounding box center [761, 256] width 83 height 31
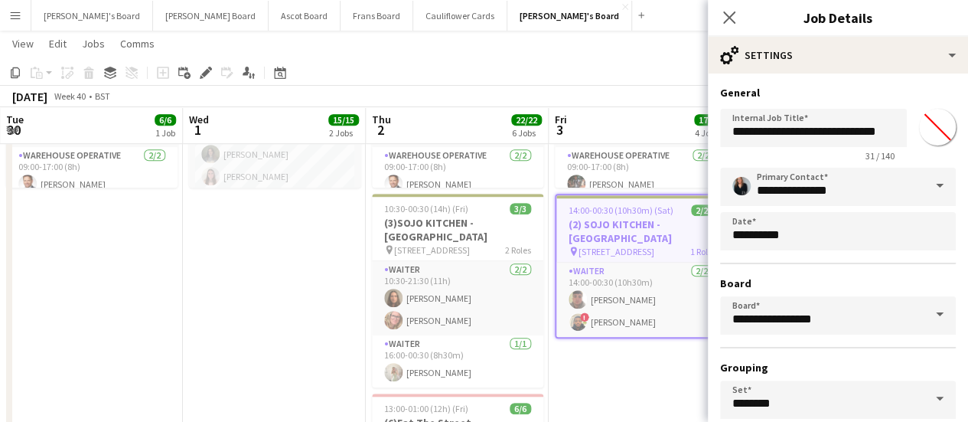
scroll to position [127, 0]
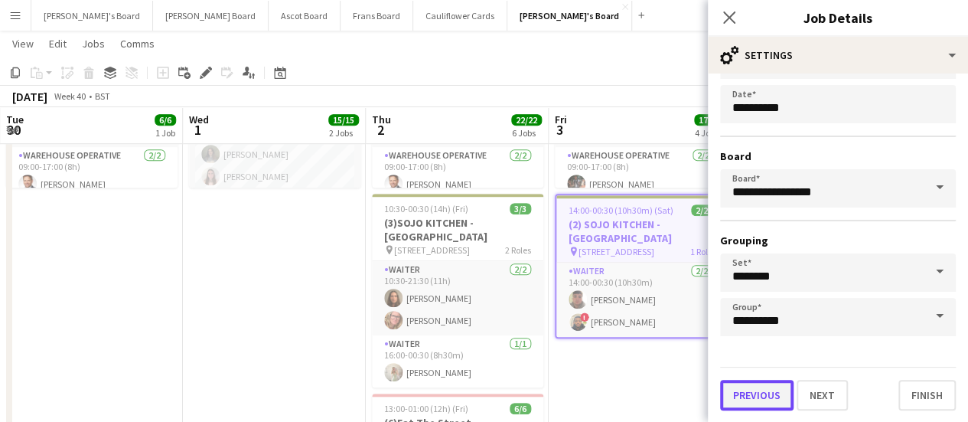
click at [753, 385] on button "Previous" at bounding box center [756, 395] width 73 height 31
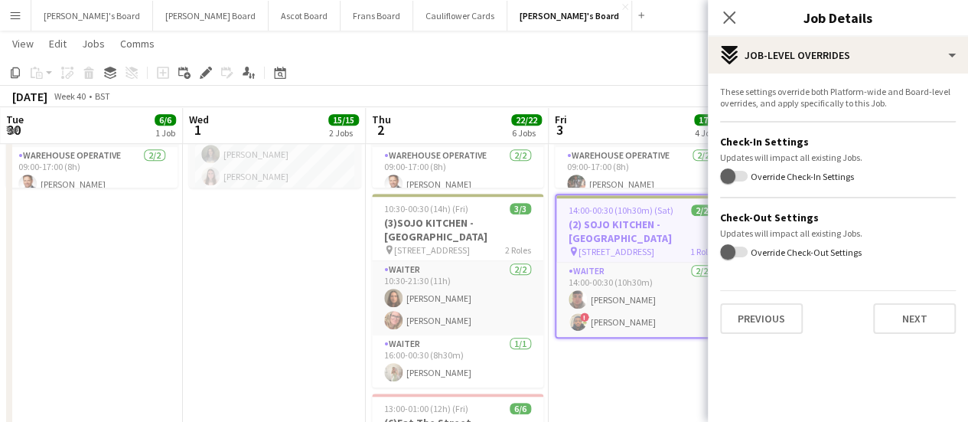
scroll to position [0, 0]
click at [749, 319] on button "Previous" at bounding box center [761, 318] width 83 height 31
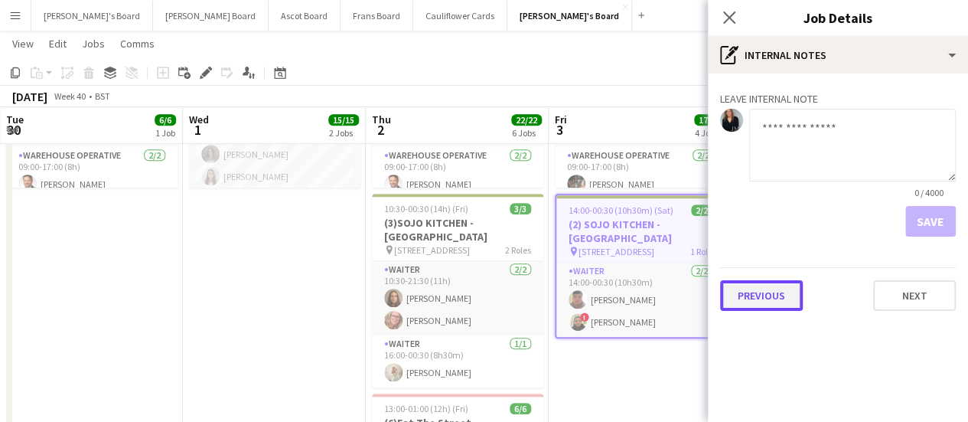
click at [756, 300] on button "Previous" at bounding box center [761, 295] width 83 height 31
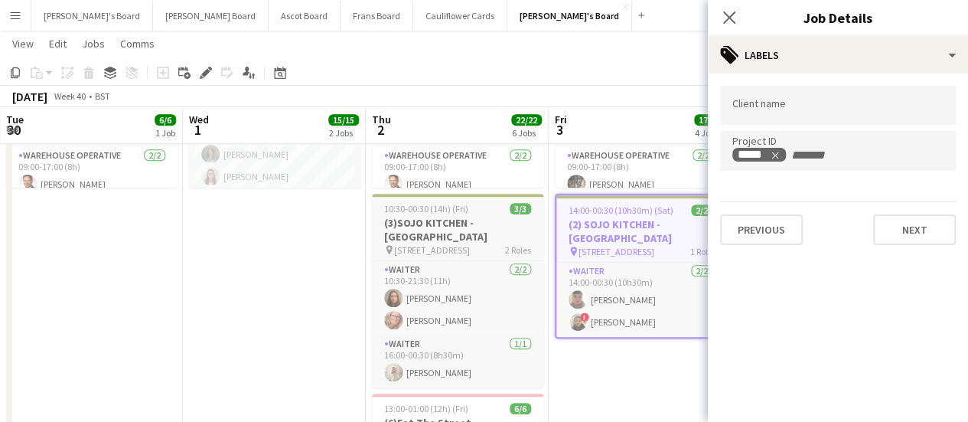
click at [472, 221] on h3 "(3)SOJO KITCHEN - [GEOGRAPHIC_DATA]" at bounding box center [457, 230] width 171 height 28
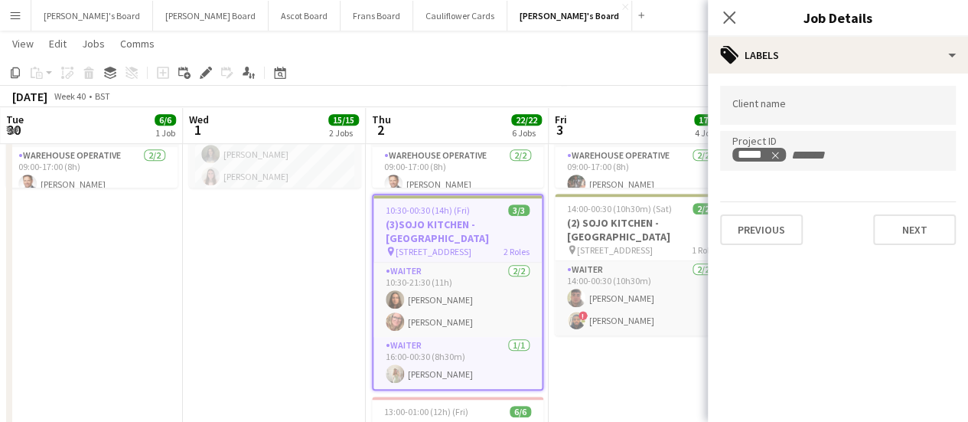
click at [615, 338] on app-date-cell "09:00-17:30 (8h30m) 9/9 SFG WAREHOUSE - [GEOGRAPHIC_DATA] pin Guilford Gu3 2dx …" at bounding box center [640, 345] width 183 height 1334
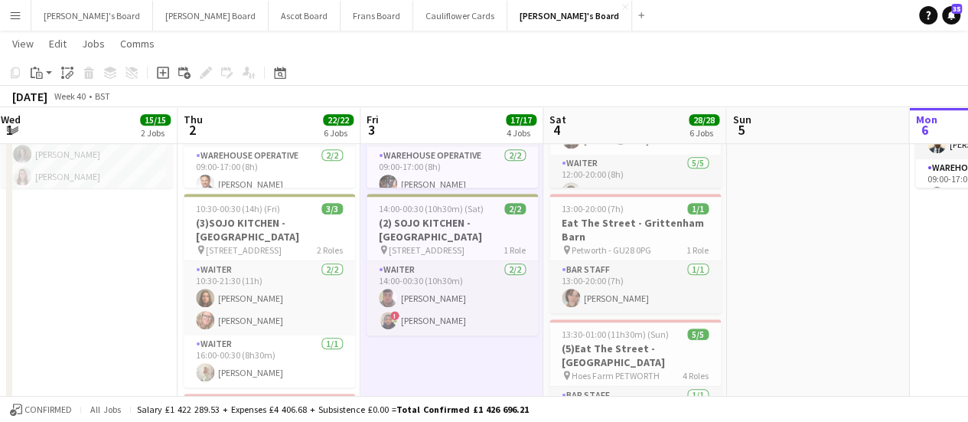
scroll to position [0, 372]
drag, startPoint x: 916, startPoint y: 296, endPoint x: 727, endPoint y: 302, distance: 189.2
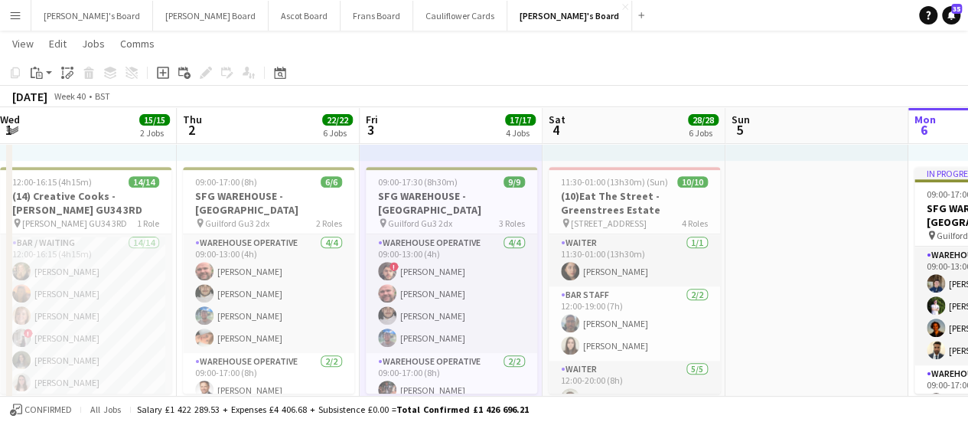
scroll to position [285, 0]
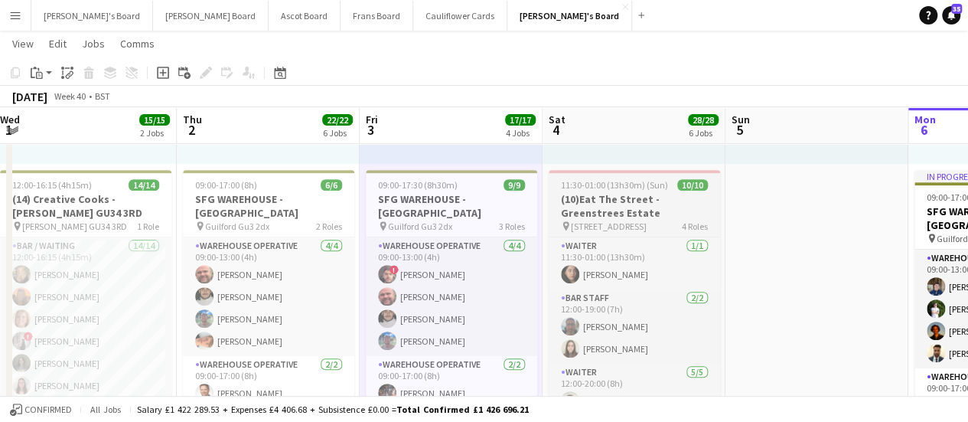
drag, startPoint x: 646, startPoint y: 188, endPoint x: 614, endPoint y: 197, distance: 33.4
click at [614, 197] on h3 "(10)Eat The Street -Greenstrees Estate" at bounding box center [634, 206] width 171 height 28
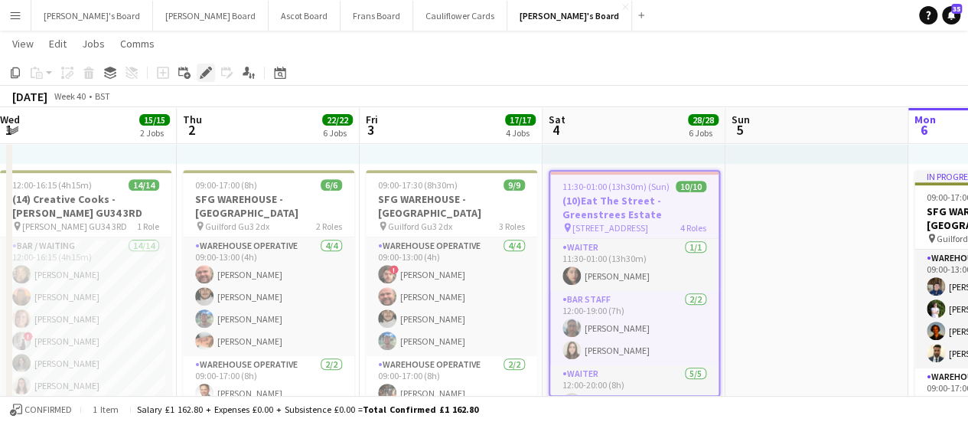
click at [198, 70] on div "Edit" at bounding box center [206, 73] width 18 height 18
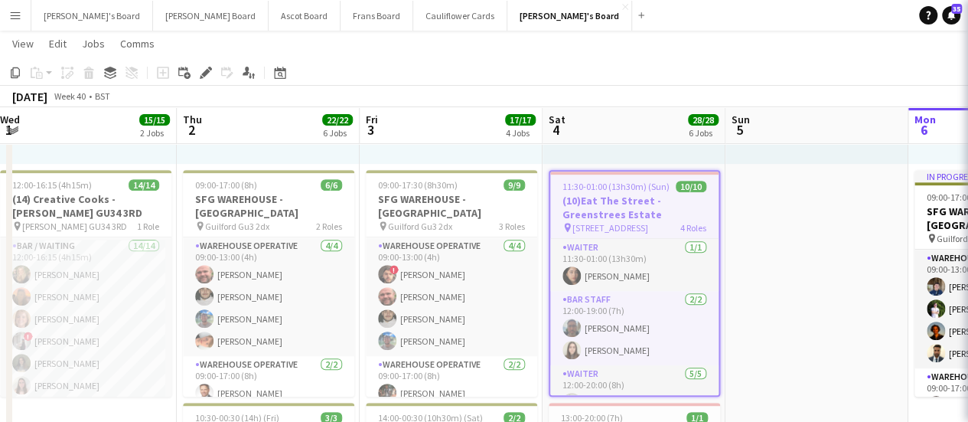
type input "**********"
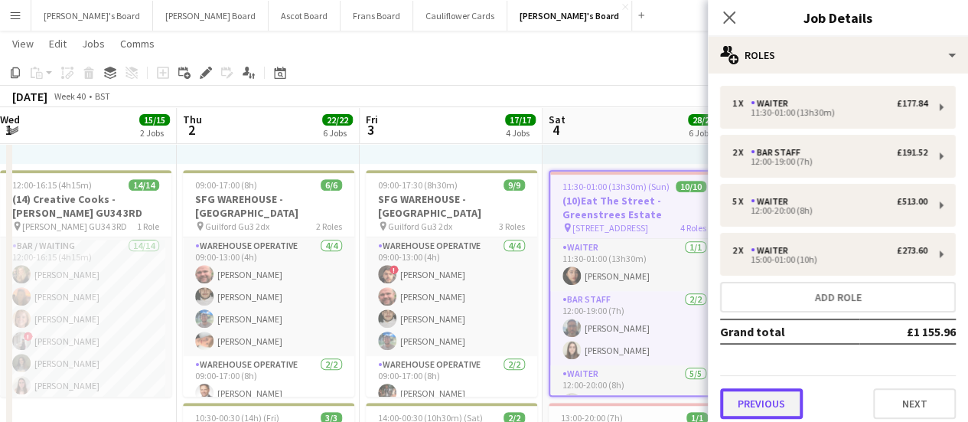
click at [774, 418] on button "Previous" at bounding box center [761, 403] width 83 height 31
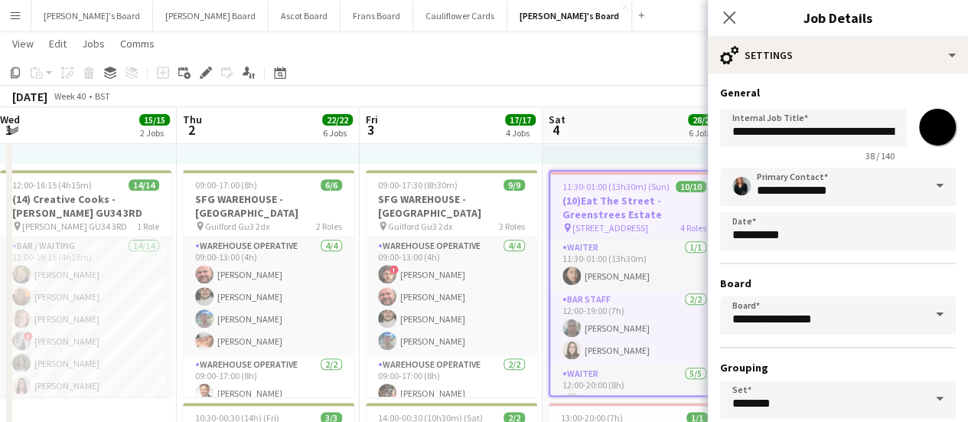
scroll to position [127, 0]
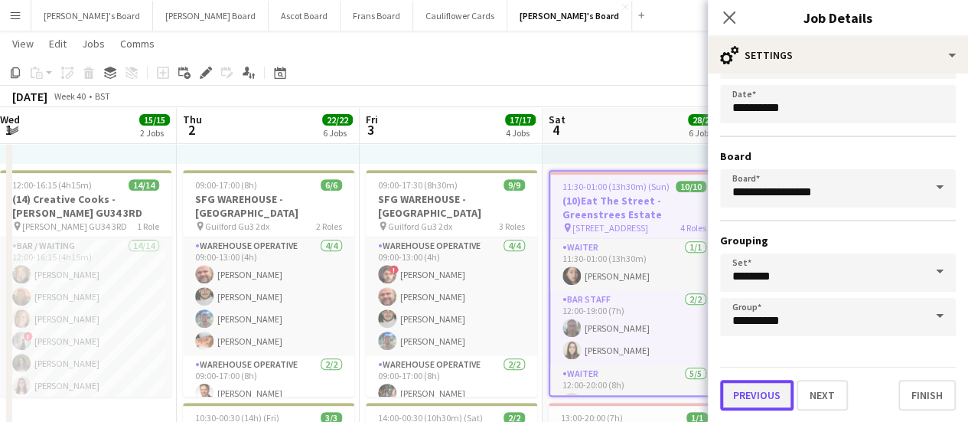
click at [784, 393] on button "Previous" at bounding box center [756, 395] width 73 height 31
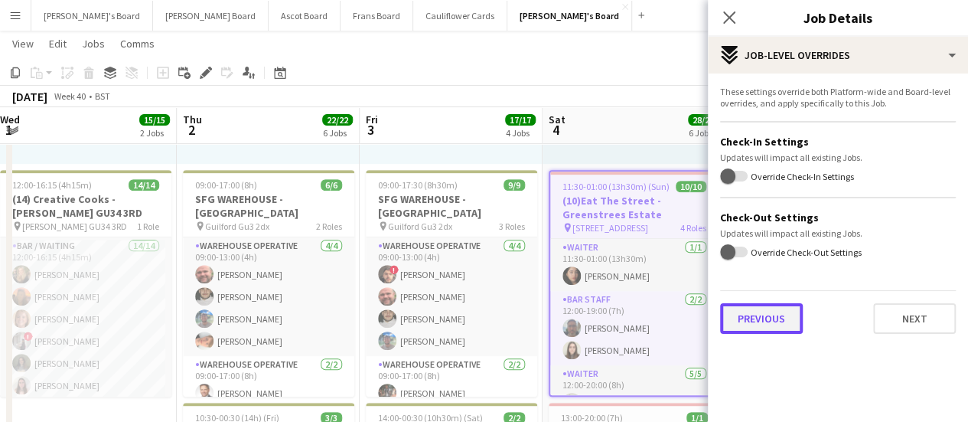
click at [774, 312] on button "Previous" at bounding box center [761, 318] width 83 height 31
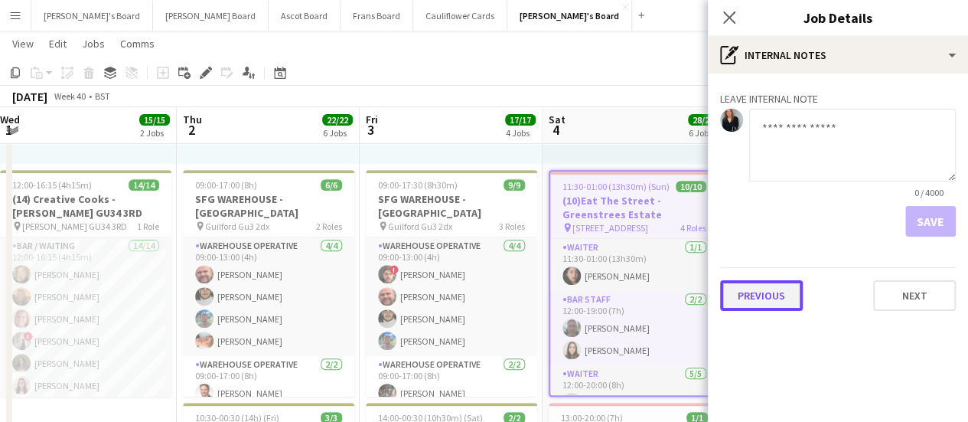
click at [755, 299] on button "Previous" at bounding box center [761, 295] width 83 height 31
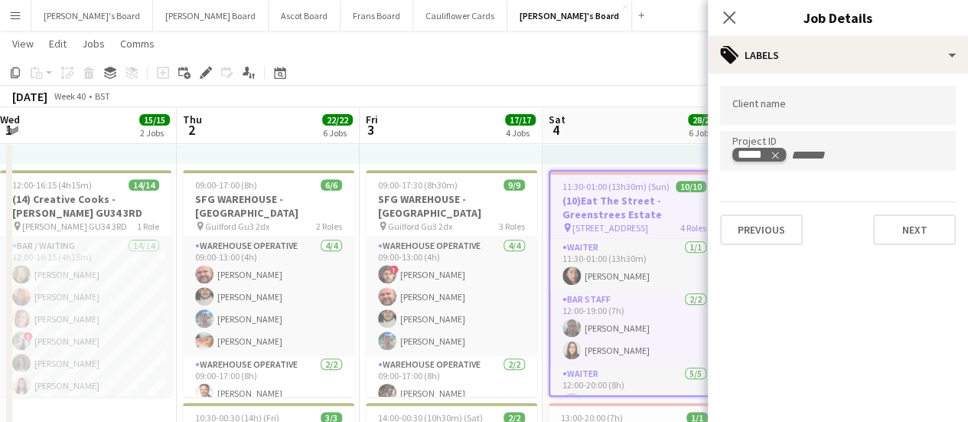
click at [778, 157] on icon "Remove tag" at bounding box center [775, 155] width 11 height 11
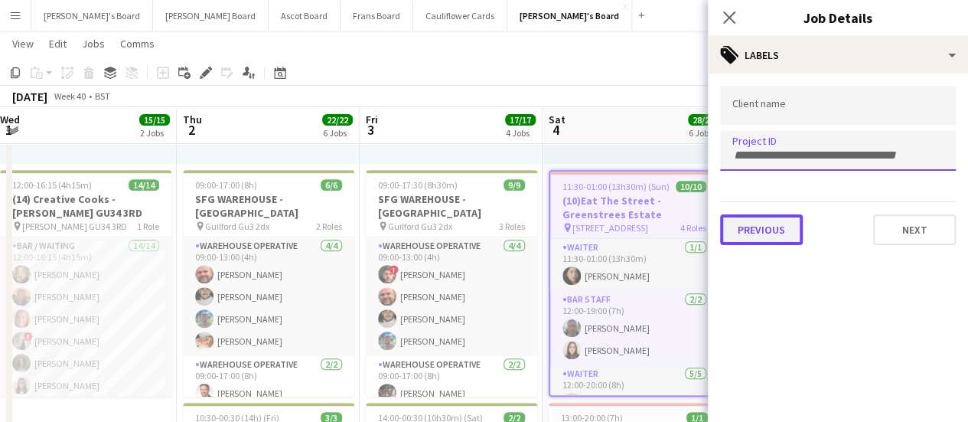
click at [759, 230] on button "Previous" at bounding box center [761, 229] width 83 height 31
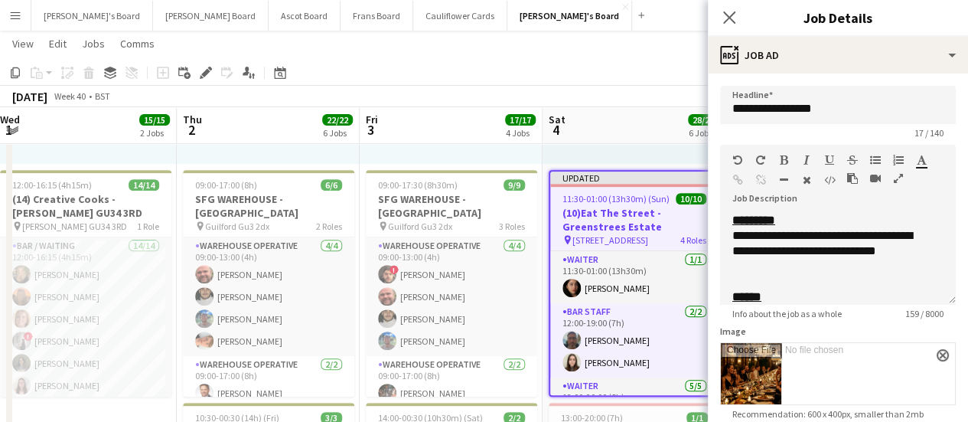
click at [674, 144] on div at bounding box center [634, 45] width 183 height 237
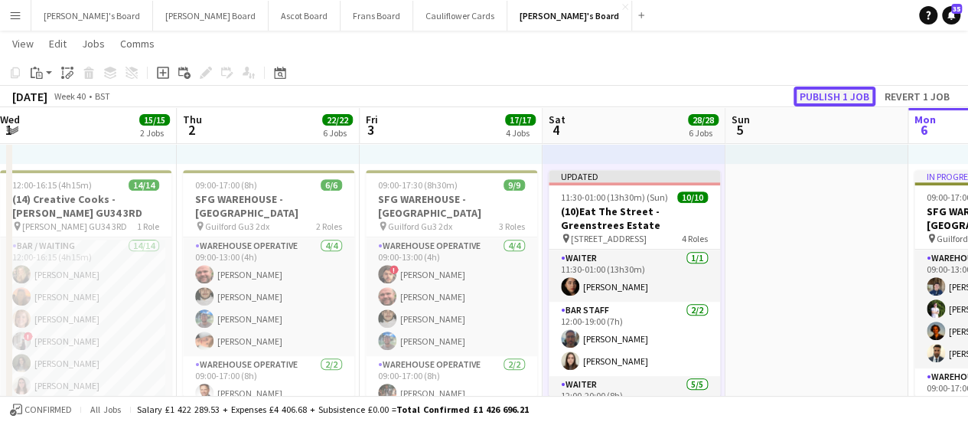
click at [836, 91] on button "Publish 1 job" at bounding box center [835, 97] width 82 height 20
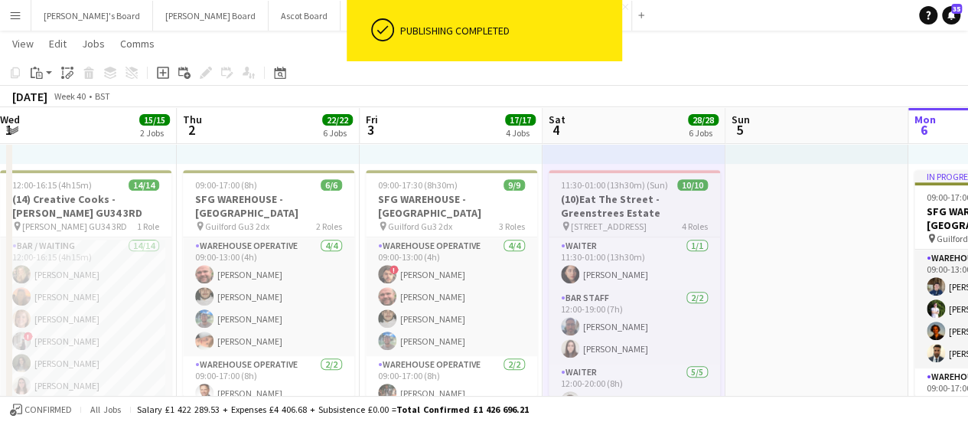
click at [626, 204] on h3 "(10)Eat The Street -Greenstrees Estate" at bounding box center [634, 206] width 171 height 28
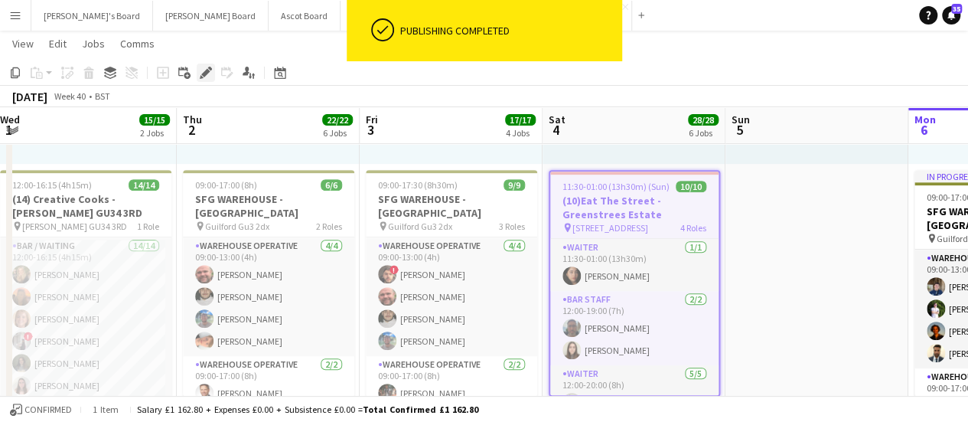
click at [207, 70] on icon at bounding box center [205, 73] width 8 height 8
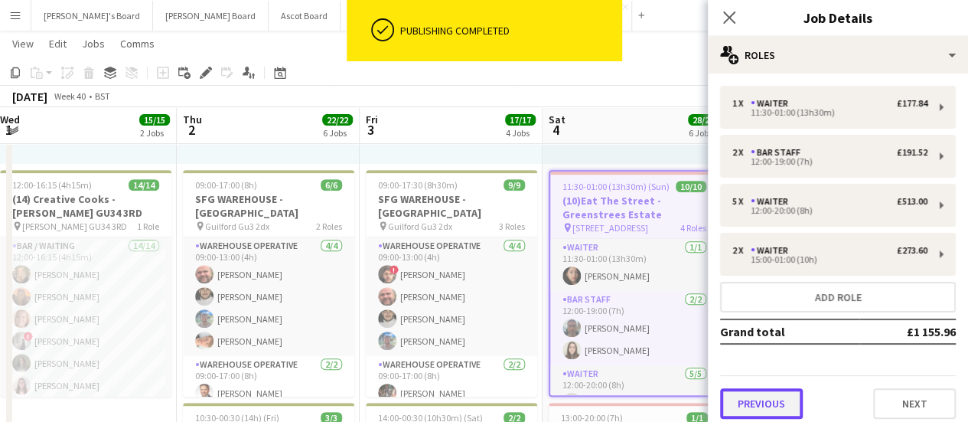
click at [753, 394] on button "Previous" at bounding box center [761, 403] width 83 height 31
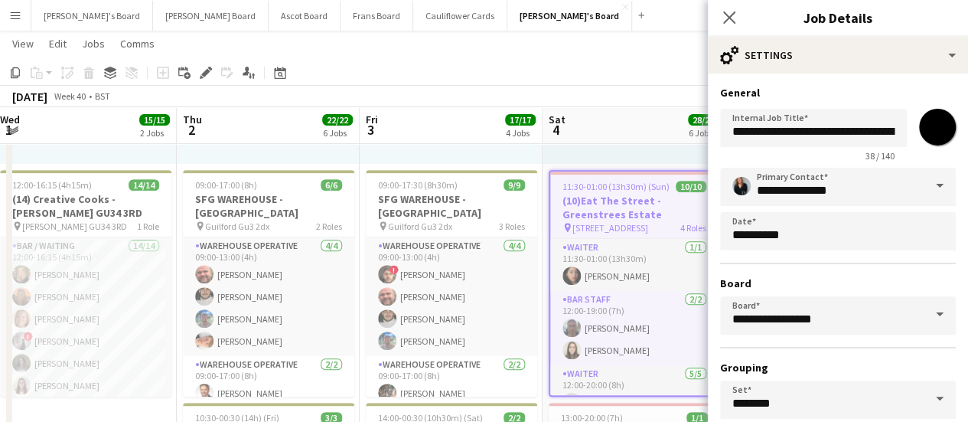
scroll to position [127, 0]
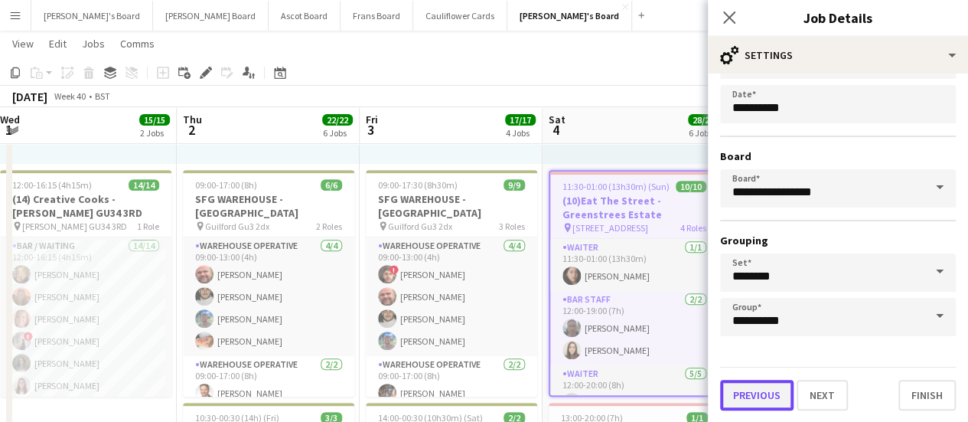
click at [782, 397] on button "Previous" at bounding box center [756, 395] width 73 height 31
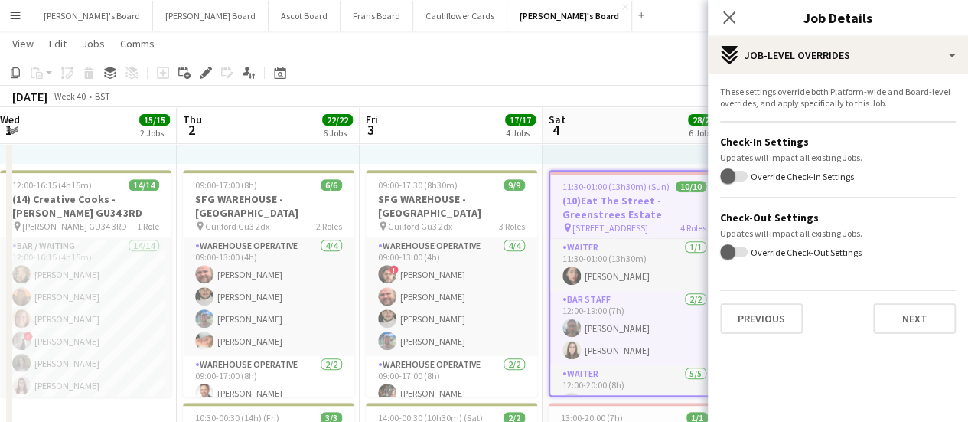
scroll to position [0, 0]
click at [767, 301] on div "Previous Next" at bounding box center [838, 312] width 236 height 44
click at [765, 307] on button "Previous" at bounding box center [761, 318] width 83 height 31
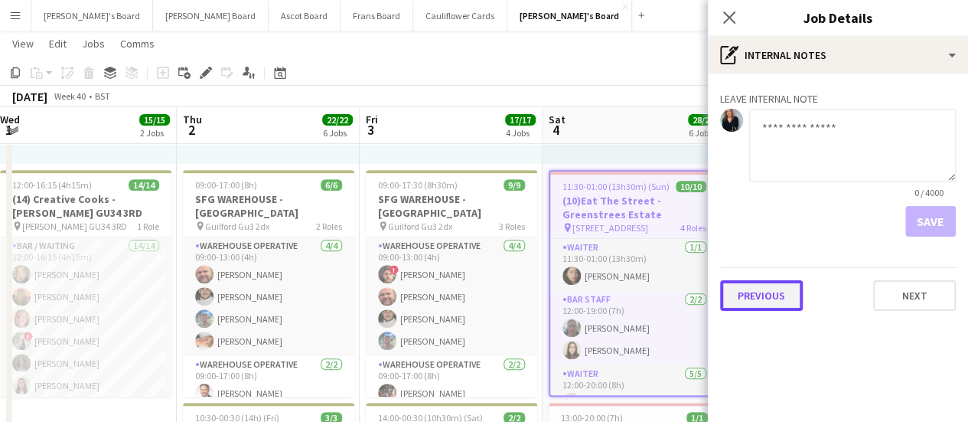
click at [753, 290] on button "Previous" at bounding box center [761, 295] width 83 height 31
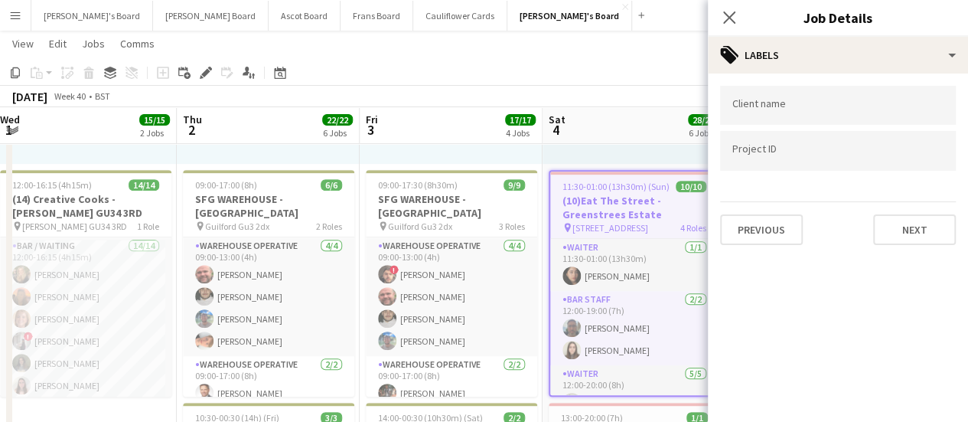
click at [760, 165] on div at bounding box center [838, 150] width 236 height 39
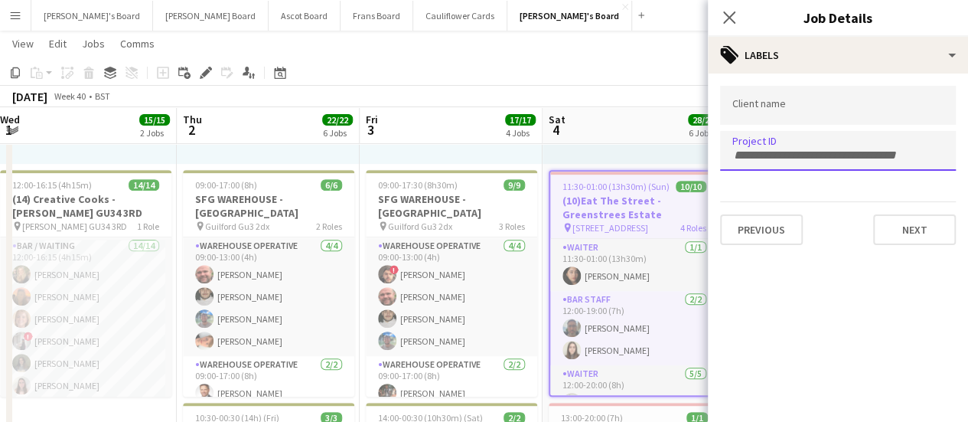
paste input "*****"
type input "*****"
click at [756, 233] on div at bounding box center [838, 211] width 260 height 422
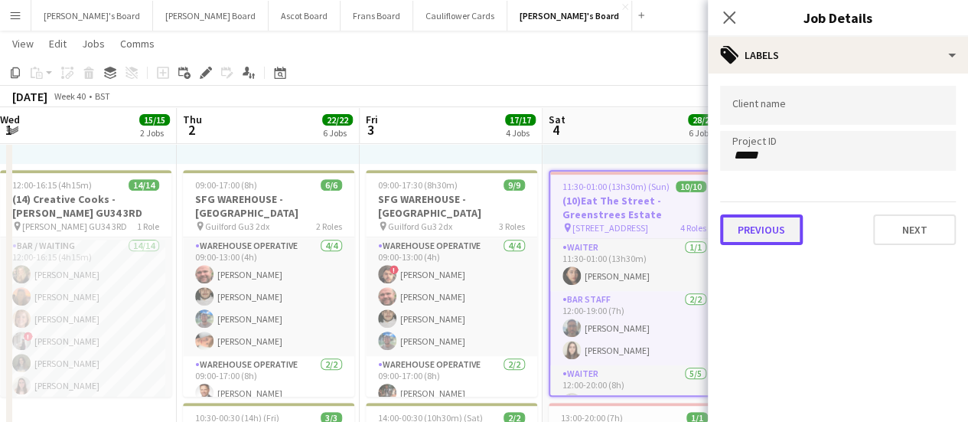
click at [740, 220] on button "Previous" at bounding box center [761, 229] width 83 height 31
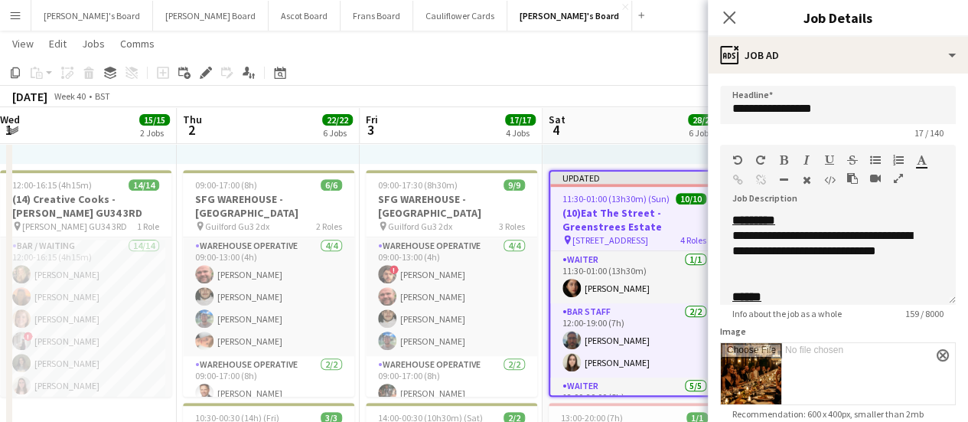
click at [641, 163] on div at bounding box center [634, 45] width 183 height 237
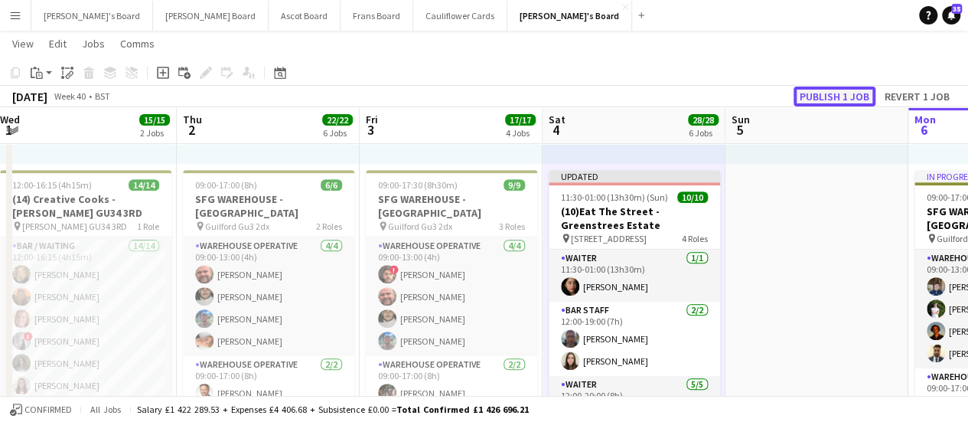
click at [844, 98] on button "Publish 1 job" at bounding box center [835, 97] width 82 height 20
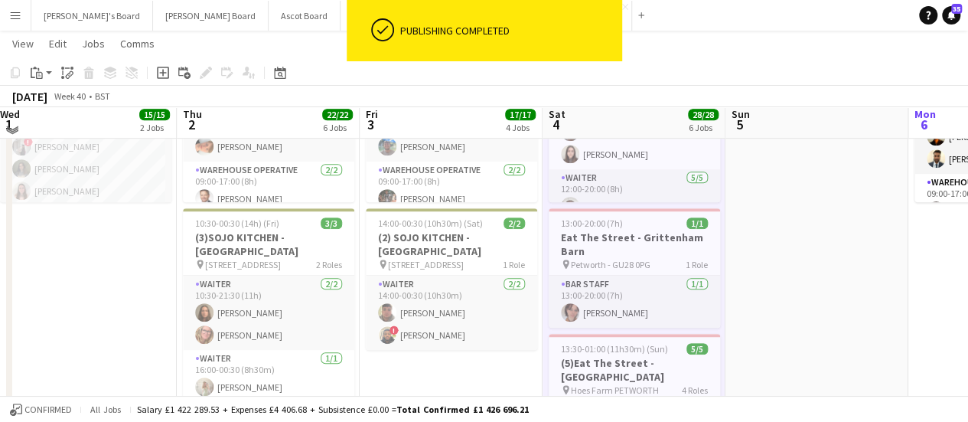
scroll to position [474, 0]
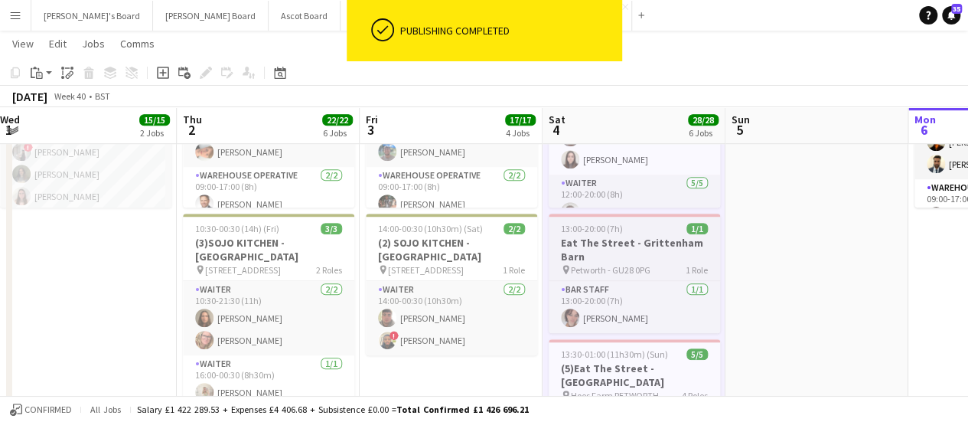
click at [660, 226] on div "13:00-20:00 (7h) 1/1" at bounding box center [634, 228] width 171 height 11
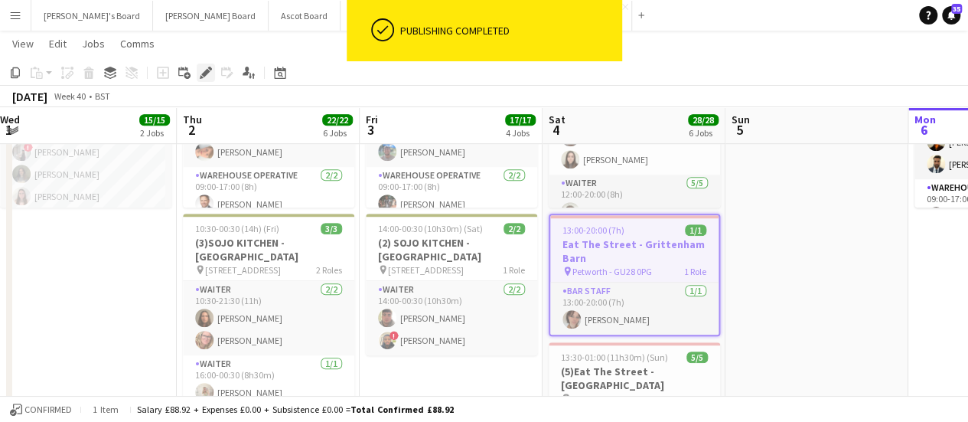
click at [207, 73] on icon at bounding box center [205, 73] width 8 height 8
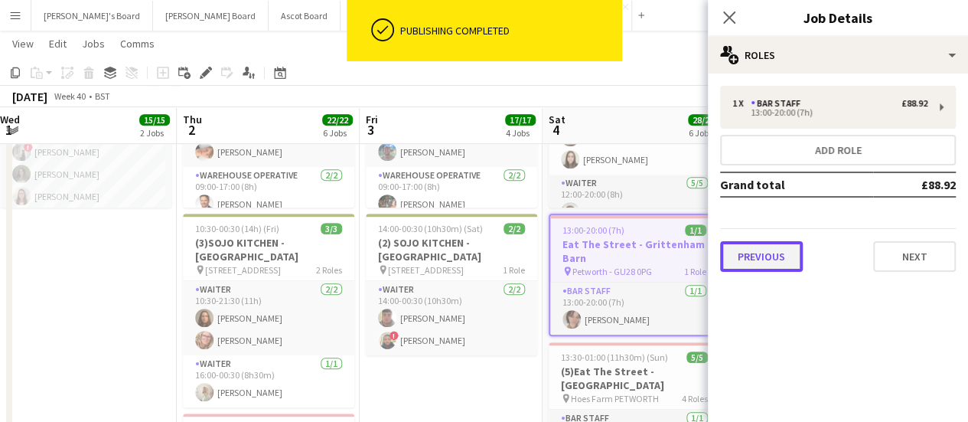
click at [753, 252] on button "Previous" at bounding box center [761, 256] width 83 height 31
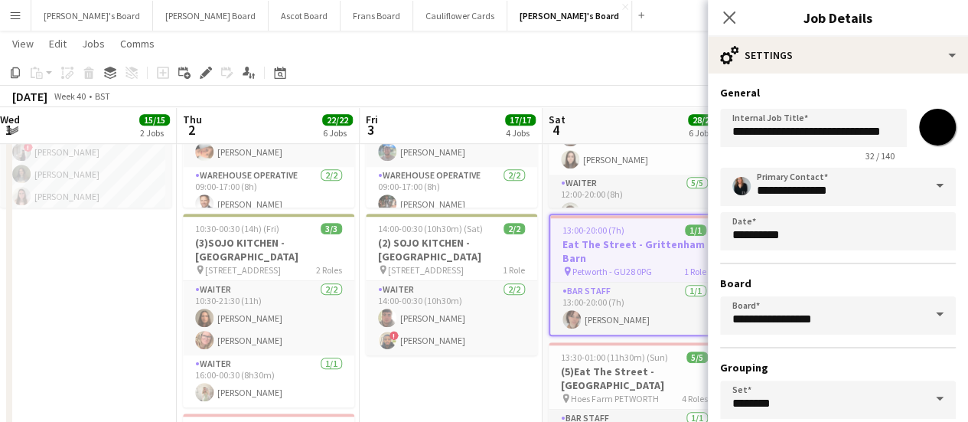
scroll to position [127, 0]
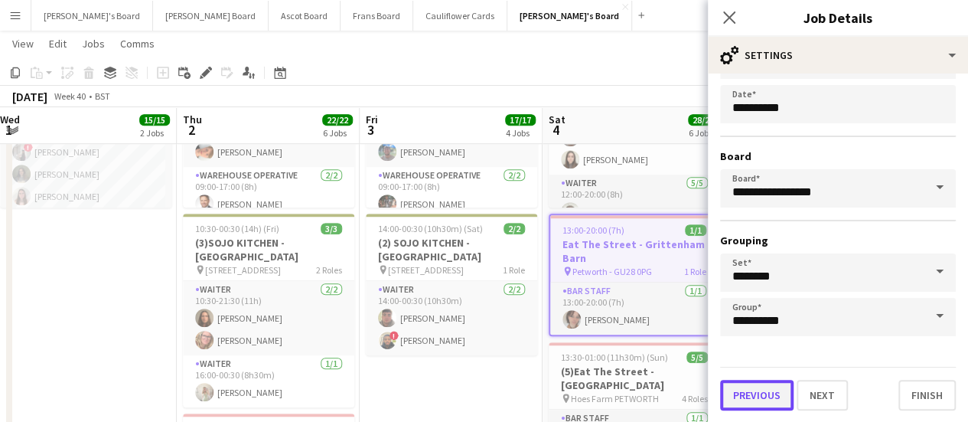
click at [761, 391] on button "Previous" at bounding box center [756, 395] width 73 height 31
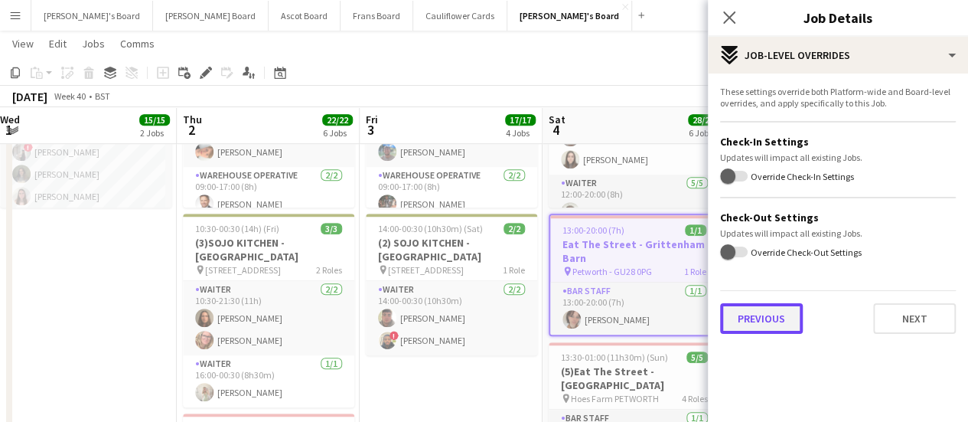
click at [746, 333] on button "Previous" at bounding box center [761, 318] width 83 height 31
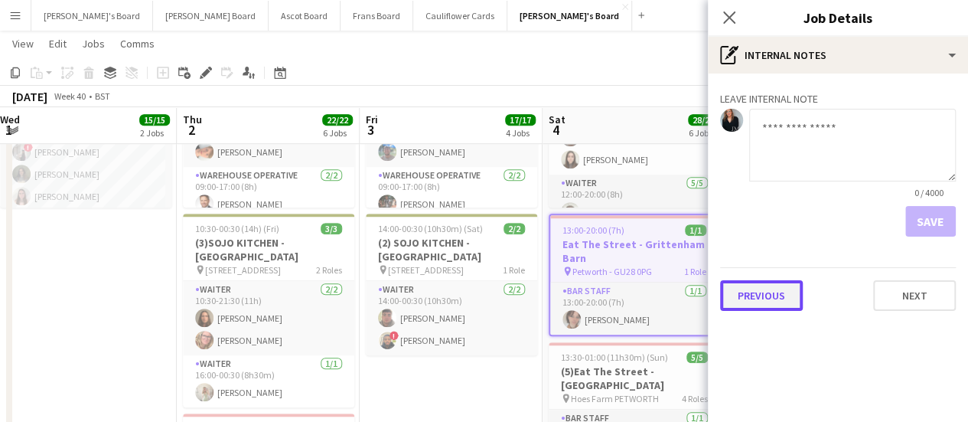
click at [762, 308] on button "Previous" at bounding box center [761, 295] width 83 height 31
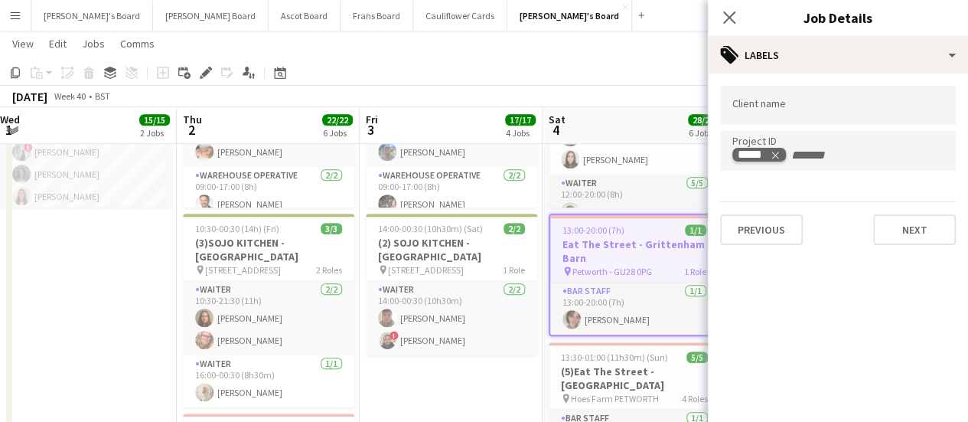
click at [776, 154] on icon "Remove tag" at bounding box center [775, 155] width 11 height 11
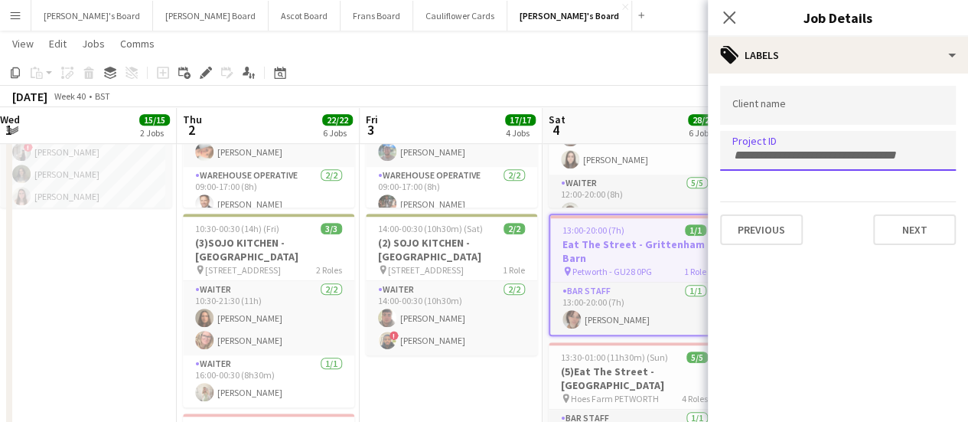
click at [475, 389] on app-date-cell "09:00-17:30 (8h30m) 9/9 SFG WAREHOUSE - [GEOGRAPHIC_DATA] pin Guilford Gu3 2dx …" at bounding box center [451, 365] width 183 height 1334
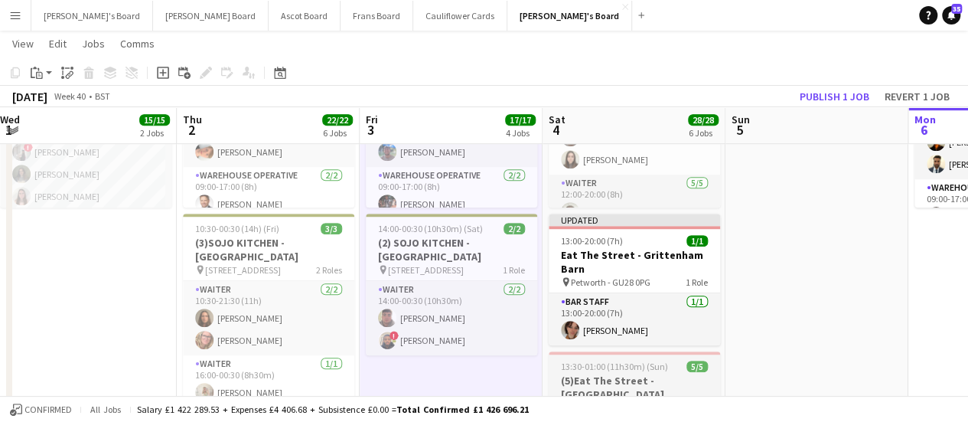
click at [622, 377] on h3 "(5)Eat The Street -[GEOGRAPHIC_DATA]" at bounding box center [634, 388] width 171 height 28
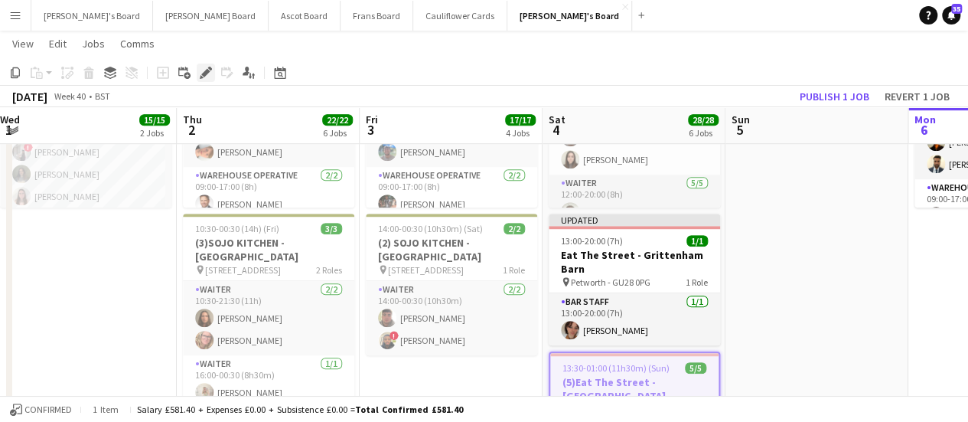
click at [204, 72] on icon at bounding box center [205, 73] width 8 height 8
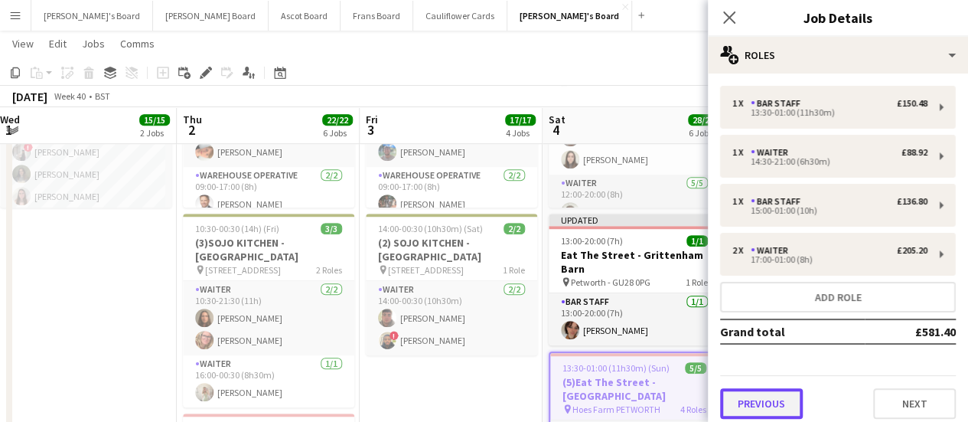
click at [766, 393] on button "Previous" at bounding box center [761, 403] width 83 height 31
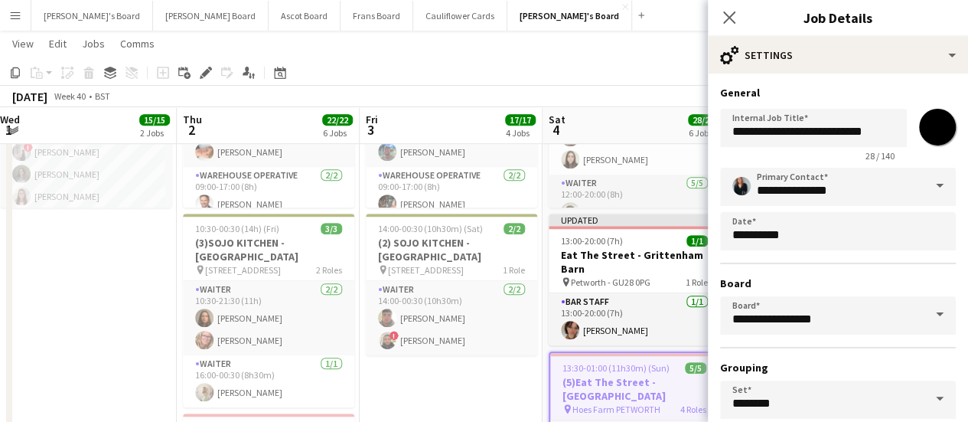
scroll to position [127, 0]
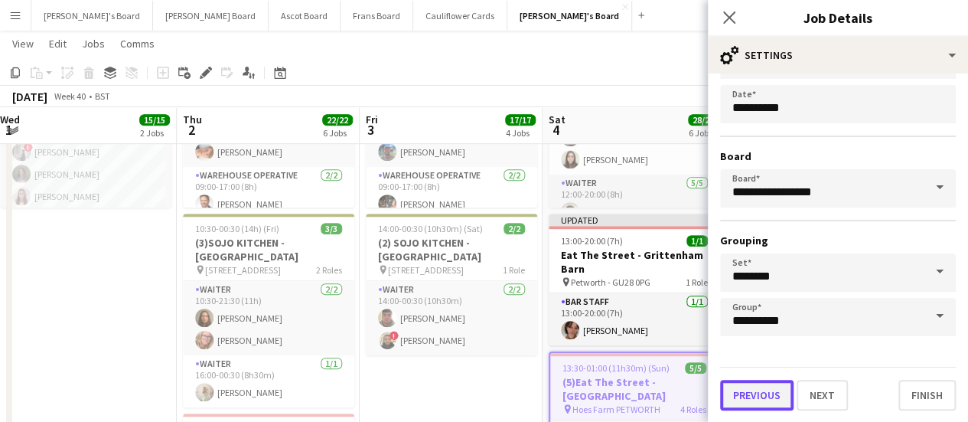
click at [769, 394] on button "Previous" at bounding box center [756, 395] width 73 height 31
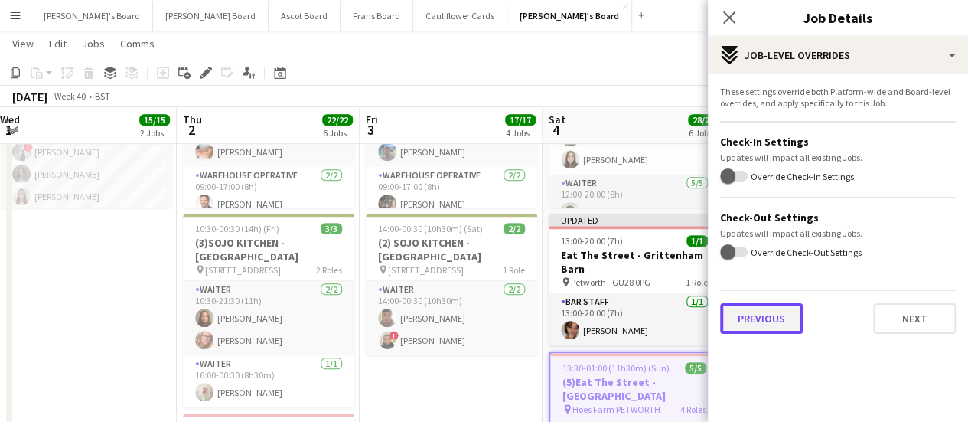
click at [769, 328] on button "Previous" at bounding box center [761, 318] width 83 height 31
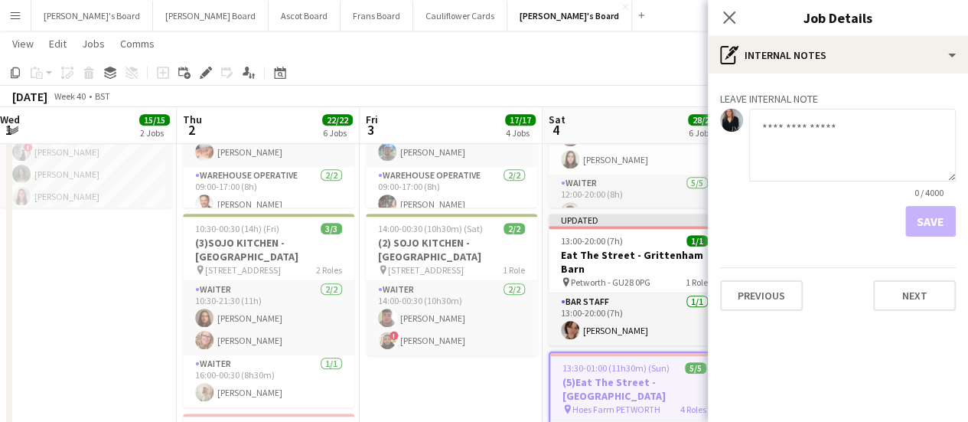
click at [760, 321] on div "Leave internal note 0 / 4000 Save Previous Next" at bounding box center [838, 198] width 260 height 250
click at [765, 279] on div "Previous Next" at bounding box center [838, 289] width 236 height 44
click at [762, 283] on button "Previous" at bounding box center [761, 295] width 83 height 31
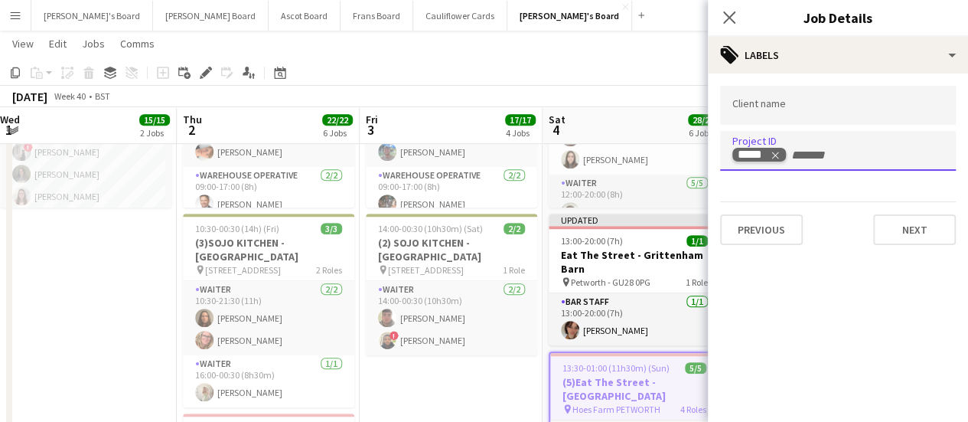
click at [775, 155] on icon "Remove tag" at bounding box center [775, 155] width 7 height 7
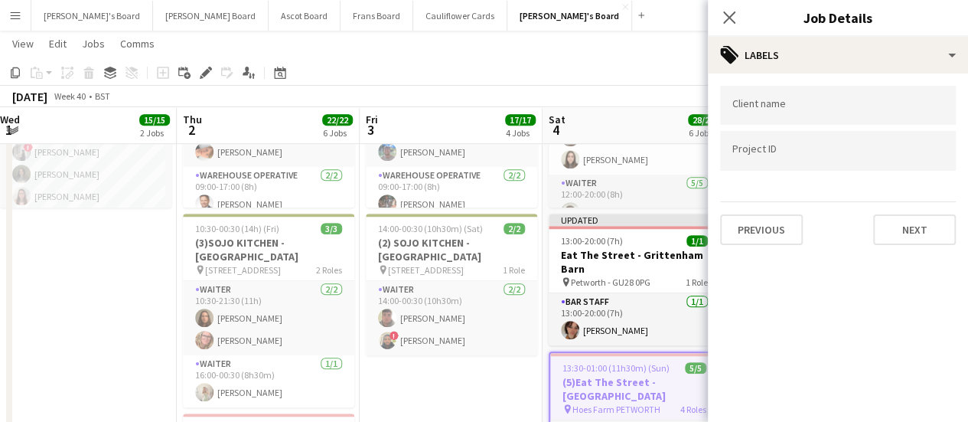
click at [468, 377] on app-date-cell "09:00-17:30 (8h30m) 9/9 SFG WAREHOUSE - [GEOGRAPHIC_DATA] pin Guilford Gu3 2dx …" at bounding box center [451, 365] width 183 height 1334
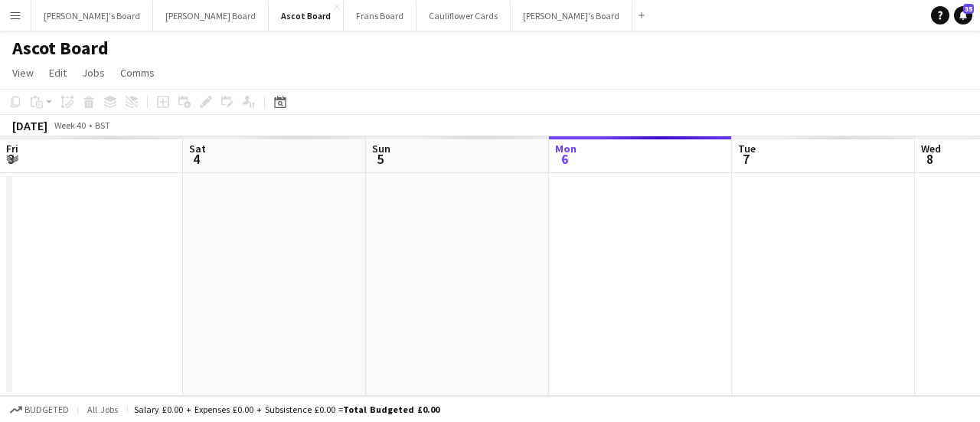
scroll to position [0, 366]
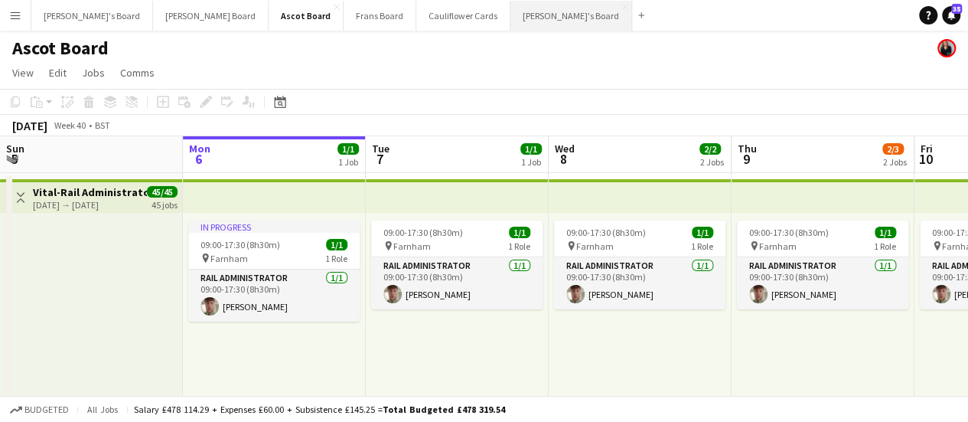
click at [511, 28] on button "[PERSON_NAME]'s Board Close" at bounding box center [572, 16] width 122 height 30
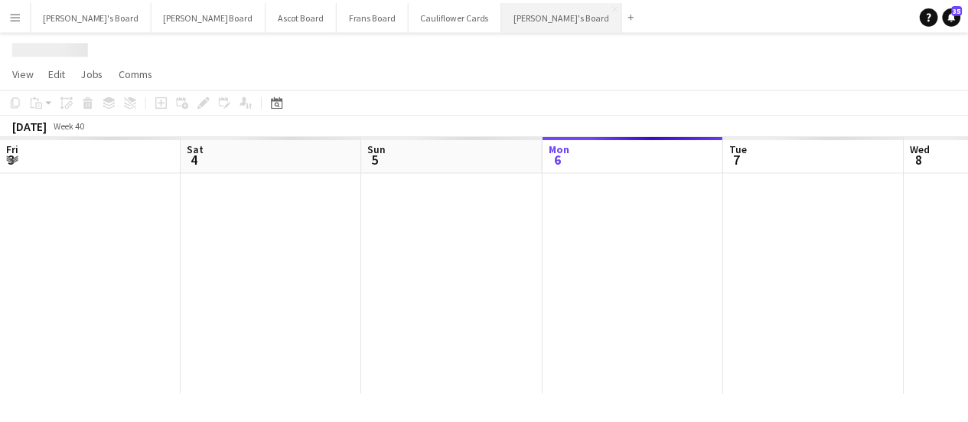
scroll to position [0, 366]
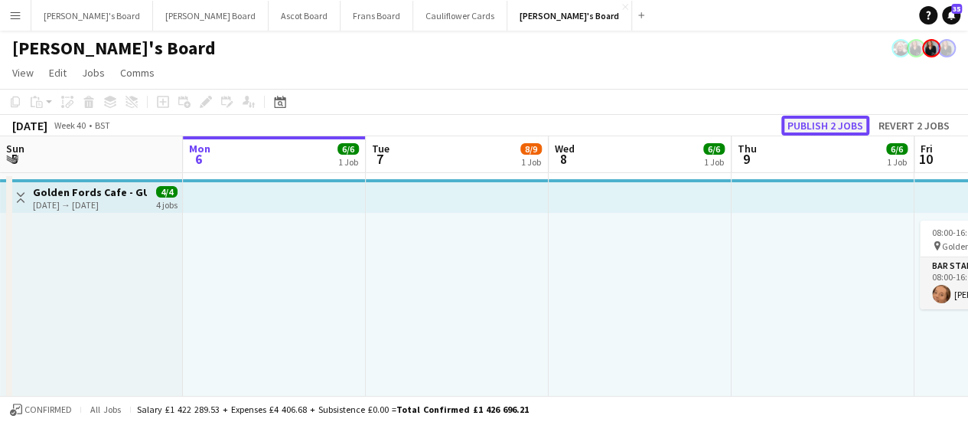
click at [825, 125] on button "Publish 2 jobs" at bounding box center [826, 126] width 88 height 20
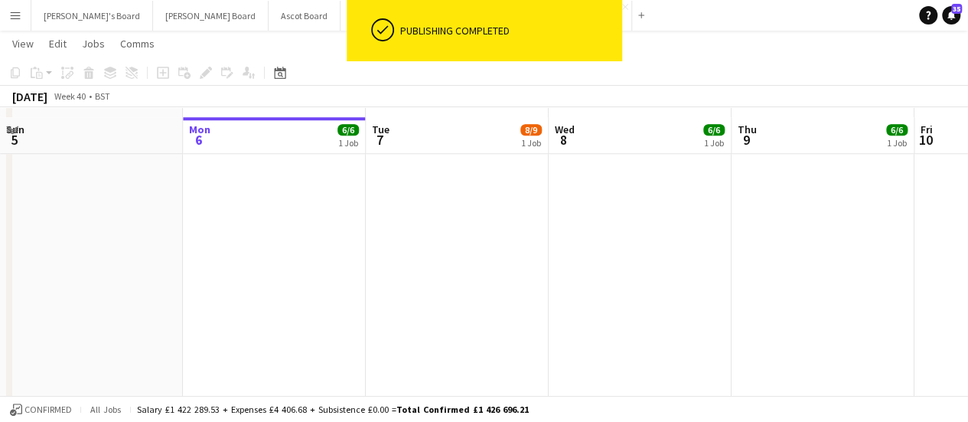
scroll to position [660, 0]
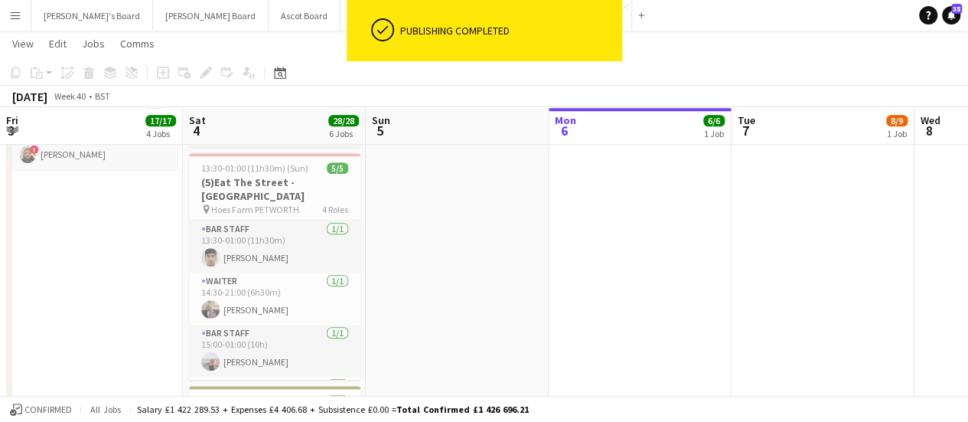
drag, startPoint x: 354, startPoint y: 212, endPoint x: 848, endPoint y: 214, distance: 493.8
click at [848, 214] on app-calendar-viewport "Wed 1 Thu 2 Fri 3 17/17 4 Jobs Sat 4 28/28 6 Jobs Sun 5 Mon 6 6/6 1 Job Tue 7 8…" at bounding box center [484, 238] width 968 height 1677
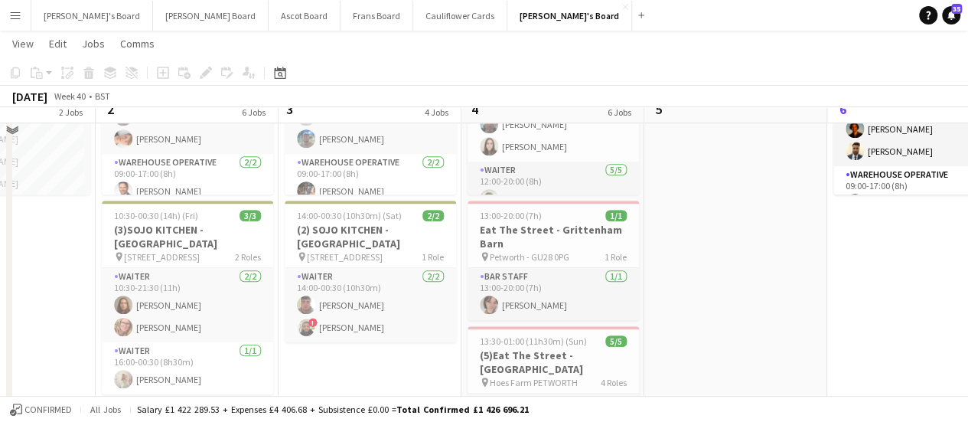
scroll to position [490, 0]
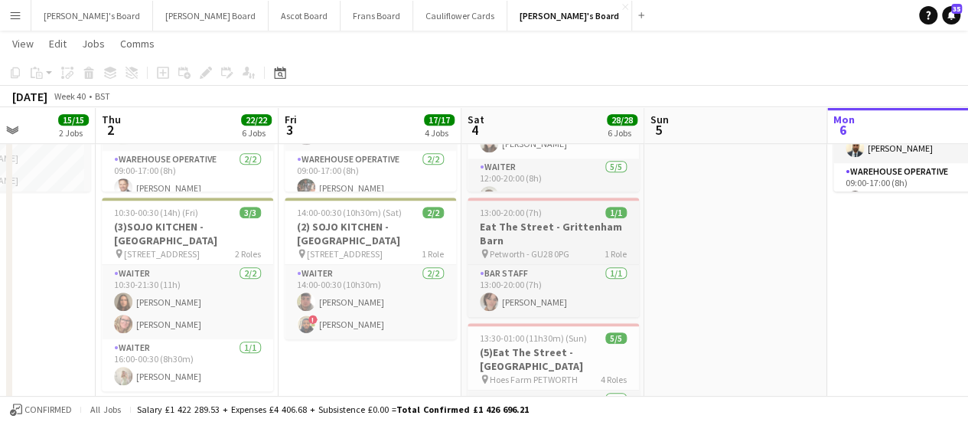
click at [586, 230] on h3 "Eat The Street - Grittenham Barn" at bounding box center [553, 234] width 171 height 28
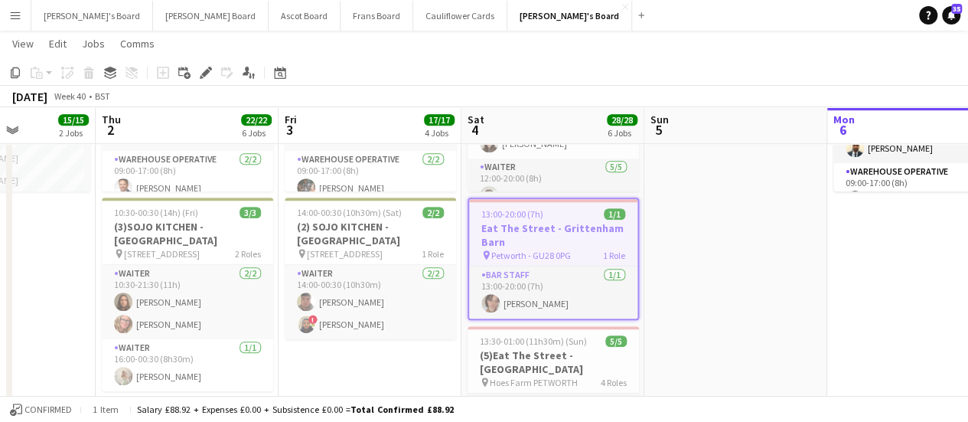
click at [586, 230] on h3 "Eat The Street - Grittenham Barn" at bounding box center [553, 235] width 168 height 28
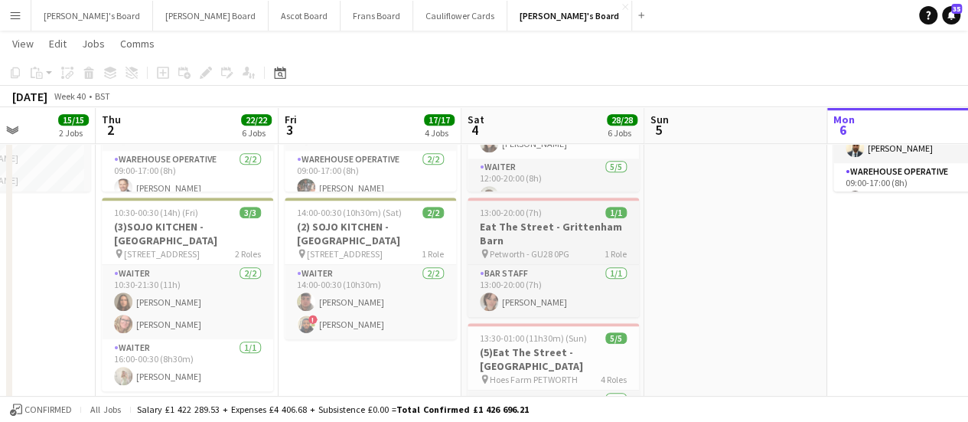
click at [518, 211] on span "13:00-20:00 (7h)" at bounding box center [511, 212] width 62 height 11
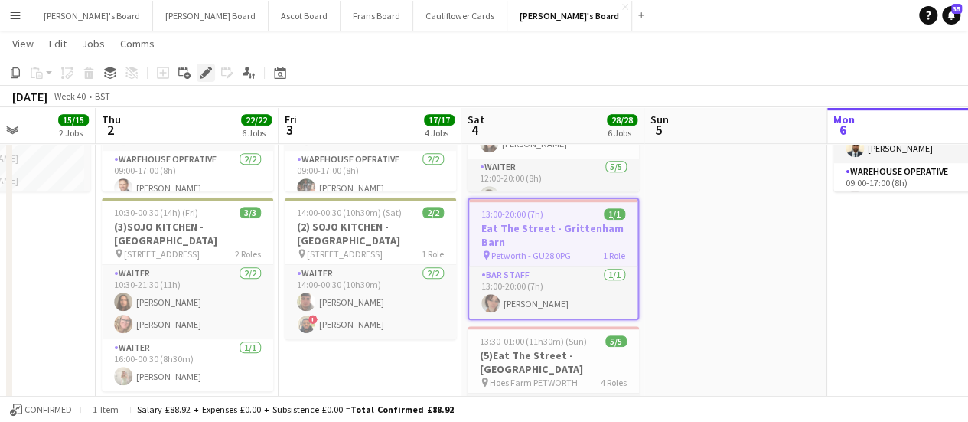
click at [202, 70] on icon "Edit" at bounding box center [206, 73] width 12 height 12
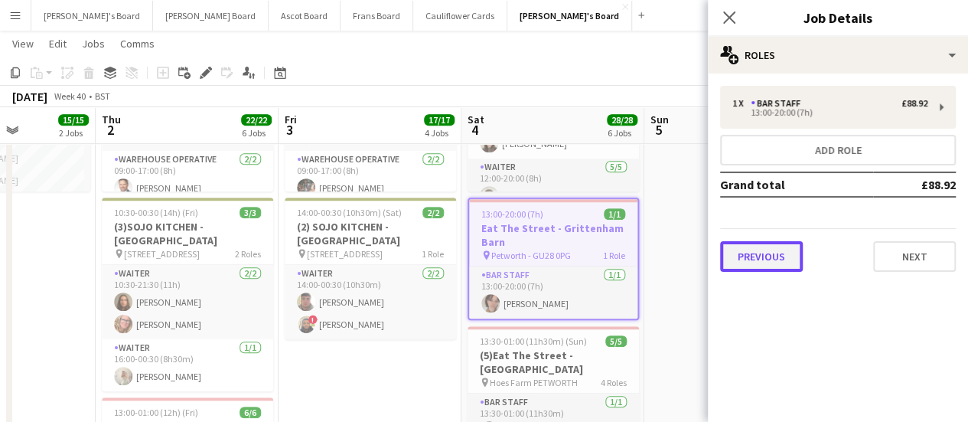
click at [782, 241] on button "Previous" at bounding box center [761, 256] width 83 height 31
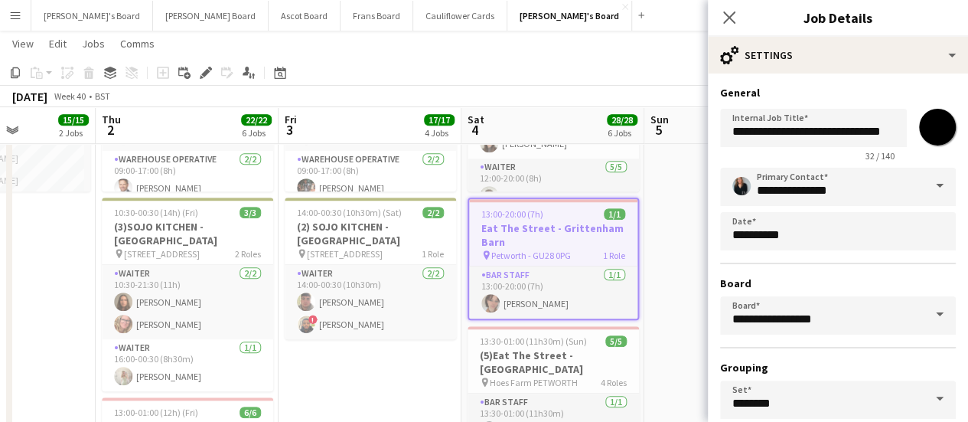
scroll to position [127, 0]
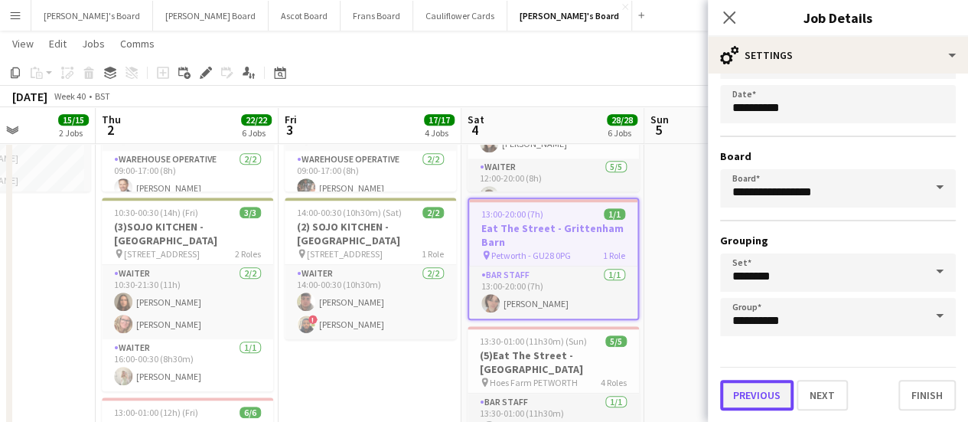
click at [770, 388] on button "Previous" at bounding box center [756, 395] width 73 height 31
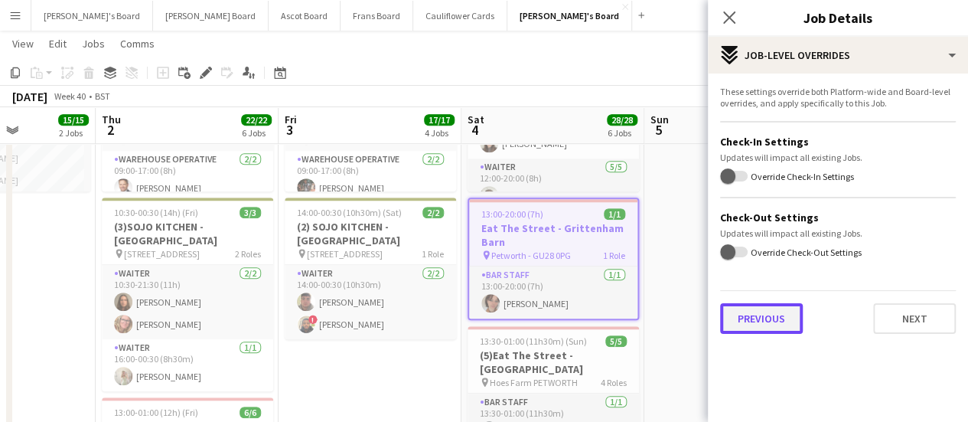
click at [764, 319] on button "Previous" at bounding box center [761, 318] width 83 height 31
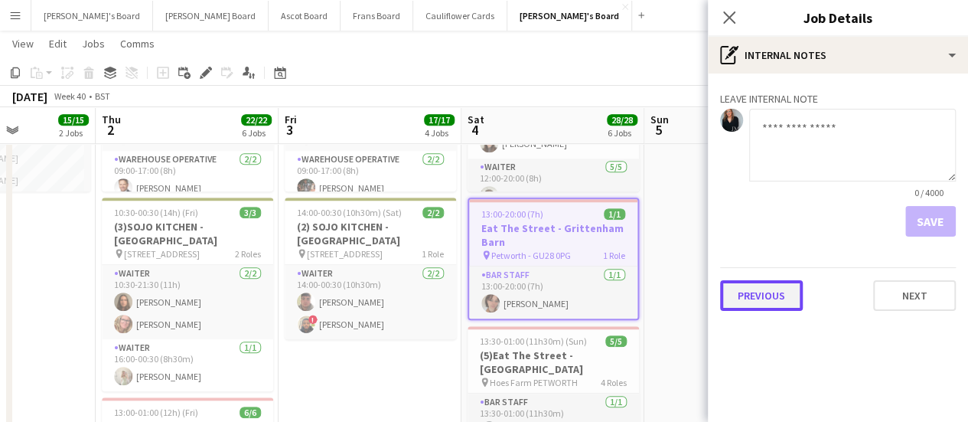
click at [764, 299] on button "Previous" at bounding box center [761, 295] width 83 height 31
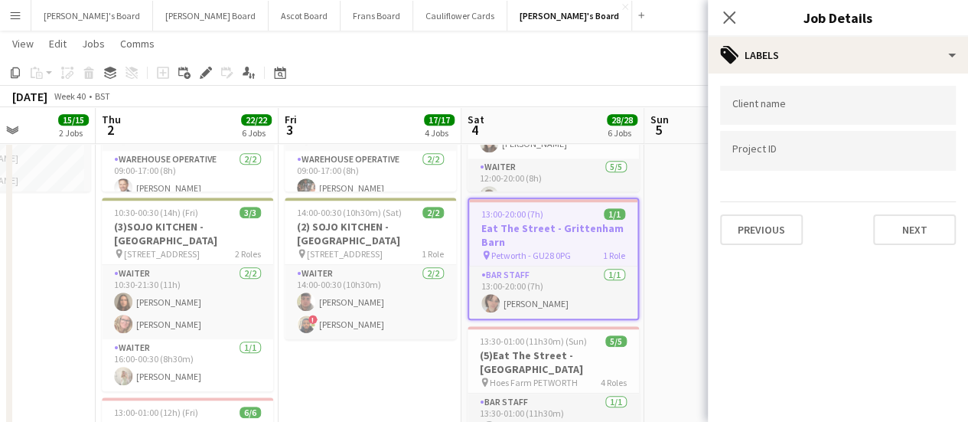
click at [782, 161] on div at bounding box center [838, 150] width 236 height 39
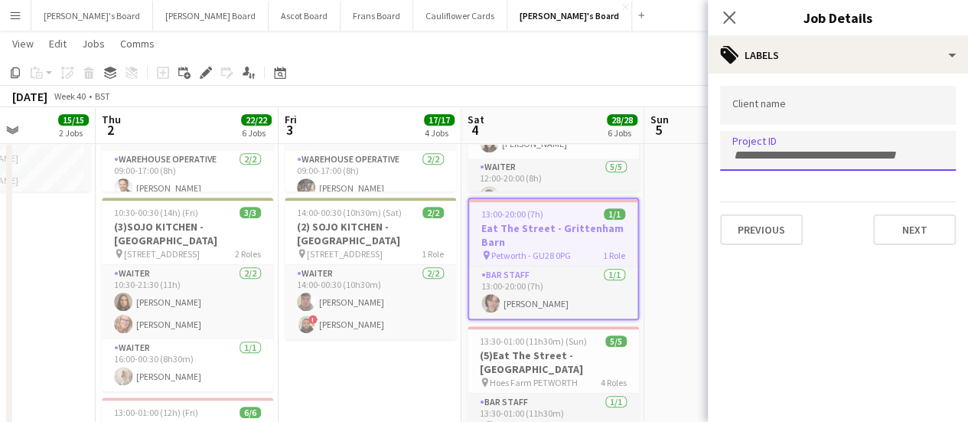
paste input "*****"
type input "*****"
click at [775, 229] on div at bounding box center [838, 211] width 260 height 422
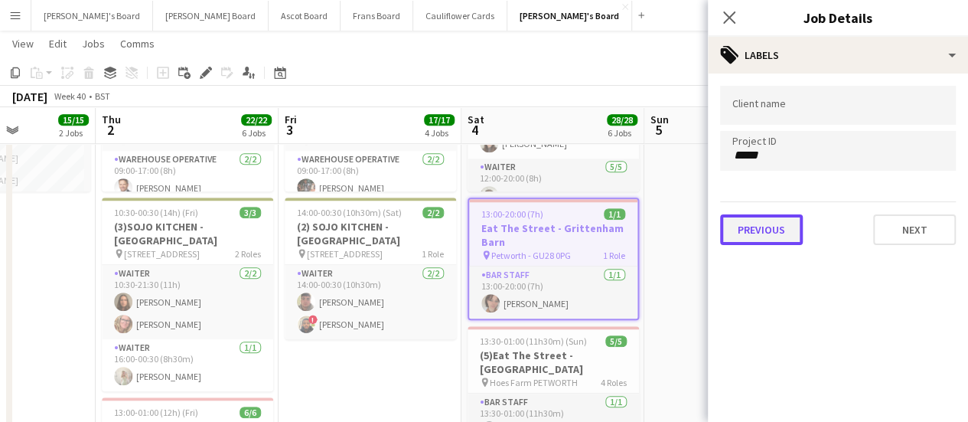
click at [747, 233] on button "Previous" at bounding box center [761, 229] width 83 height 31
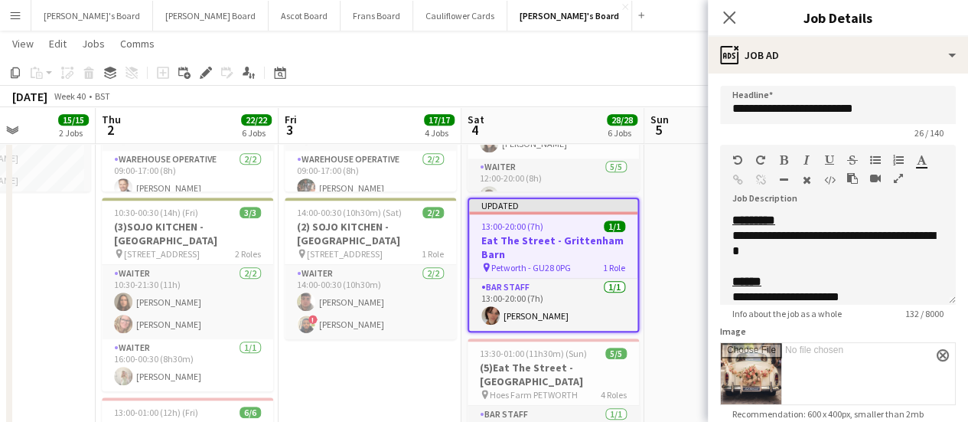
click at [674, 234] on app-date-cell at bounding box center [736, 349] width 183 height 1334
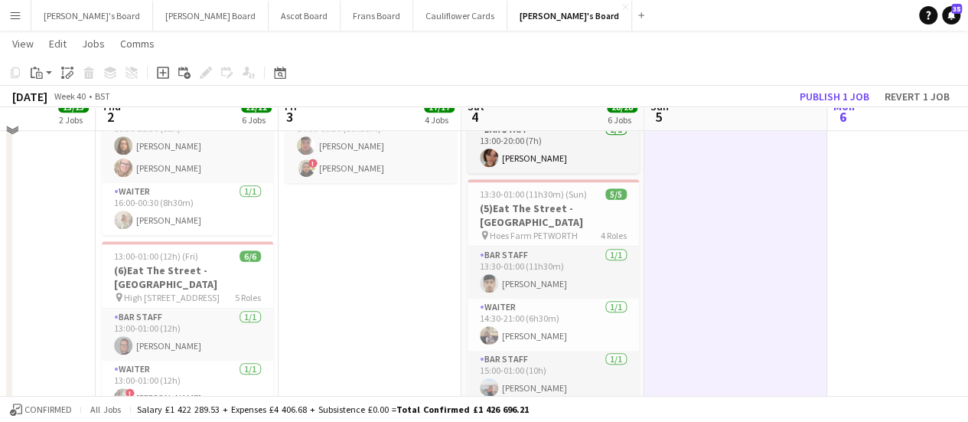
scroll to position [655, 0]
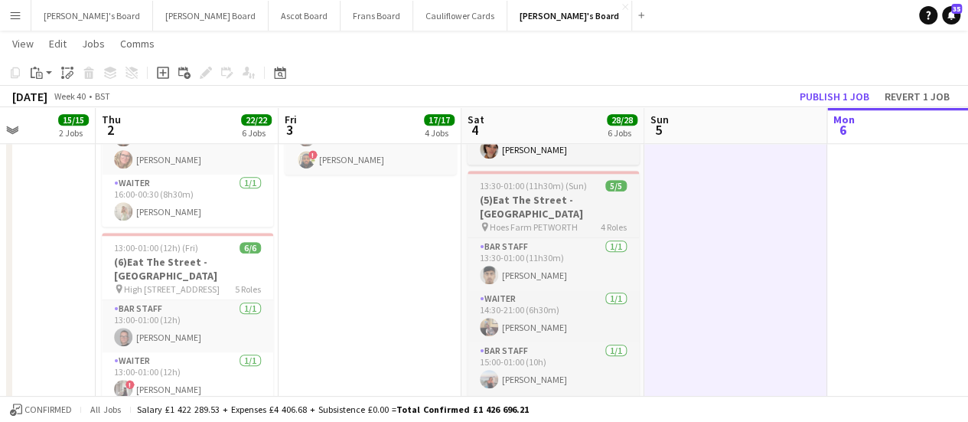
click at [573, 189] on span "13:30-01:00 (11h30m) (Sun)" at bounding box center [533, 185] width 107 height 11
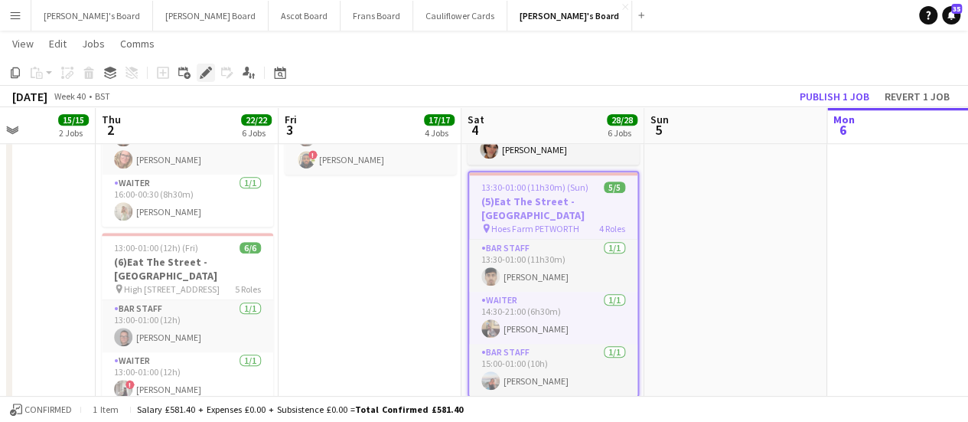
click at [205, 70] on icon "Edit" at bounding box center [206, 73] width 12 height 12
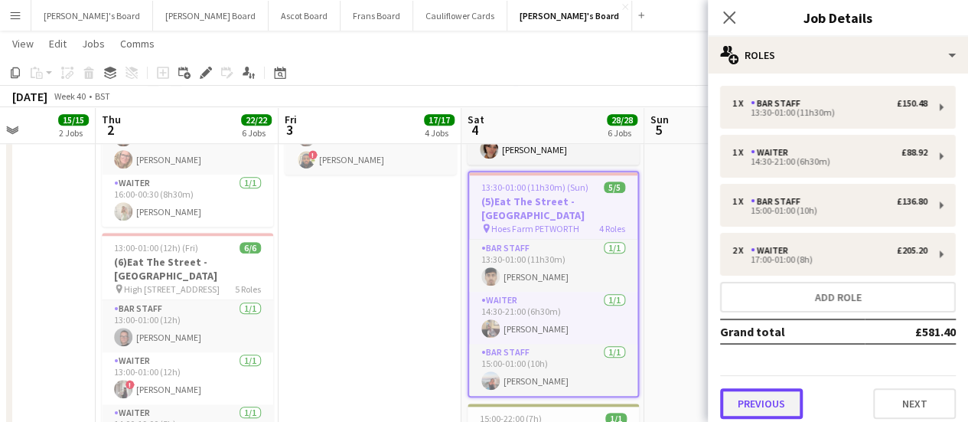
click at [753, 397] on button "Previous" at bounding box center [761, 403] width 83 height 31
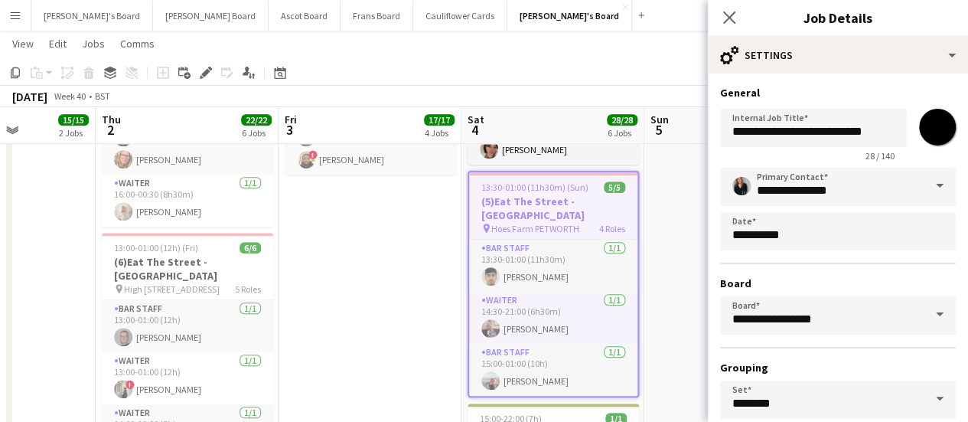
scroll to position [127, 0]
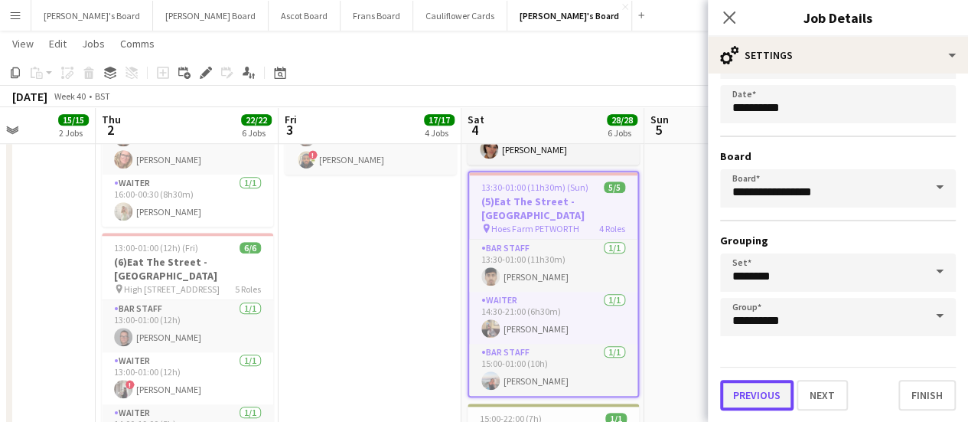
click at [772, 390] on button "Previous" at bounding box center [756, 395] width 73 height 31
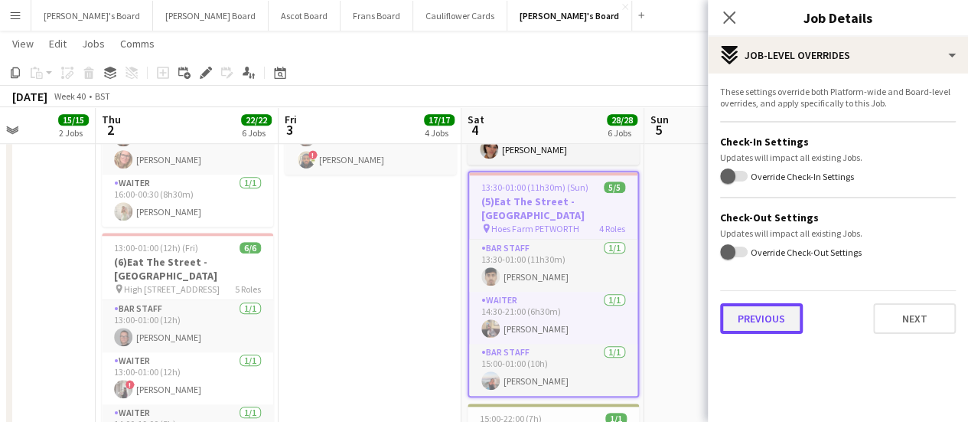
click at [769, 321] on button "Previous" at bounding box center [761, 318] width 83 height 31
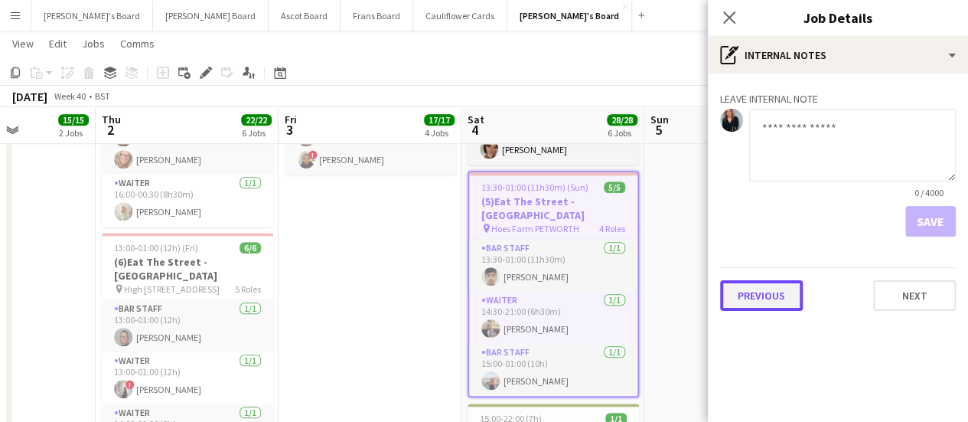
click at [769, 293] on button "Previous" at bounding box center [761, 295] width 83 height 31
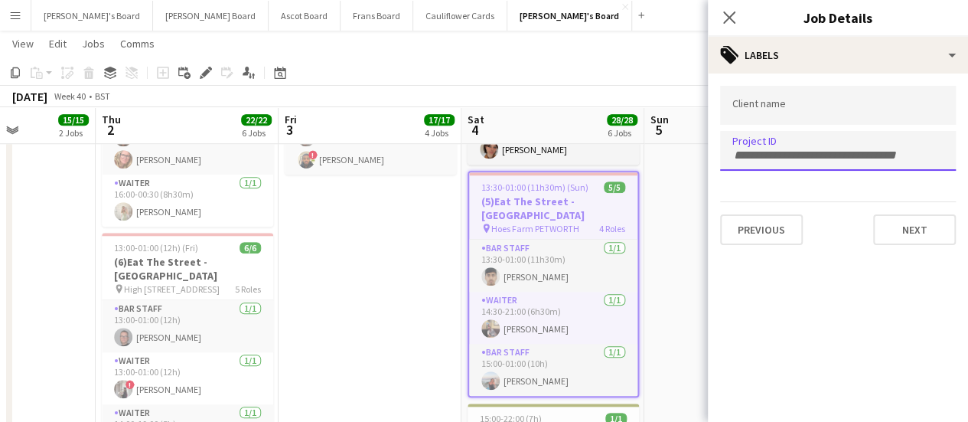
click at [771, 140] on div at bounding box center [838, 150] width 236 height 39
paste input "*****"
type input "*****"
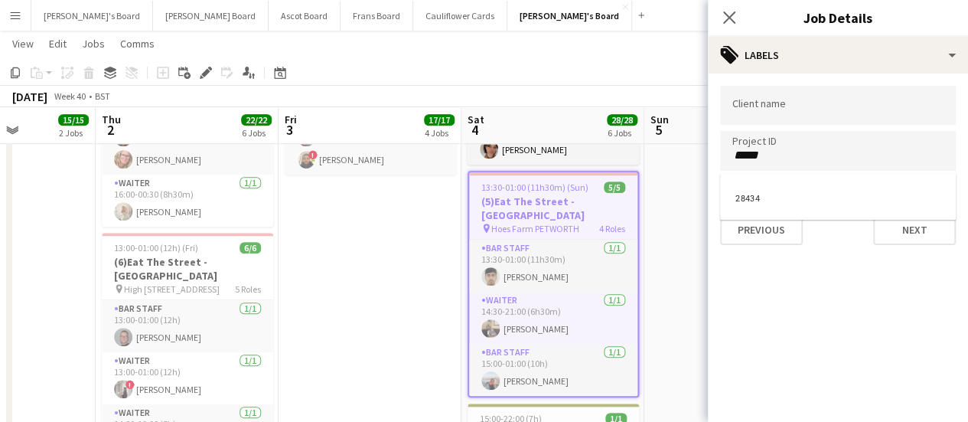
click at [775, 222] on div at bounding box center [838, 211] width 260 height 422
click at [772, 220] on button "Previous" at bounding box center [761, 229] width 83 height 31
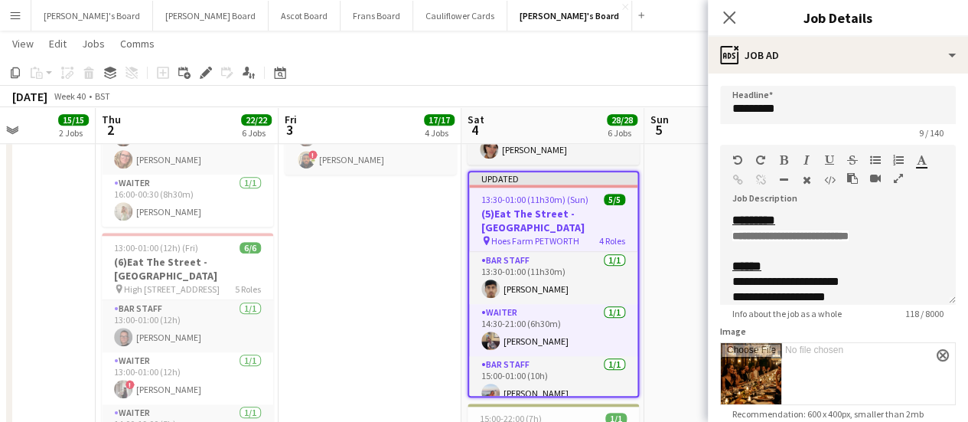
click at [674, 235] on app-date-cell at bounding box center [736, 184] width 183 height 1334
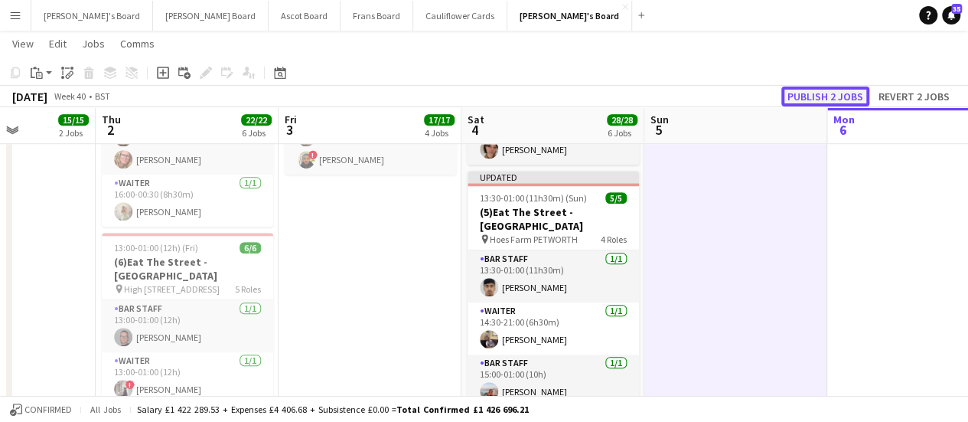
click at [841, 100] on button "Publish 2 jobs" at bounding box center [826, 97] width 88 height 20
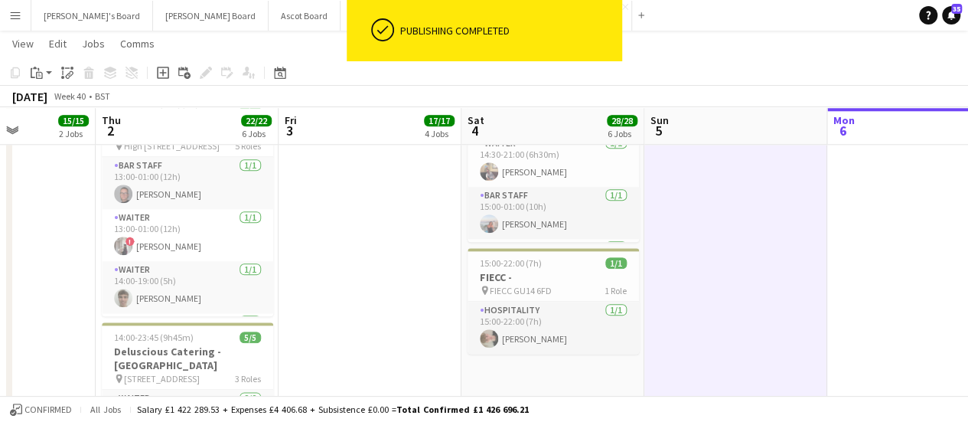
scroll to position [808, 0]
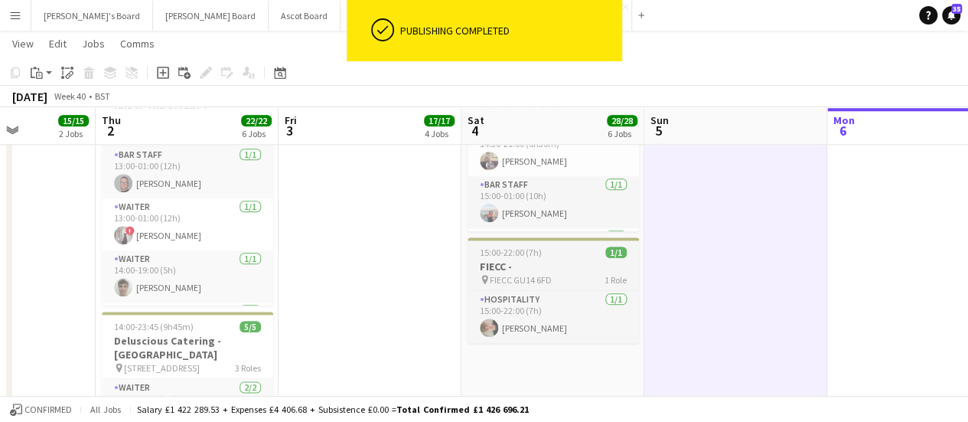
click at [573, 263] on h3 "FIECC -" at bounding box center [553, 267] width 171 height 14
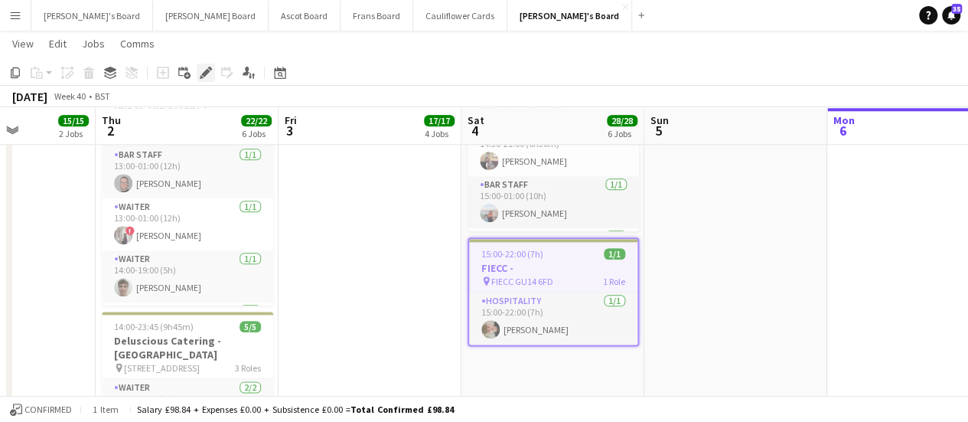
click at [205, 73] on icon at bounding box center [205, 73] width 8 height 8
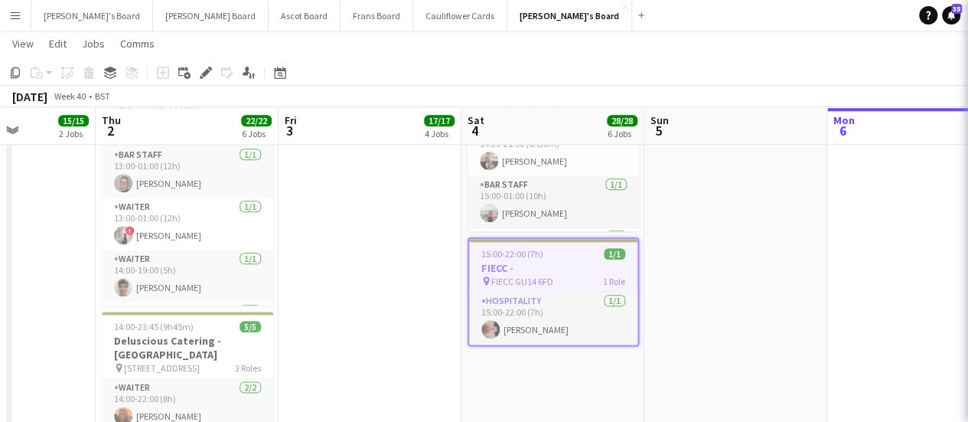
type input "*******"
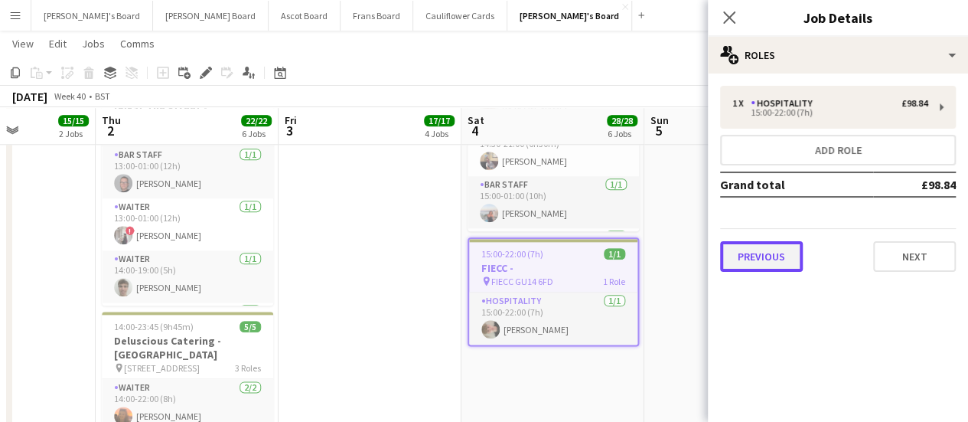
click at [740, 260] on button "Previous" at bounding box center [761, 256] width 83 height 31
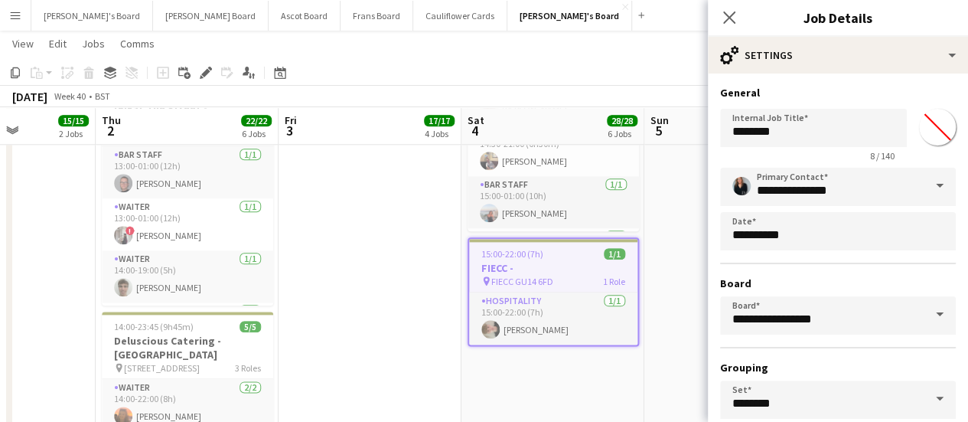
scroll to position [127, 0]
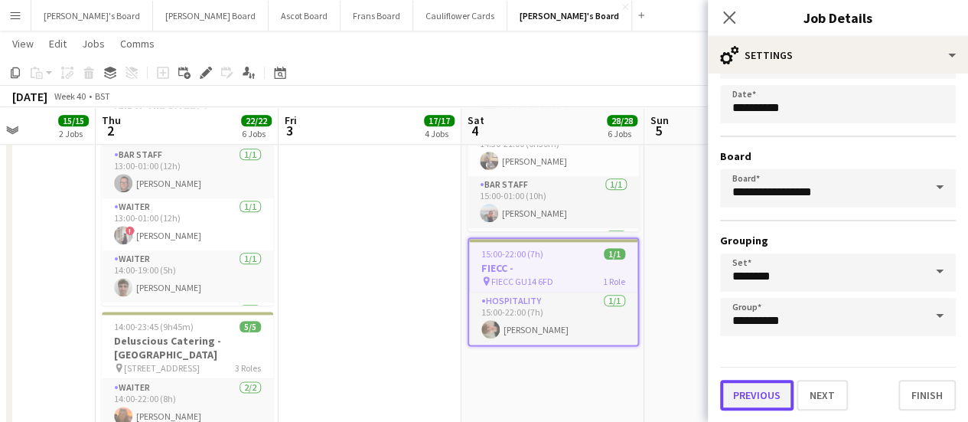
click at [751, 404] on button "Previous" at bounding box center [756, 395] width 73 height 31
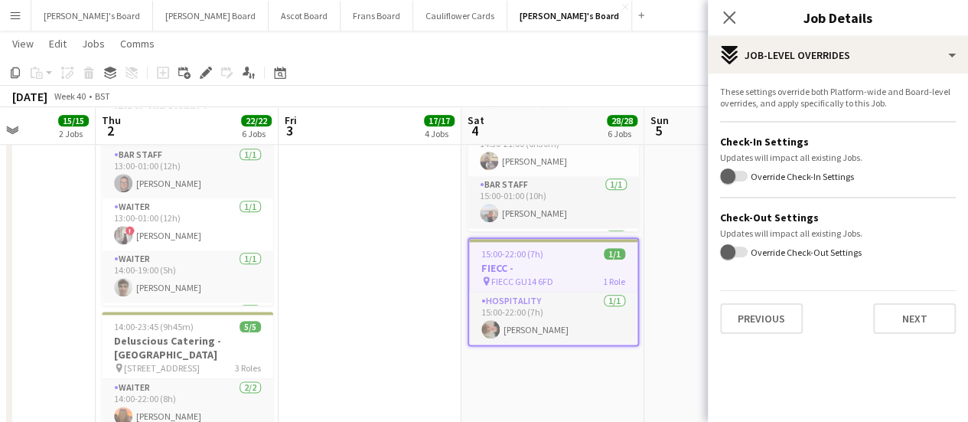
scroll to position [0, 0]
click at [773, 315] on button "Previous" at bounding box center [761, 318] width 83 height 31
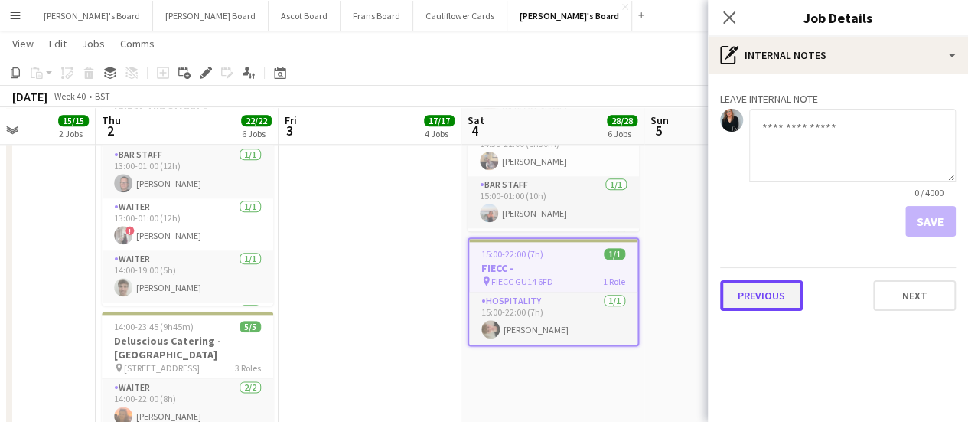
click at [766, 282] on button "Previous" at bounding box center [761, 295] width 83 height 31
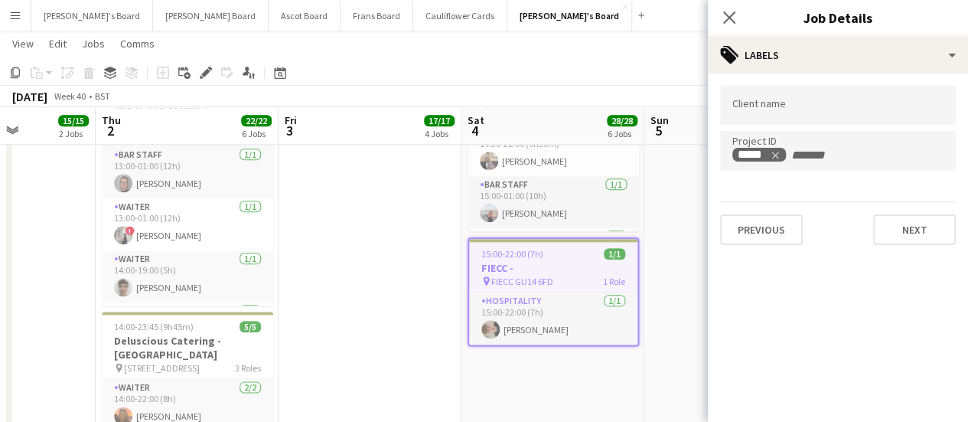
click at [694, 274] on app-date-cell at bounding box center [736, 30] width 183 height 1334
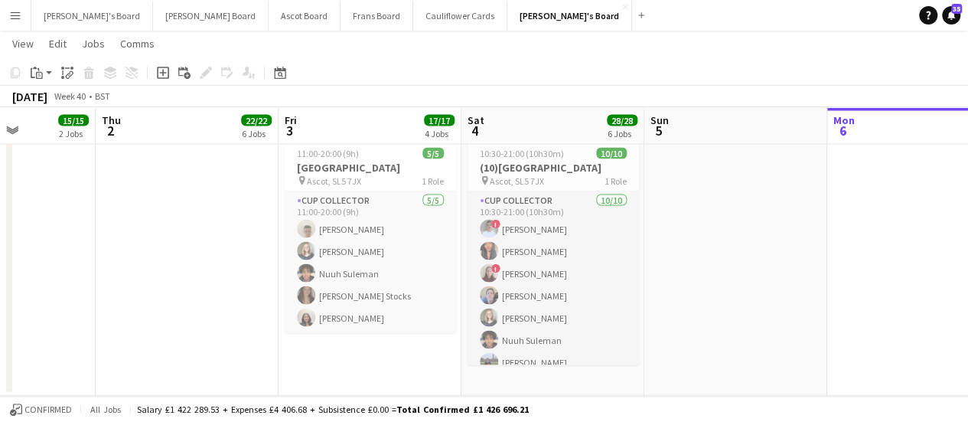
scroll to position [1400, 0]
click at [397, 158] on h3 "[GEOGRAPHIC_DATA]" at bounding box center [370, 165] width 171 height 14
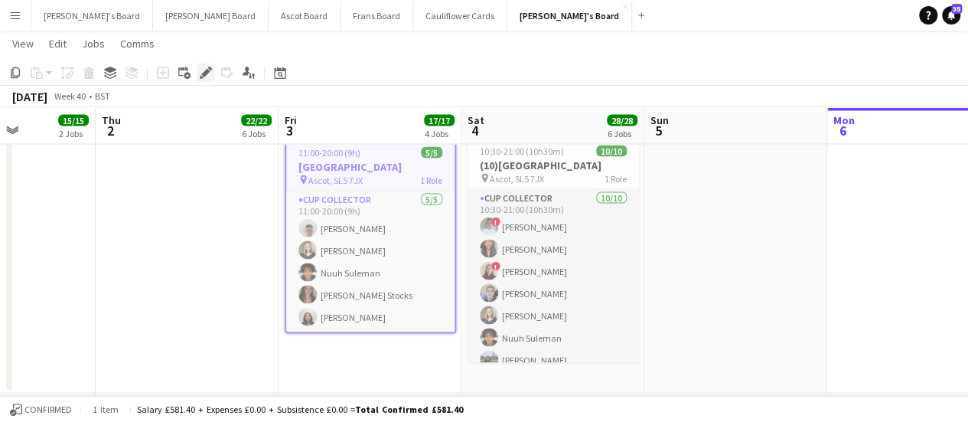
click at [204, 71] on icon "Edit" at bounding box center [206, 73] width 12 height 12
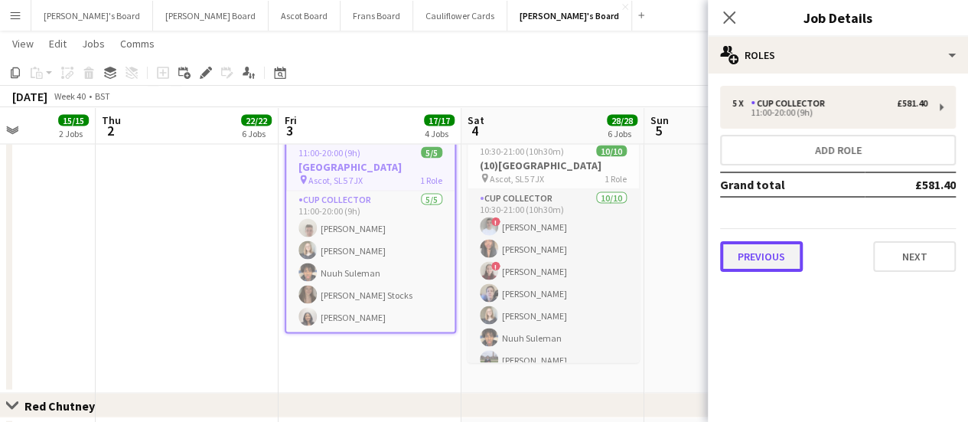
click at [768, 253] on button "Previous" at bounding box center [761, 256] width 83 height 31
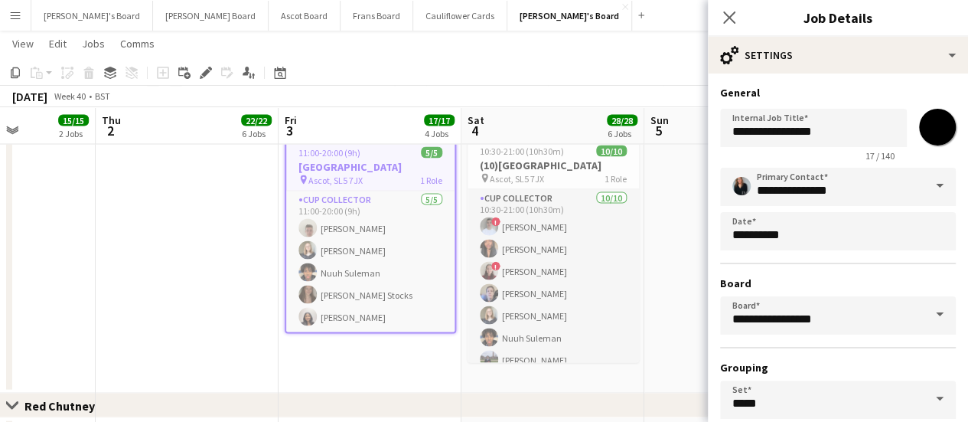
scroll to position [127, 0]
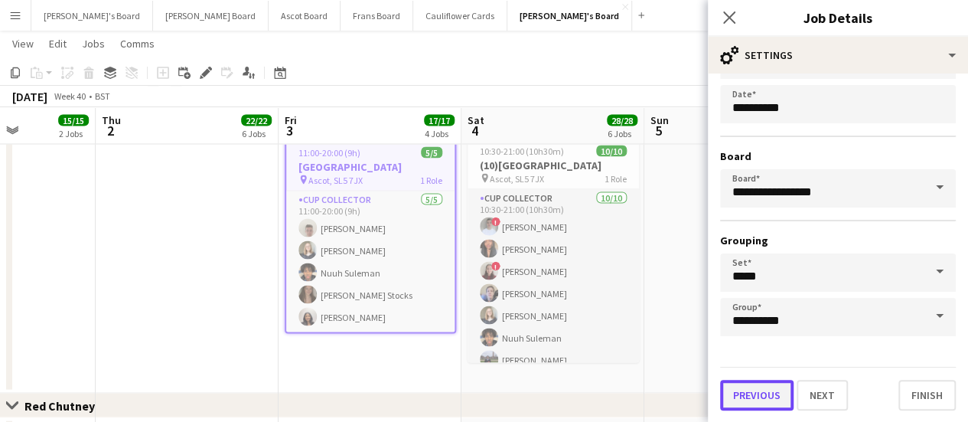
click at [750, 393] on button "Previous" at bounding box center [756, 395] width 73 height 31
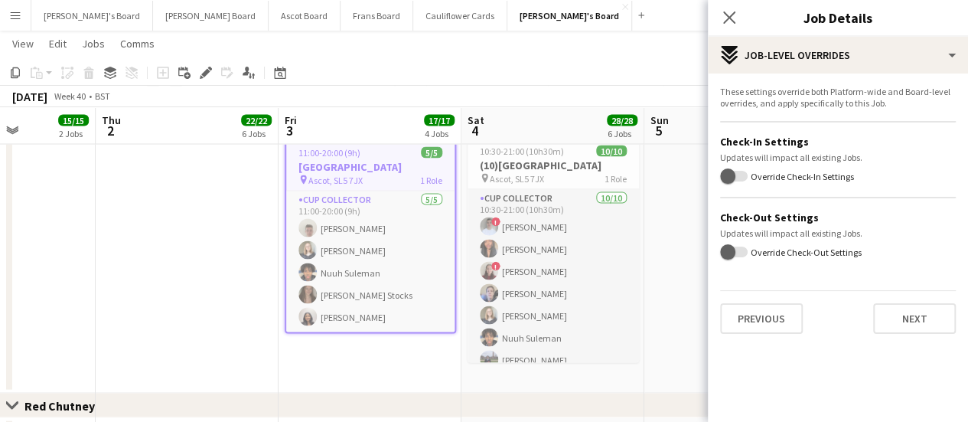
scroll to position [0, 0]
click at [749, 318] on button "Previous" at bounding box center [761, 318] width 83 height 31
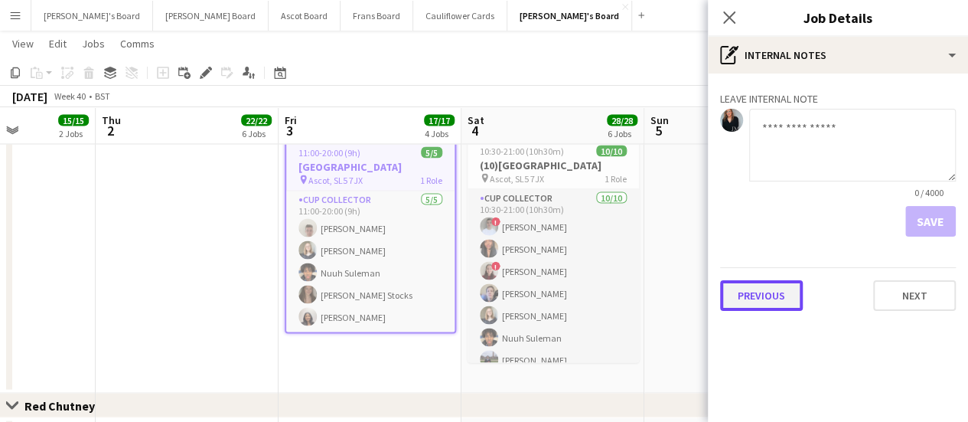
click at [745, 295] on button "Previous" at bounding box center [761, 295] width 83 height 31
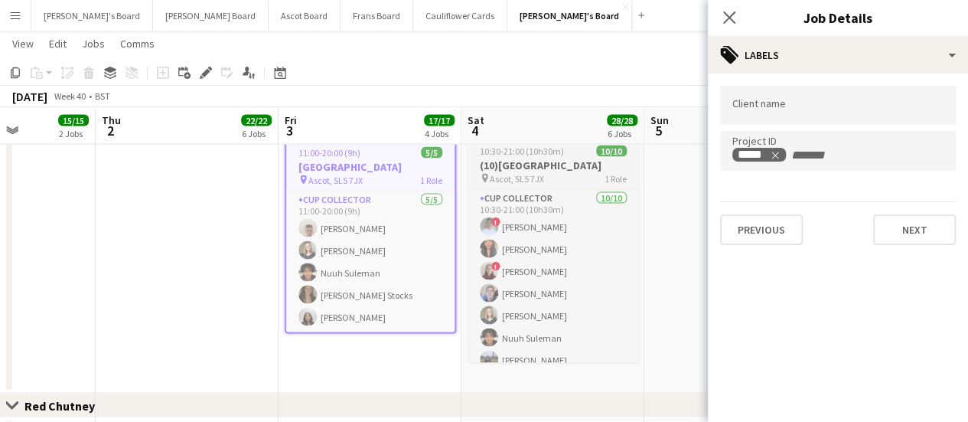
click at [554, 159] on h3 "(10)[GEOGRAPHIC_DATA]" at bounding box center [553, 165] width 171 height 14
